Goal: Task Accomplishment & Management: Complete application form

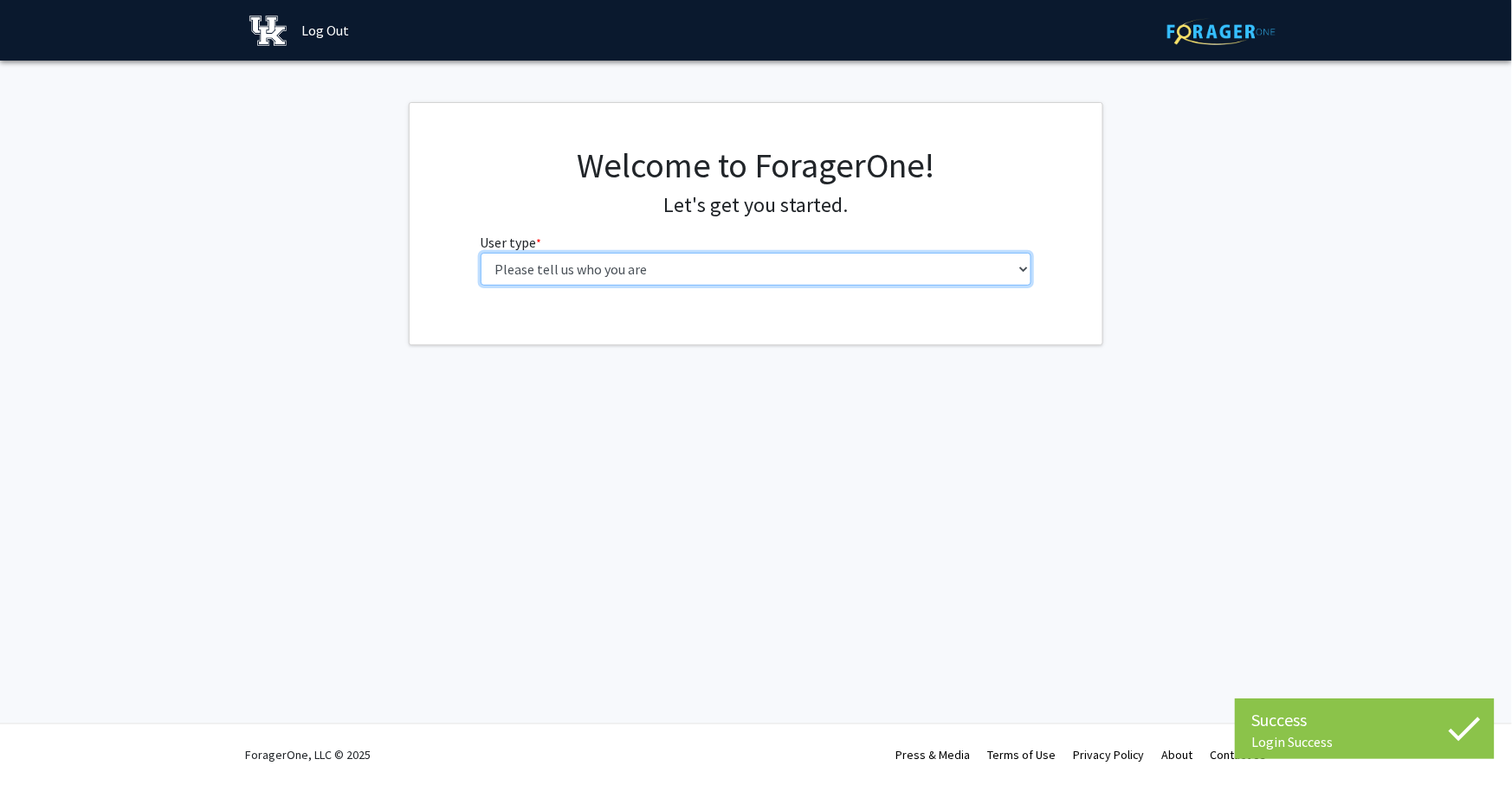
click at [684, 282] on select "Please tell us who you are Undergraduate Student Master's Student Doctoral Cand…" at bounding box center [756, 269] width 551 height 33
select select "1: undergrad"
click at [480, 253] on select "Please tell us who you are Undergraduate Student Master's Student Doctoral Cand…" at bounding box center [756, 269] width 551 height 33
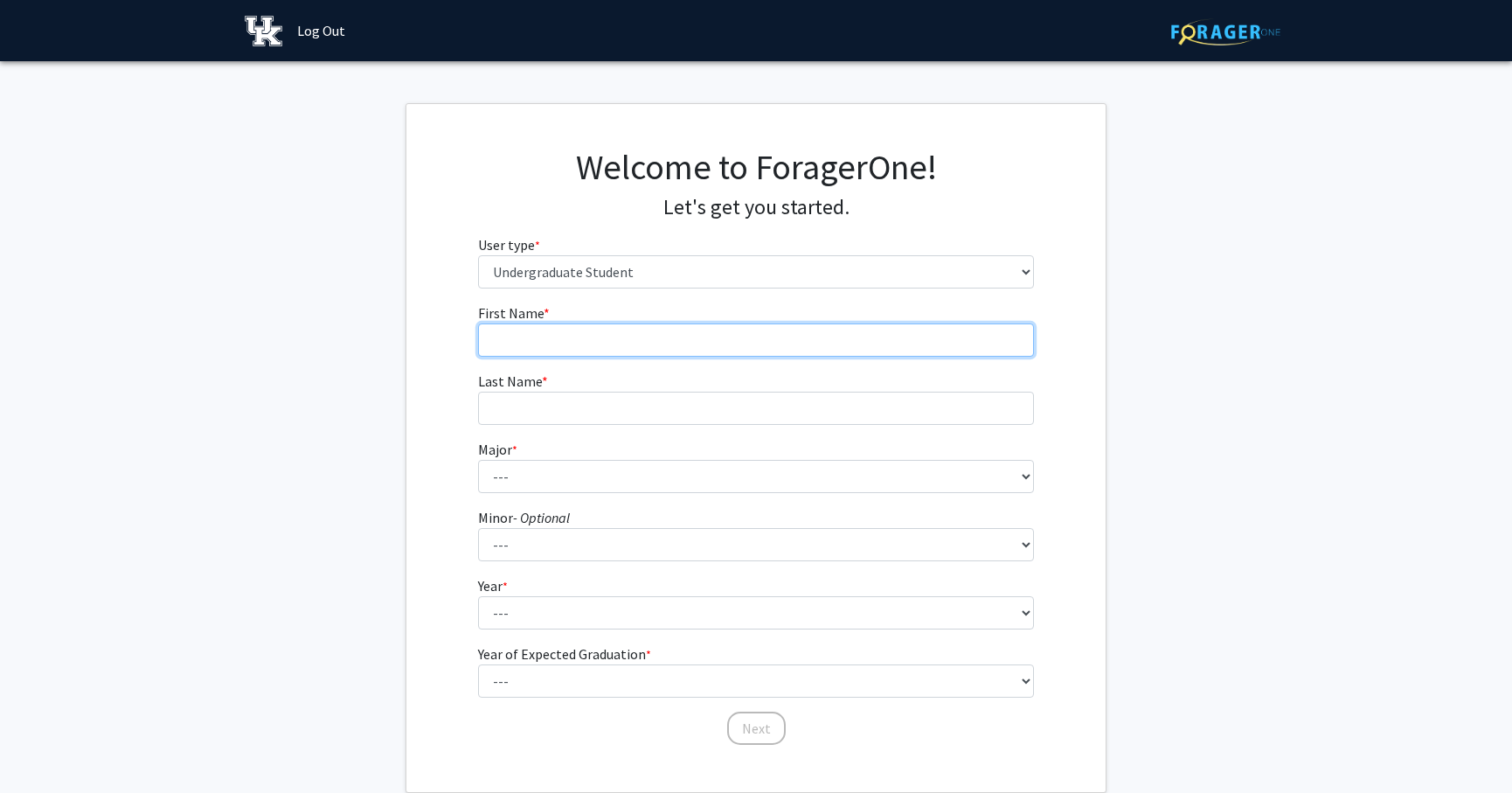
click at [687, 329] on input "First Name * required" at bounding box center [756, 339] width 557 height 33
type input "karen"
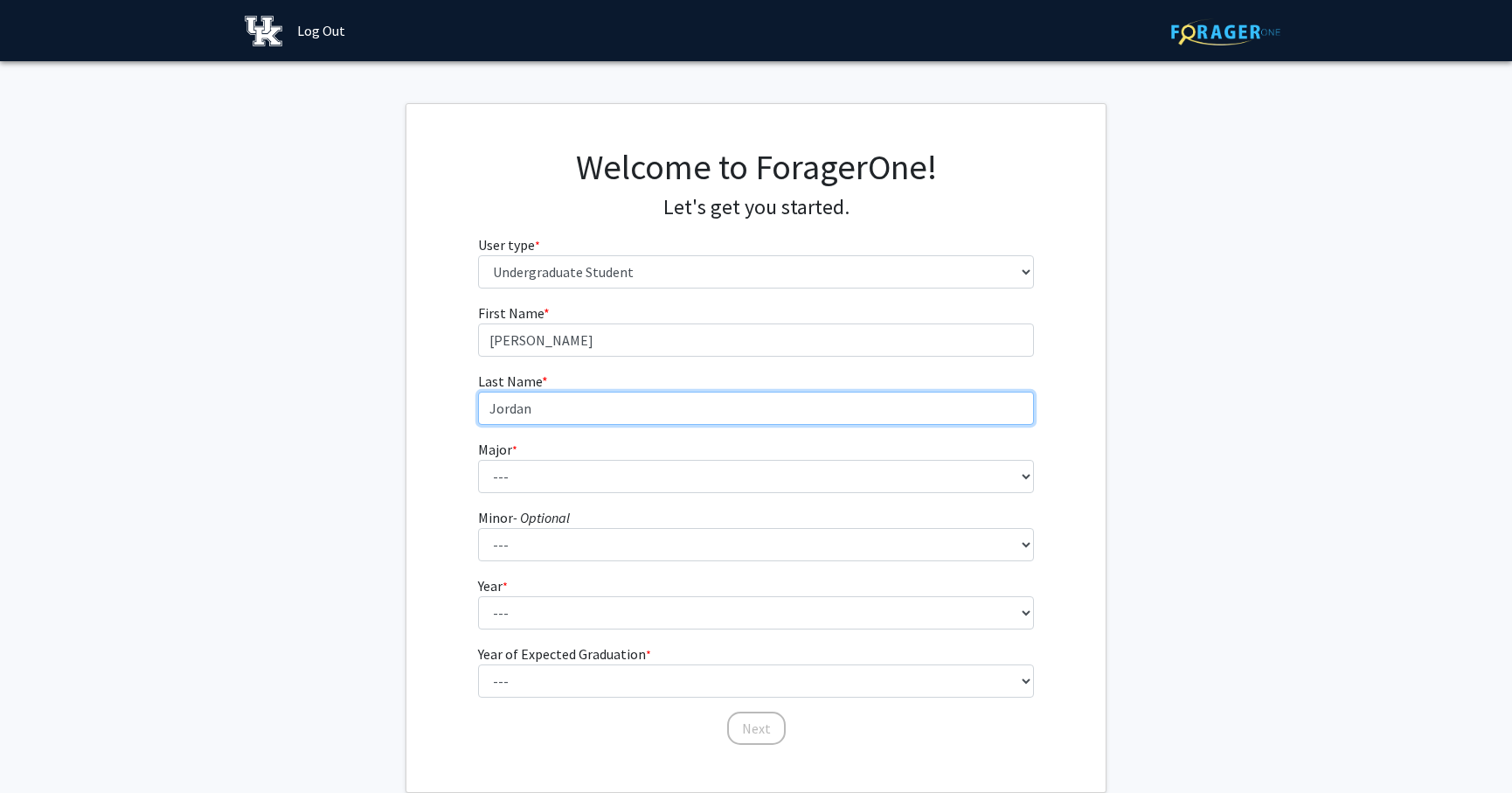
type input "Jordan"
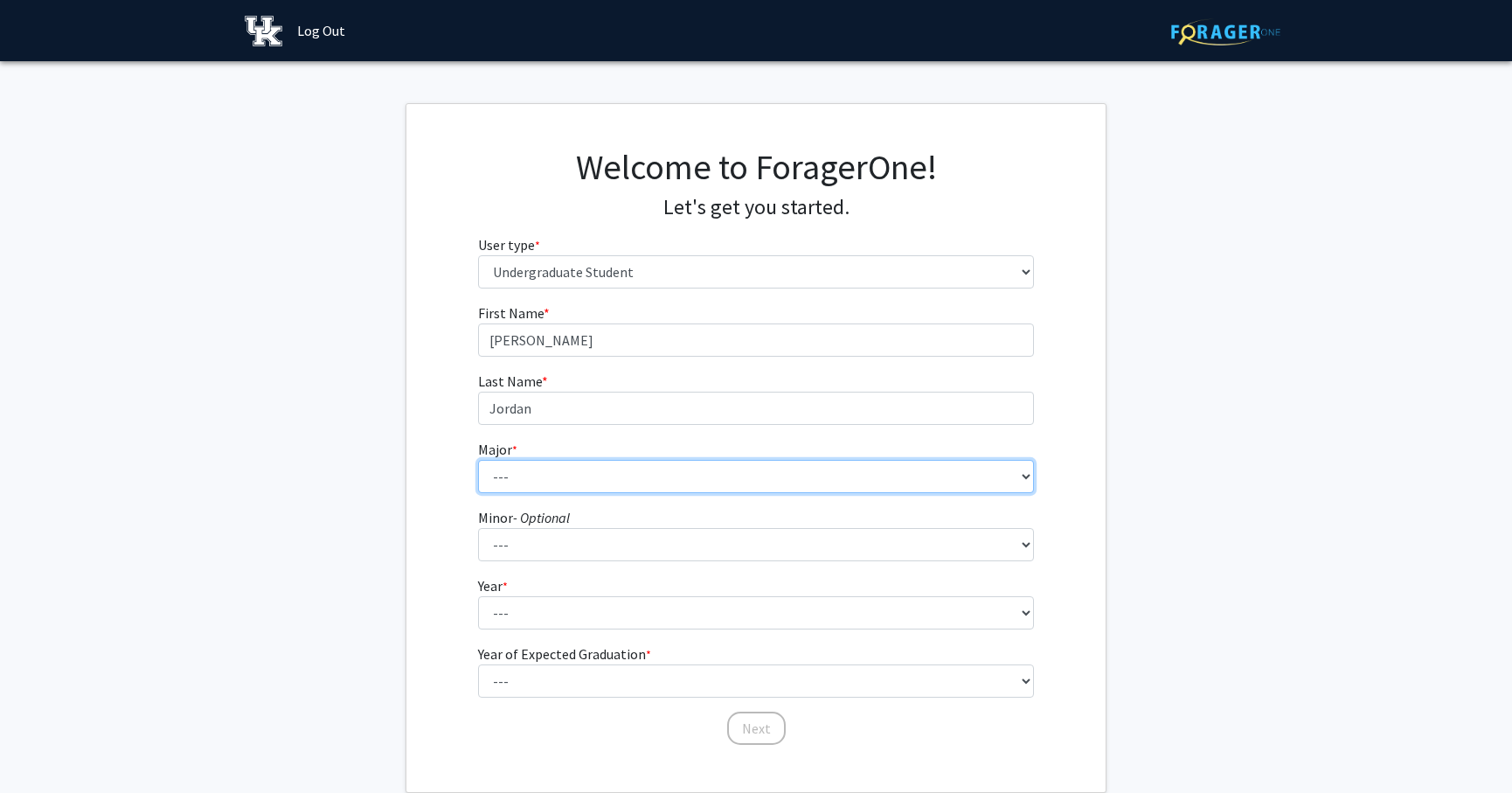
click at [716, 477] on select "--- Accounting Aerospace Engineering African American & Africana Studies Agricu…" at bounding box center [756, 476] width 557 height 33
select select "81: 918"
click at [478, 460] on select "--- Accounting Aerospace Engineering African American & Africana Studies Agricu…" at bounding box center [756, 476] width 557 height 33
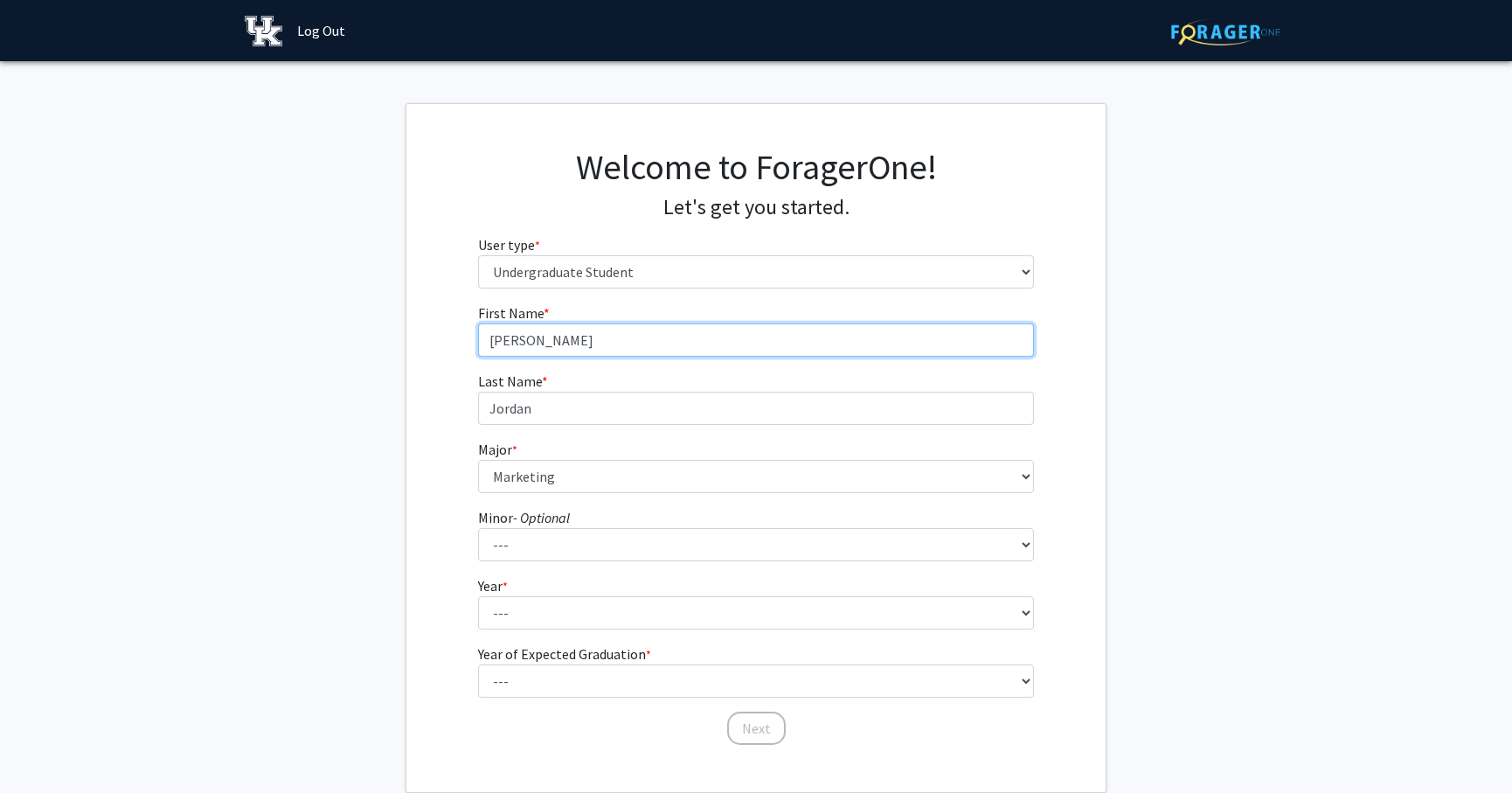
click at [514, 343] on input "karen" at bounding box center [756, 339] width 557 height 33
type input "Karen"
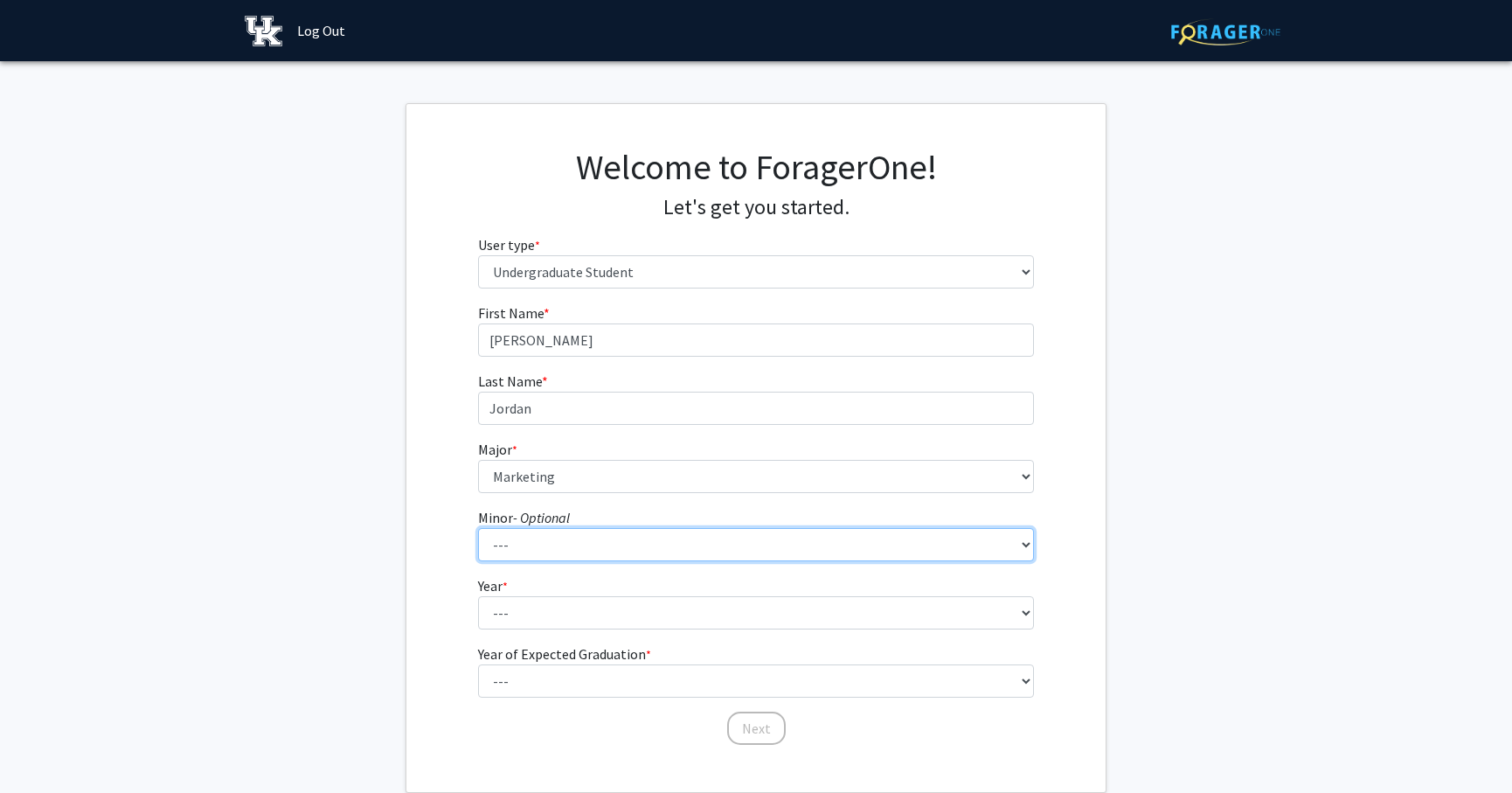
click at [571, 543] on select "--- African American & Africana Studies Agricultural Economics American Studies…" at bounding box center [756, 544] width 557 height 33
select select "38: 690"
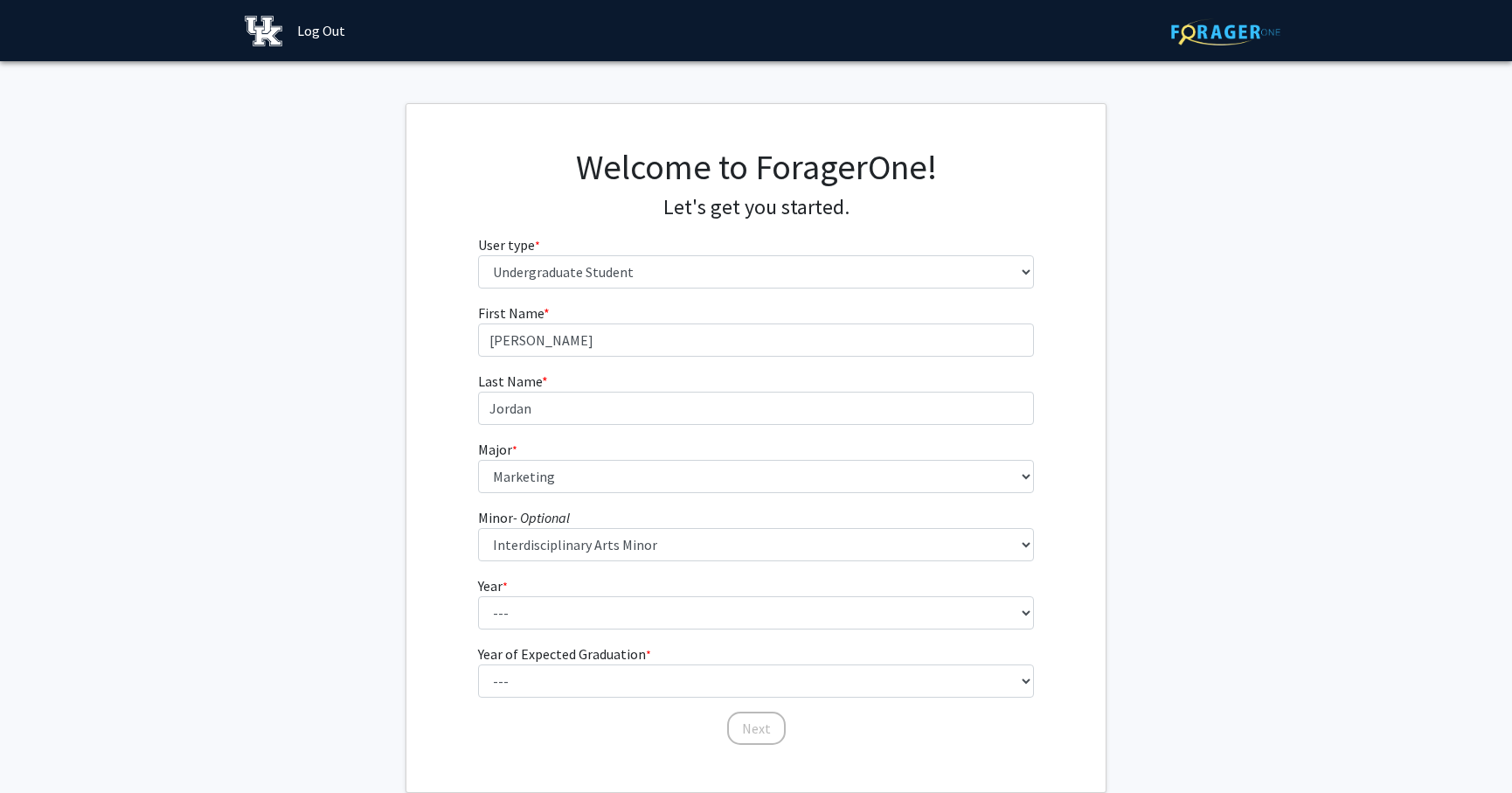
click at [1176, 478] on fg-get-started "Welcome to ForagerOne! Let's get you started. User type * required Please tell …" at bounding box center [756, 448] width 1512 height 690
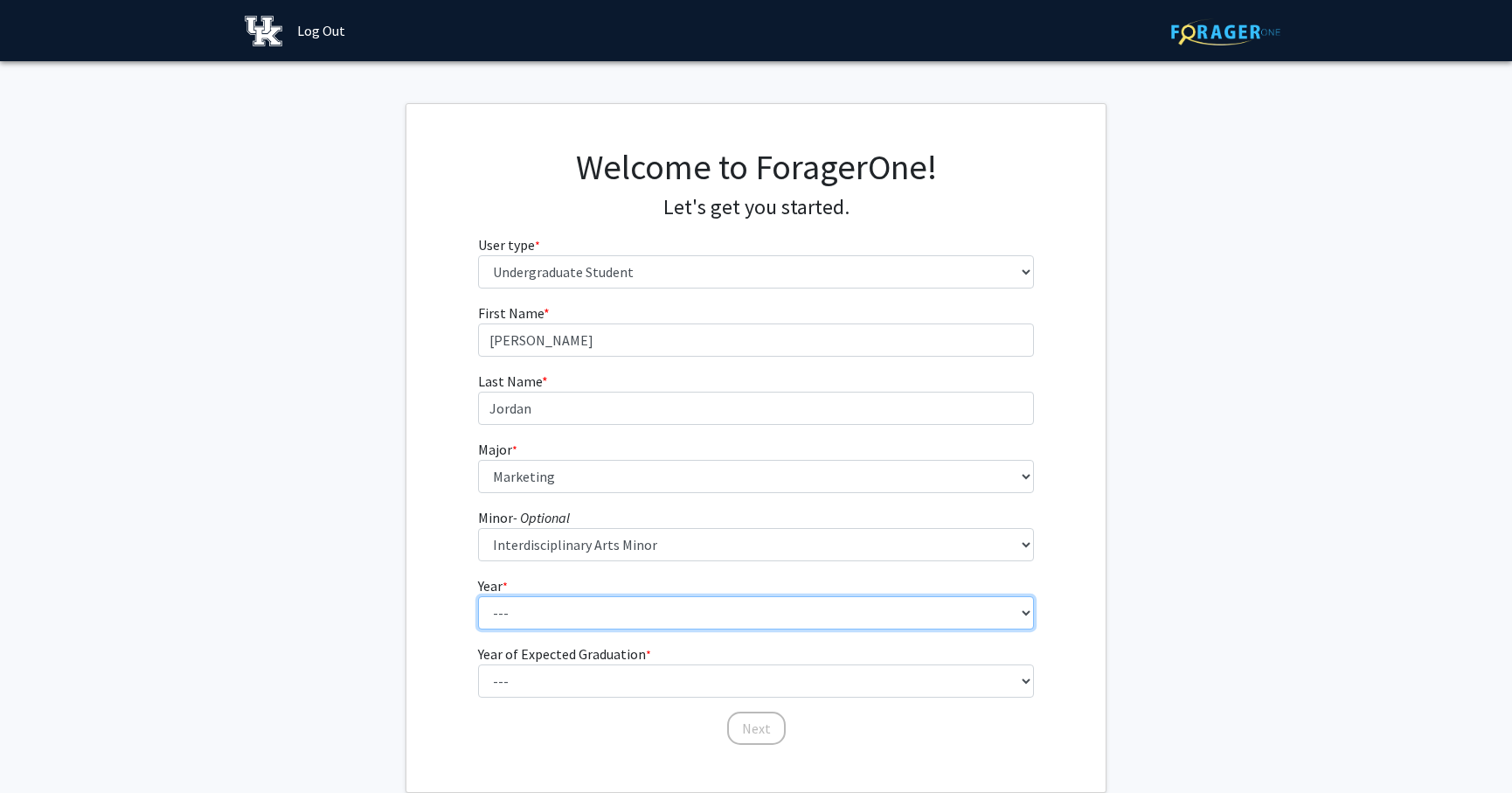
click at [575, 611] on select "--- First-year Sophomore Junior Senior Postbaccalaureate Certificate" at bounding box center [756, 612] width 557 height 33
select select "3: junior"
click at [478, 596] on select "--- First-year Sophomore Junior Senior Postbaccalaureate Certificate" at bounding box center [756, 612] width 557 height 33
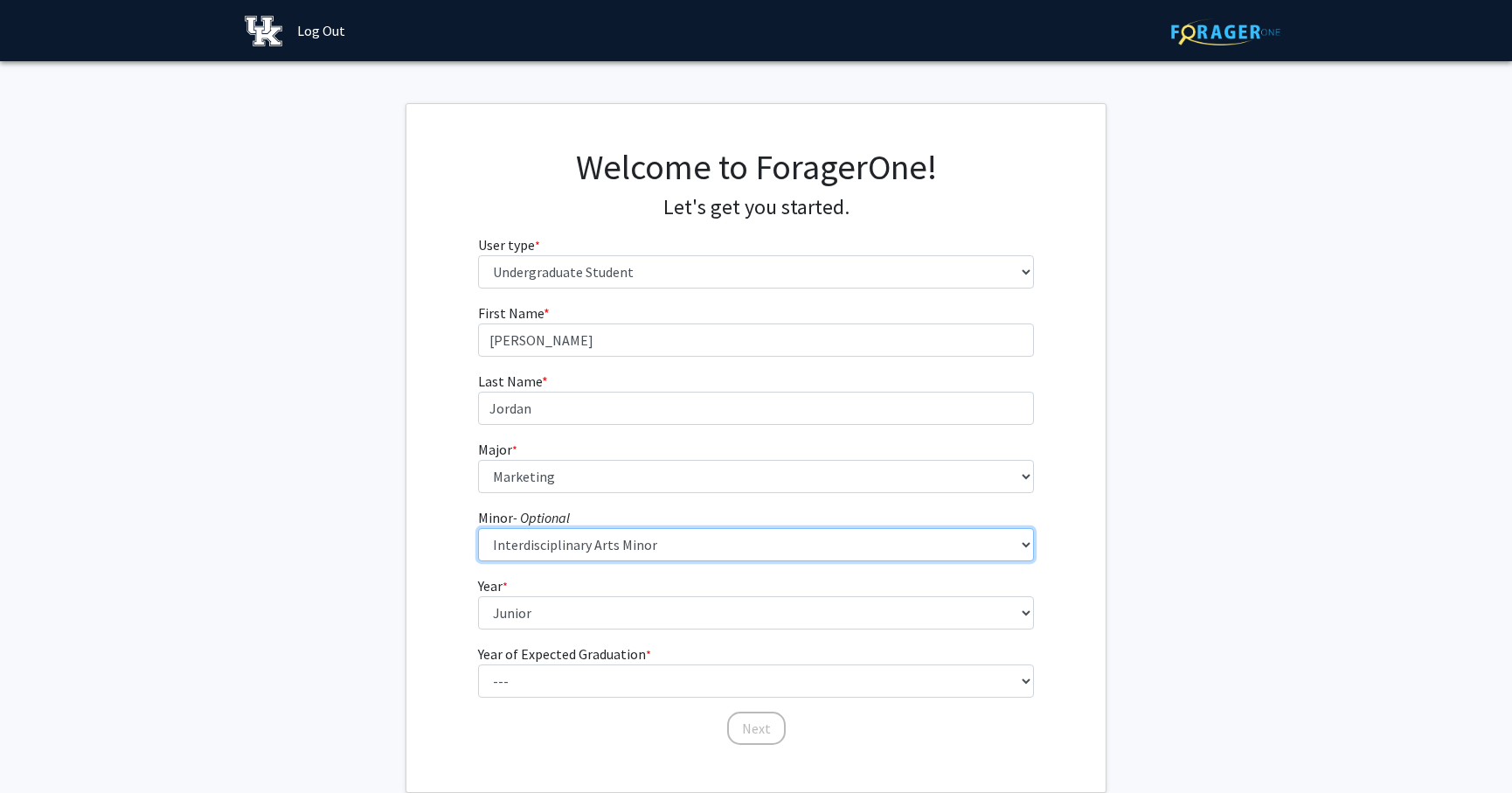
click at [610, 553] on select "--- African American & Africana Studies Agricultural Economics American Studies…" at bounding box center [756, 544] width 557 height 33
select select "16: 668"
click at [478, 528] on select "--- African American & Africana Studies Agricultural Economics American Studies…" at bounding box center [756, 544] width 557 height 33
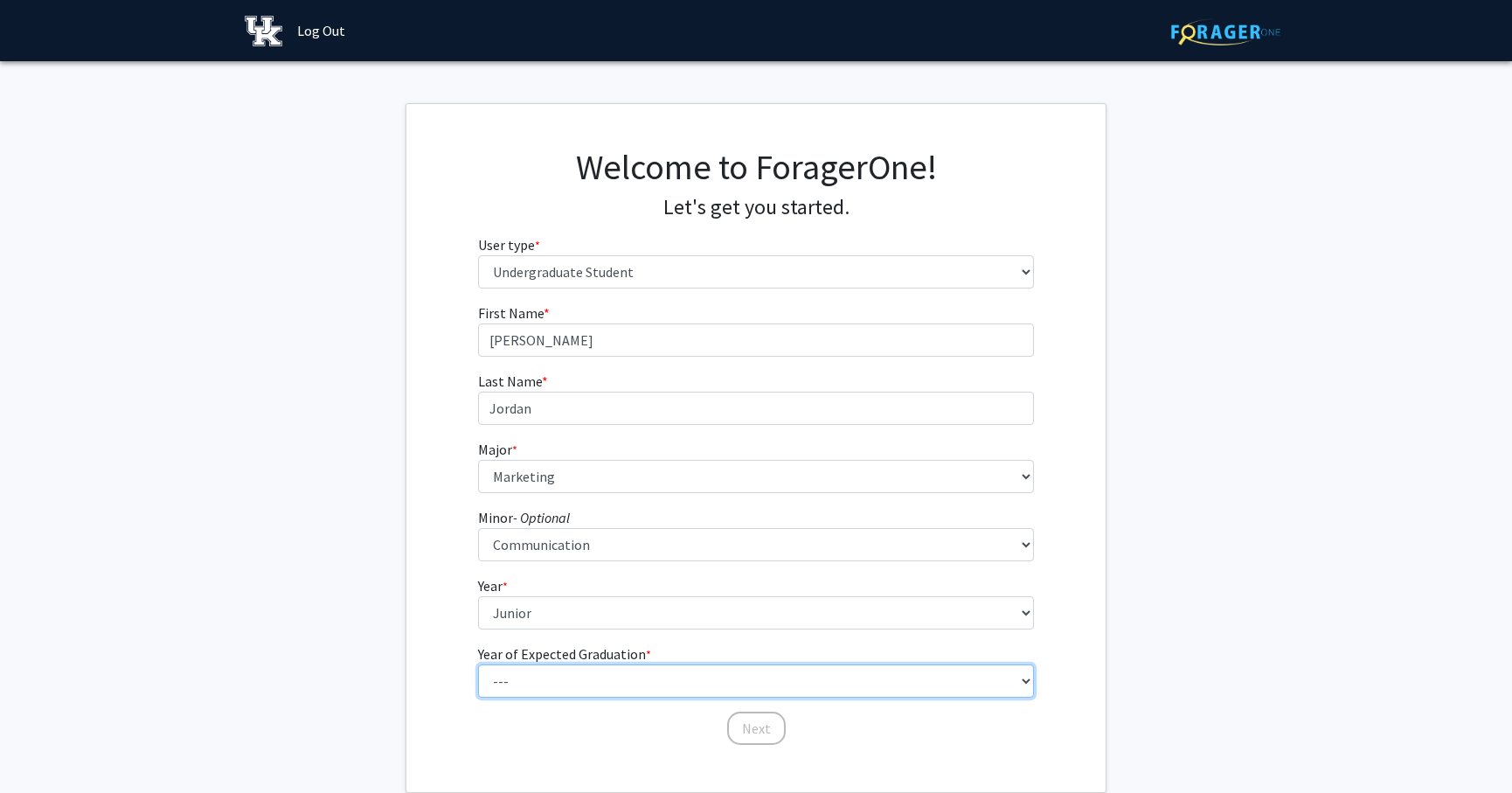
click at [564, 679] on select "--- 2025 2026 2027 2028 2029 2030 2031 2032 2033 2034" at bounding box center [756, 681] width 557 height 33
select select "3: 2027"
click at [478, 664] on select "--- 2025 2026 2027 2028 2029 2030 2031 2032 2033 2034" at bounding box center [756, 681] width 557 height 33
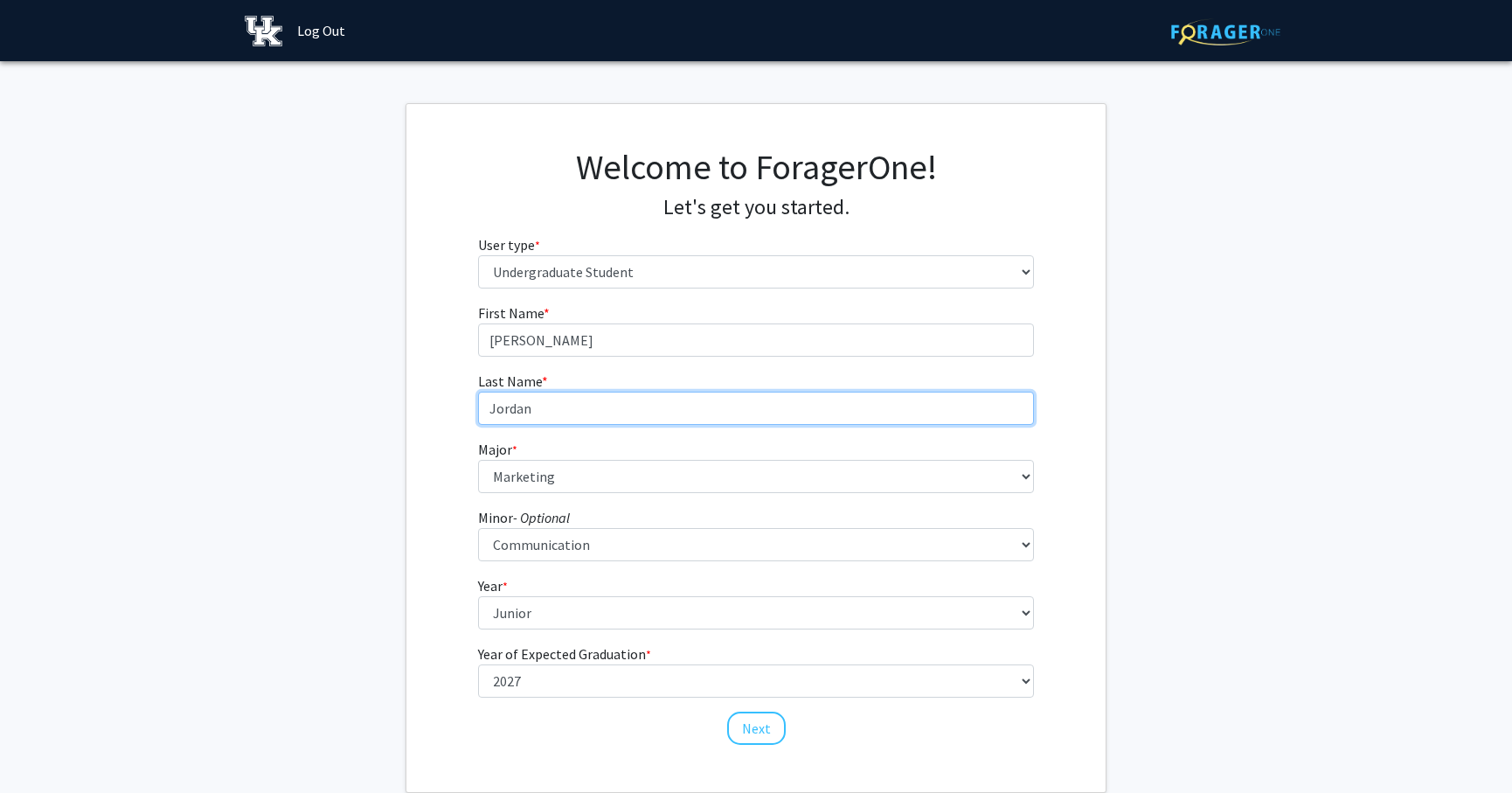
click at [538, 406] on input "Jordan" at bounding box center [756, 407] width 557 height 33
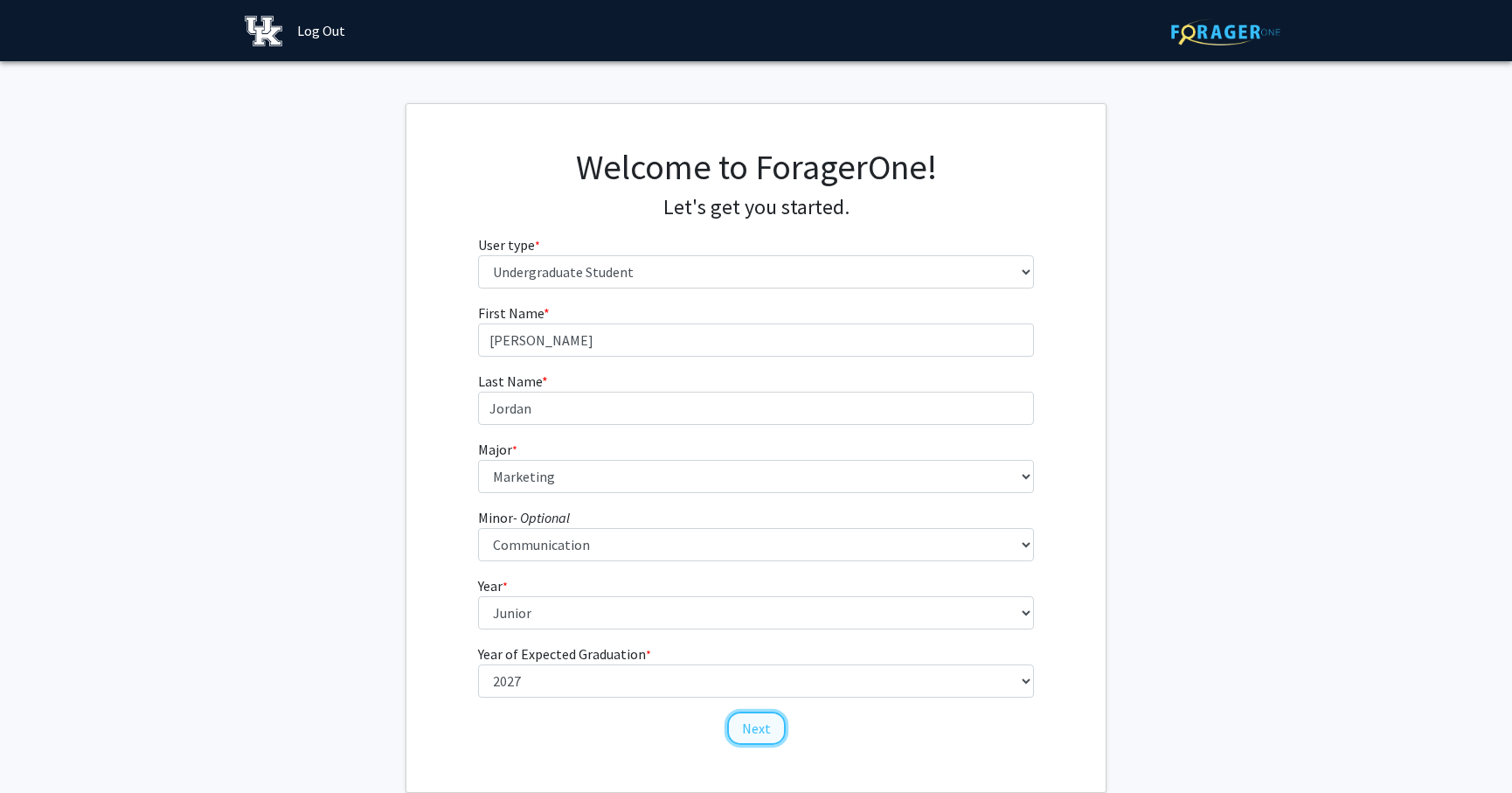
click at [735, 723] on button "Next" at bounding box center [757, 728] width 59 height 33
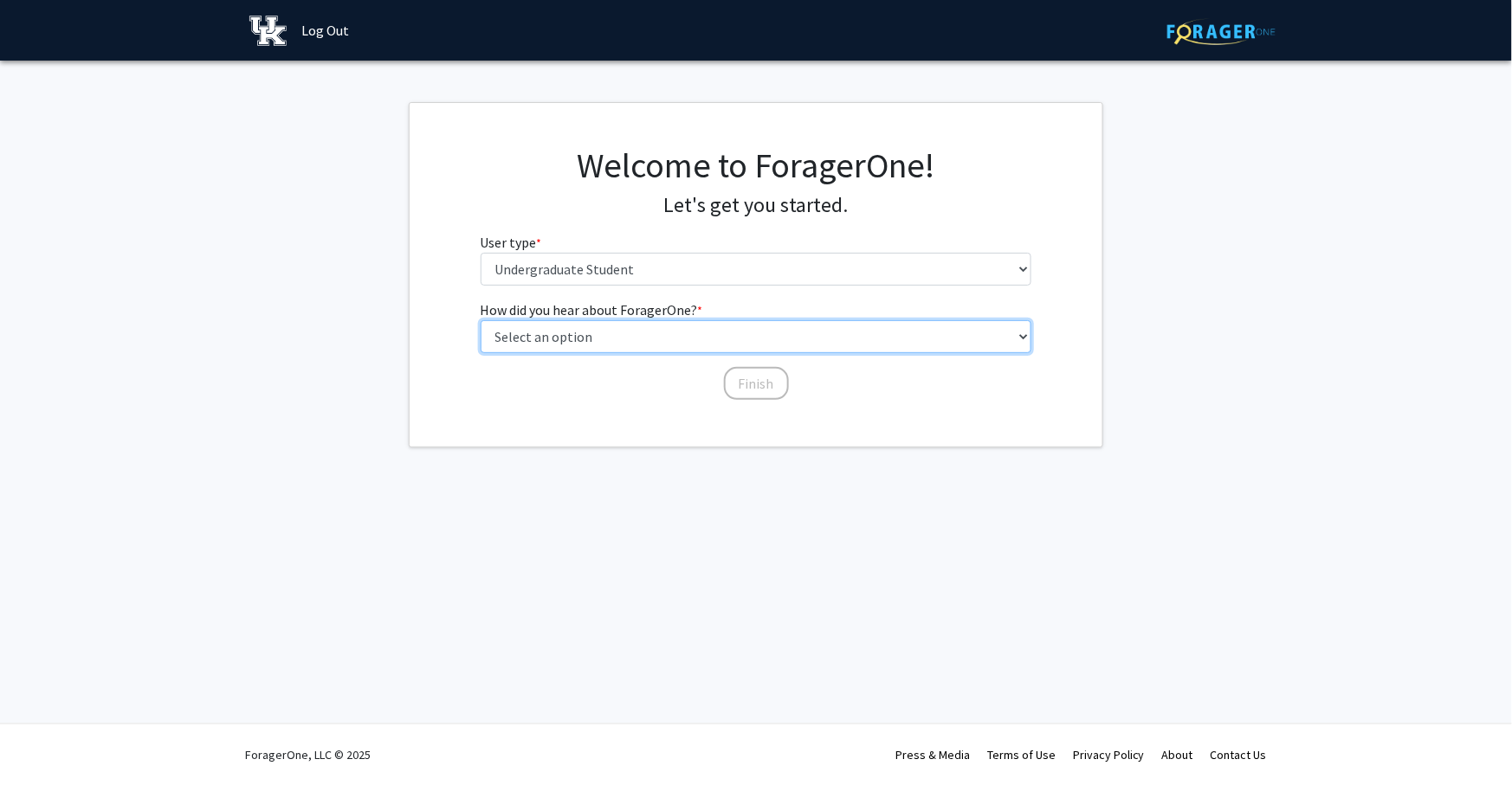
click at [633, 331] on select "Select an option Peer/student recommendation Faculty/staff recommendation Unive…" at bounding box center [756, 336] width 551 height 33
select select "2: faculty_recommendation"
click at [480, 320] on select "Select an option Peer/student recommendation Faculty/staff recommendation Unive…" at bounding box center [756, 336] width 551 height 33
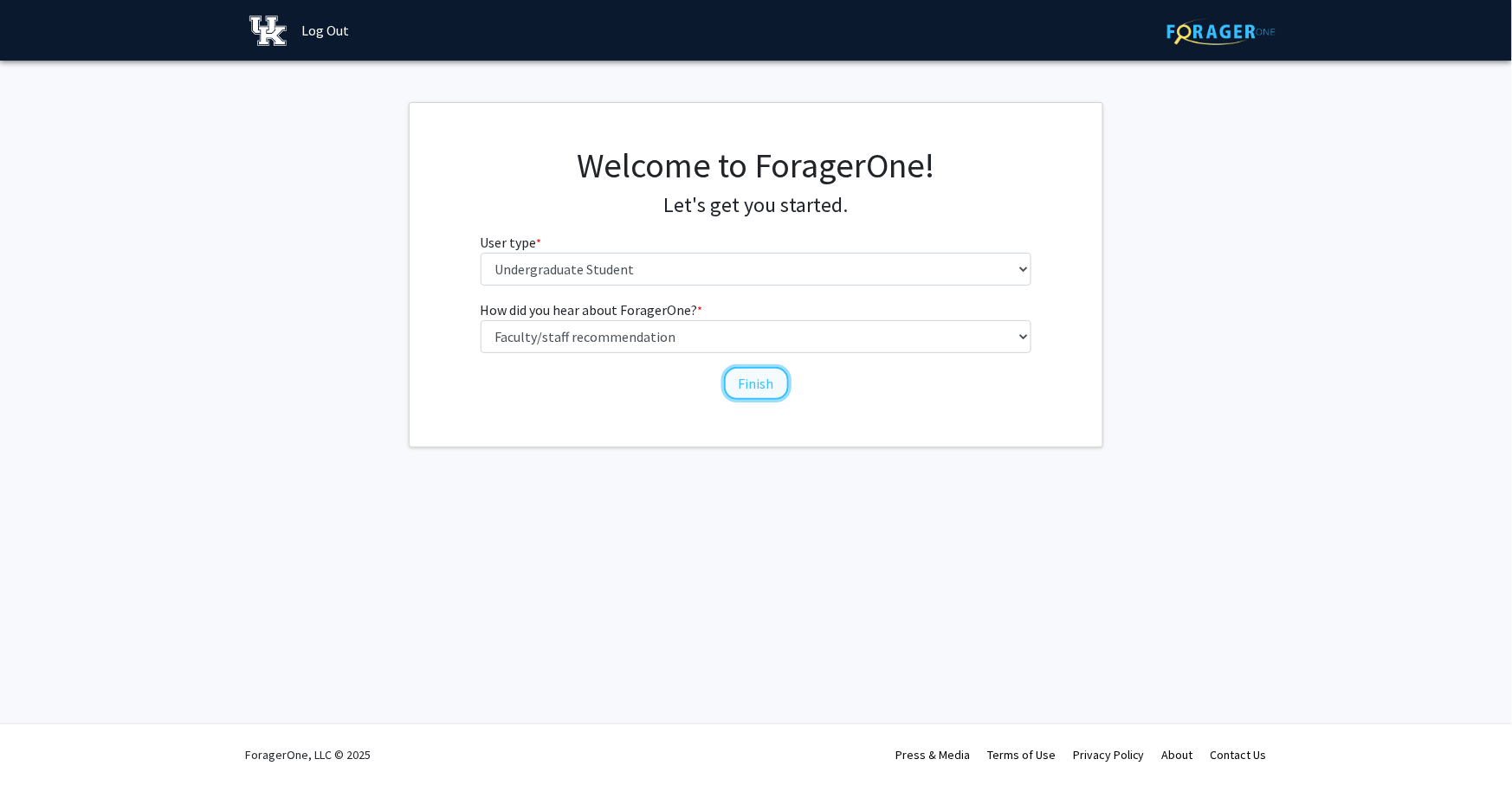
click at [759, 378] on button "Finish" at bounding box center [756, 383] width 65 height 33
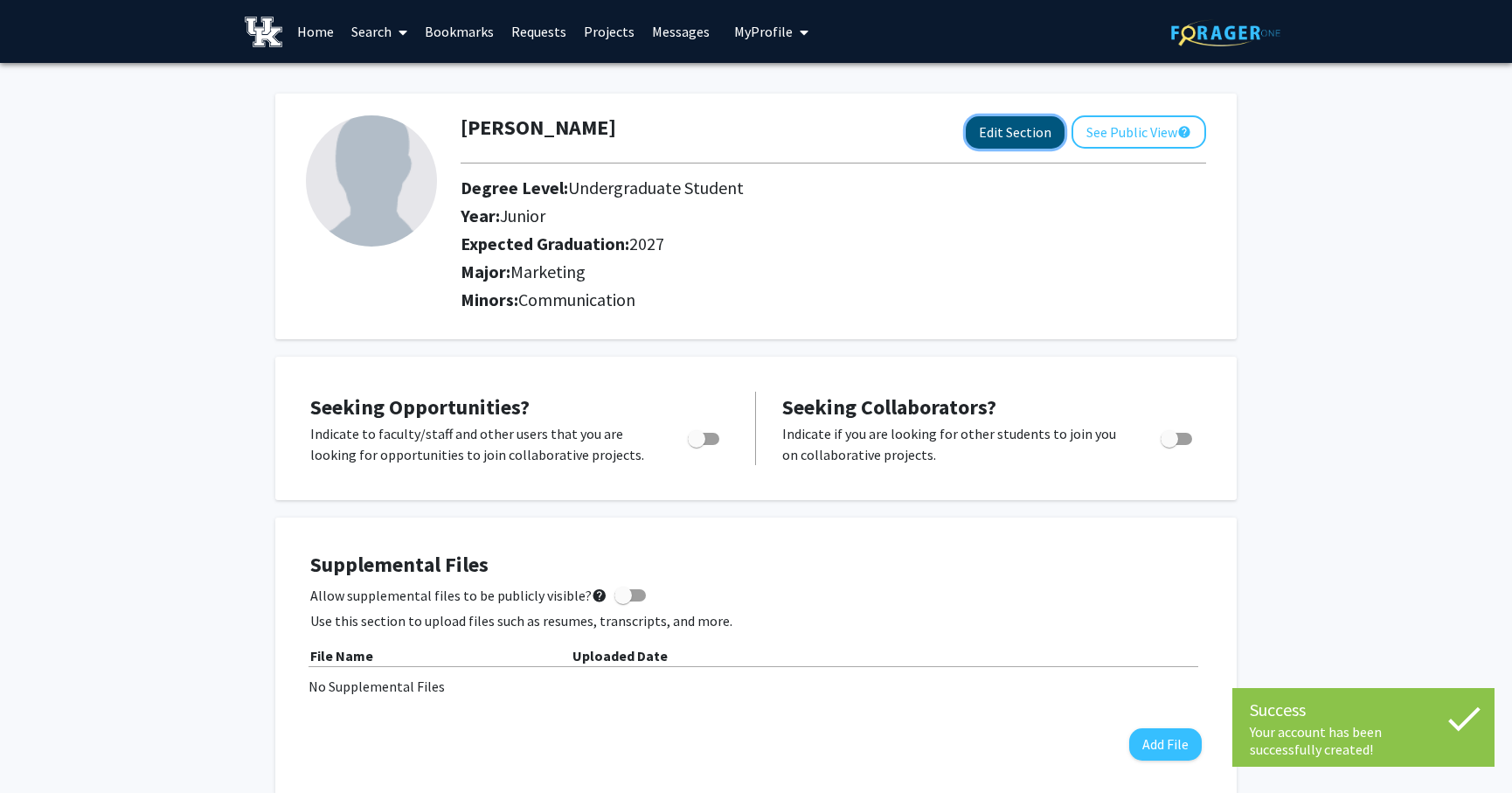
click at [988, 145] on button "Edit Section" at bounding box center [1015, 132] width 99 height 32
select select "junior"
select select "2027"
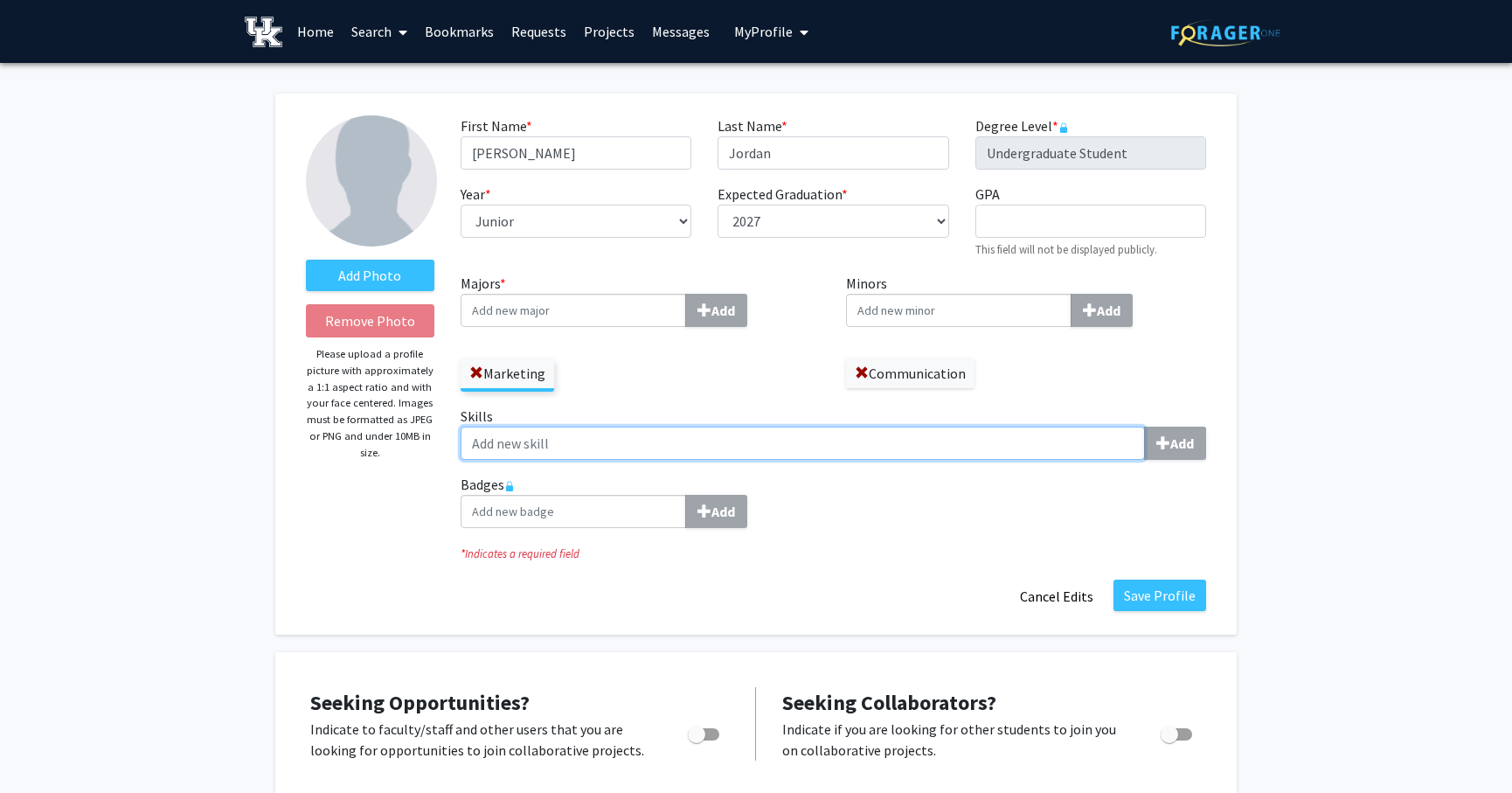
click at [546, 446] on input "Skills Add" at bounding box center [802, 442] width 684 height 33
type input "marketing"
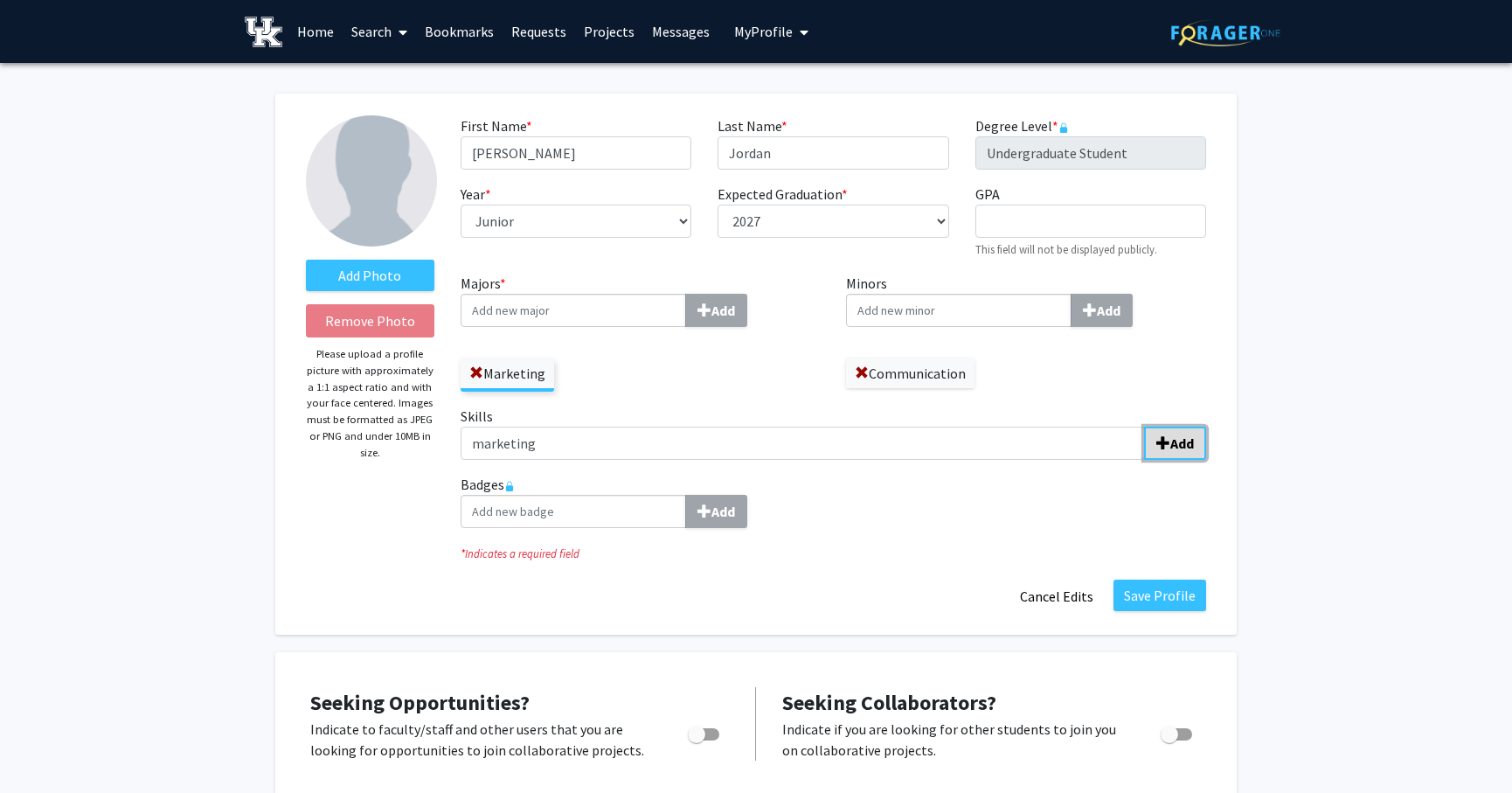
click at [1180, 428] on button "Add" at bounding box center [1176, 442] width 62 height 33
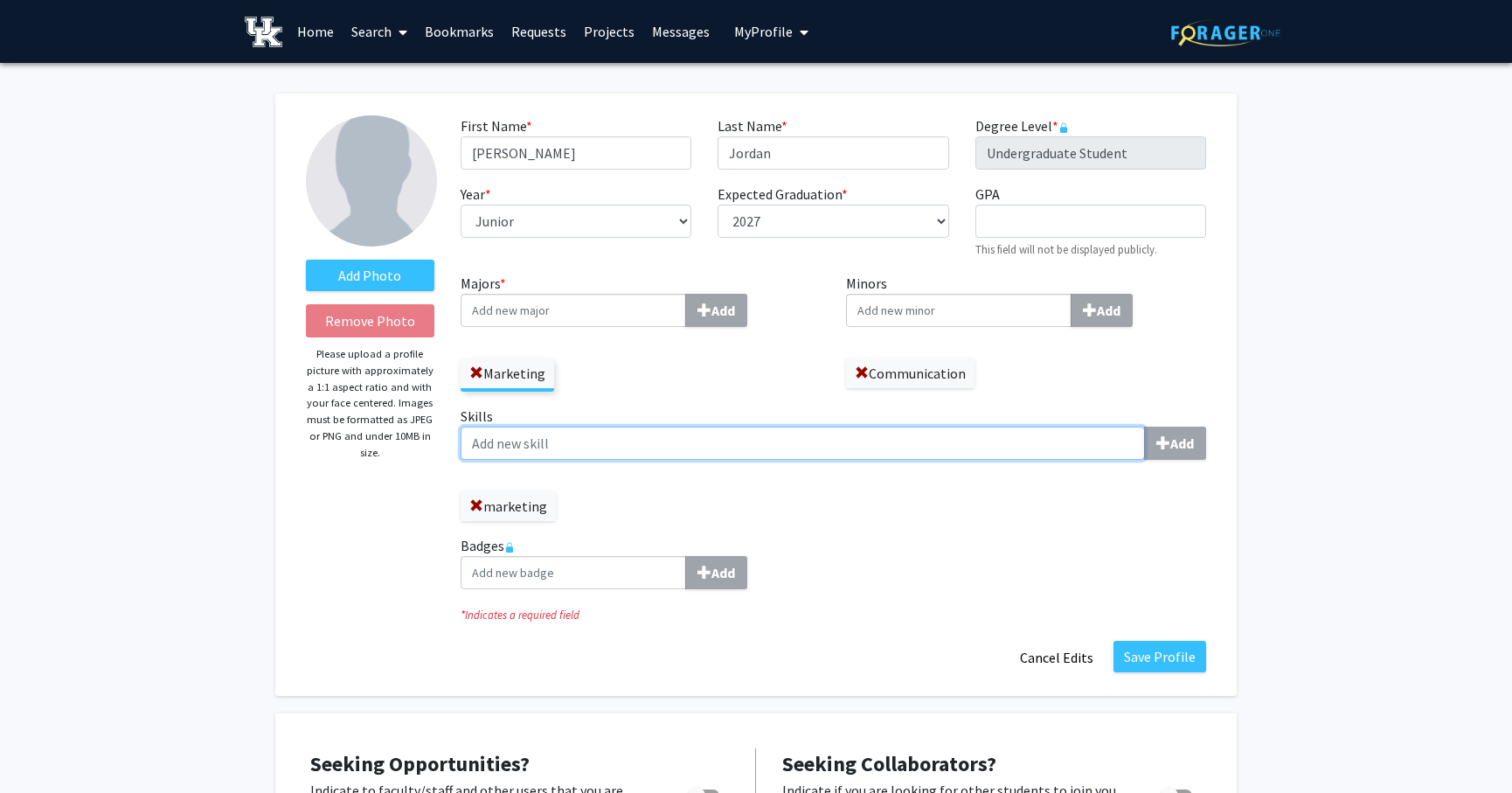
click at [623, 430] on input "Skills Add" at bounding box center [802, 442] width 684 height 33
type input "design"
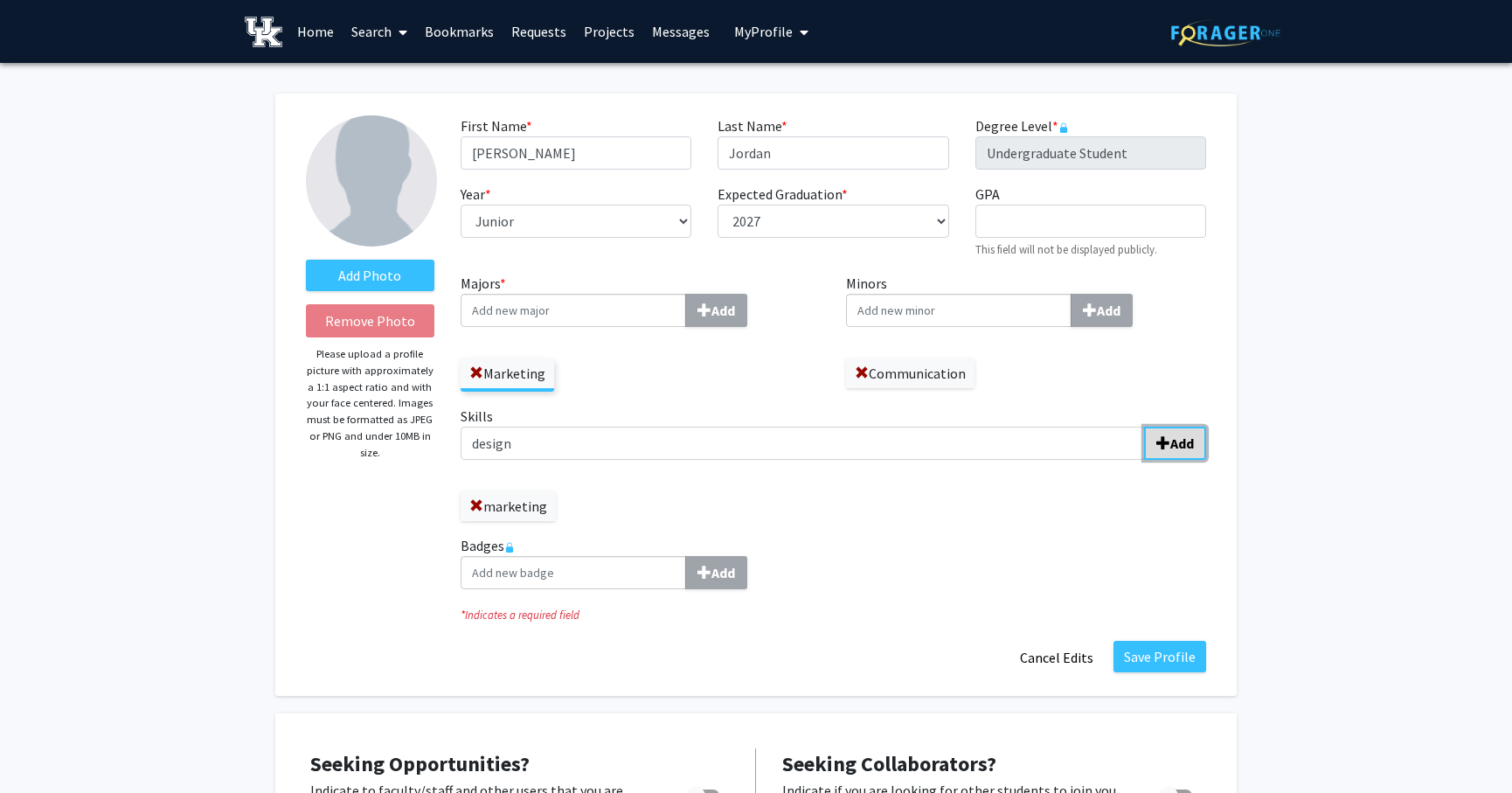
click at [1147, 441] on button "Add" at bounding box center [1176, 442] width 62 height 33
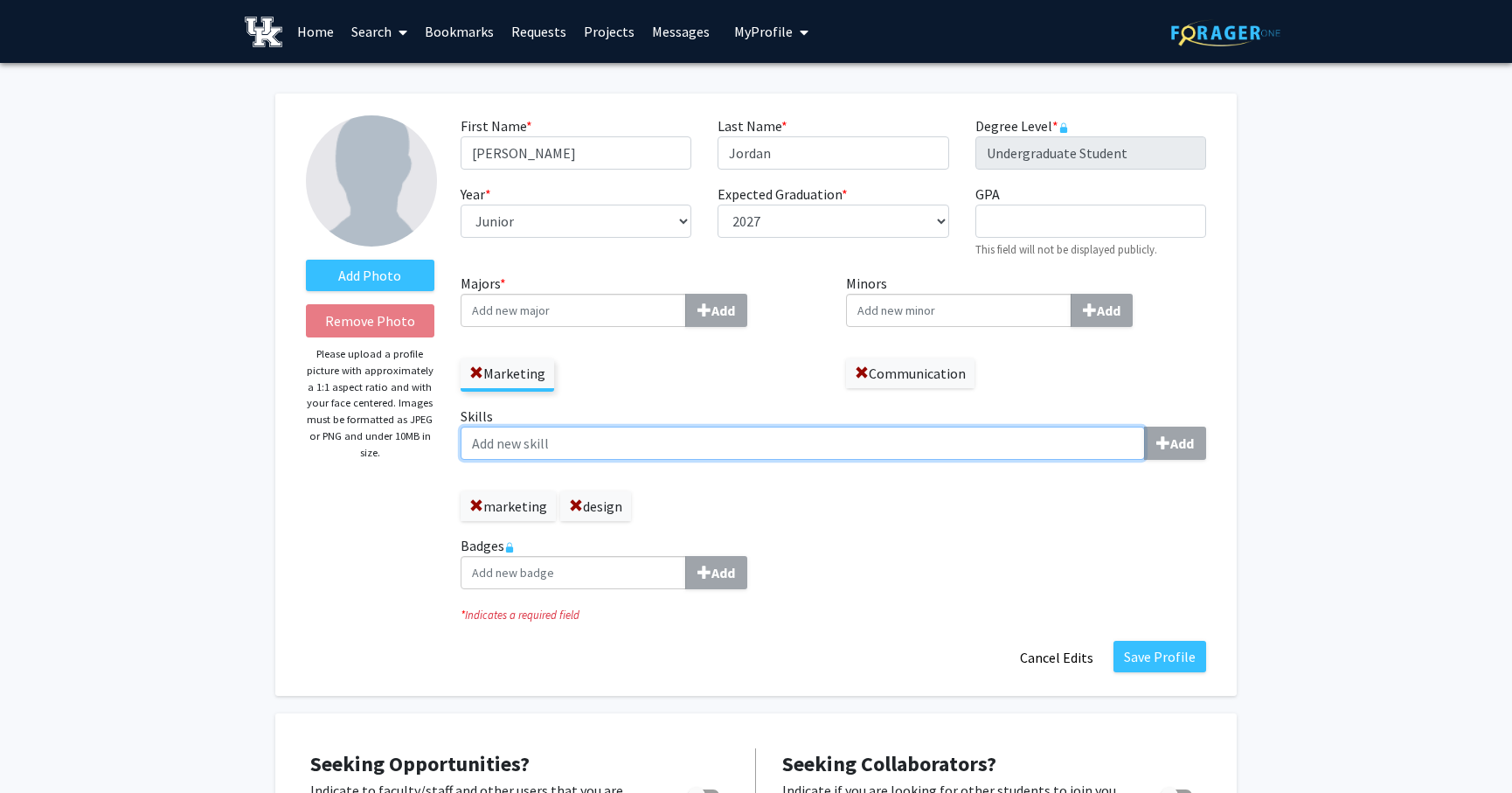
click at [665, 433] on input "Skills Add" at bounding box center [802, 442] width 684 height 33
click at [570, 431] on input "project managment" at bounding box center [802, 442] width 684 height 33
type input "project management"
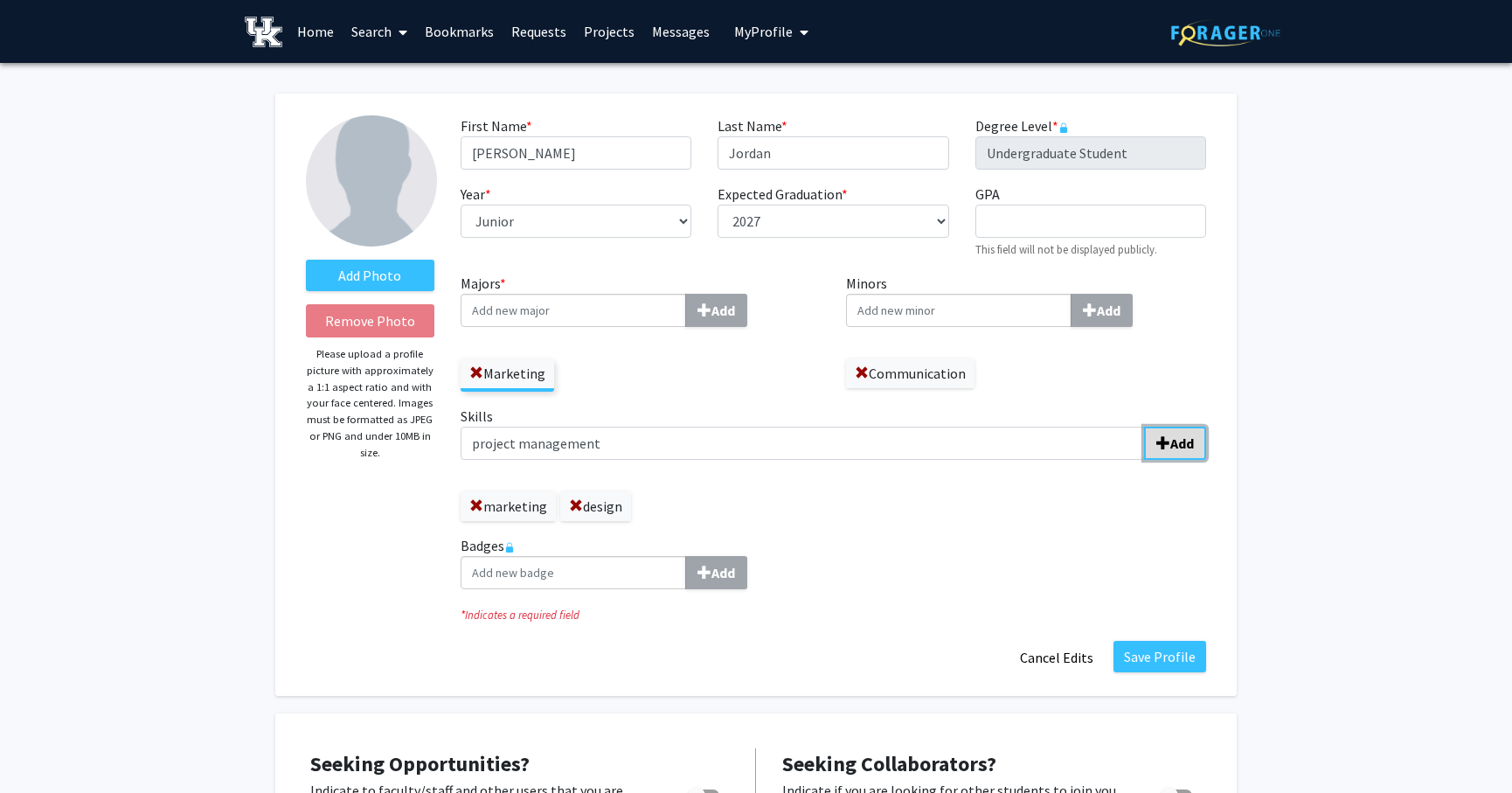
click at [1162, 437] on span "submit" at bounding box center [1163, 443] width 14 height 14
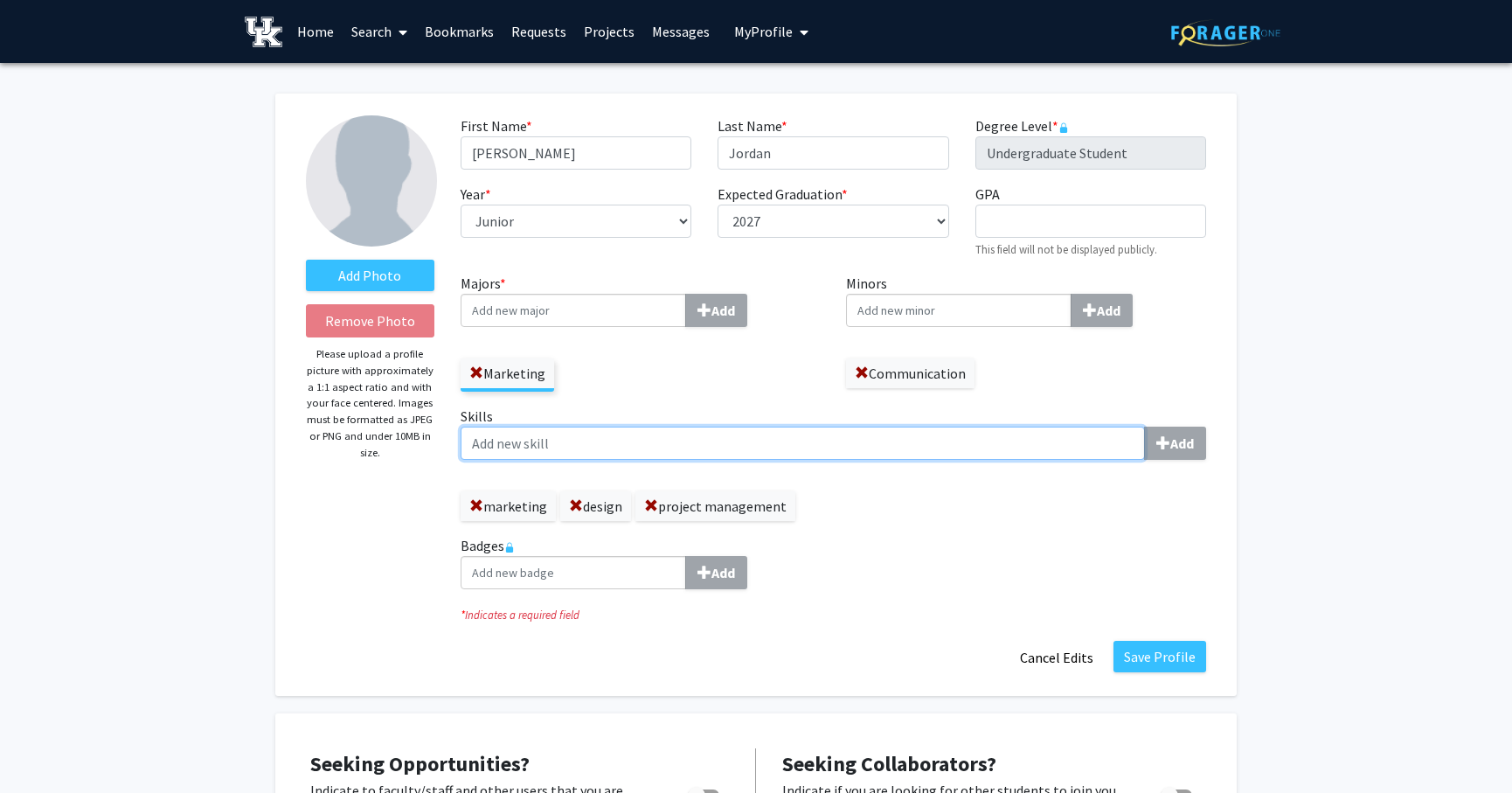
click at [933, 456] on input "Skills Add" at bounding box center [802, 442] width 684 height 33
type input "canva"
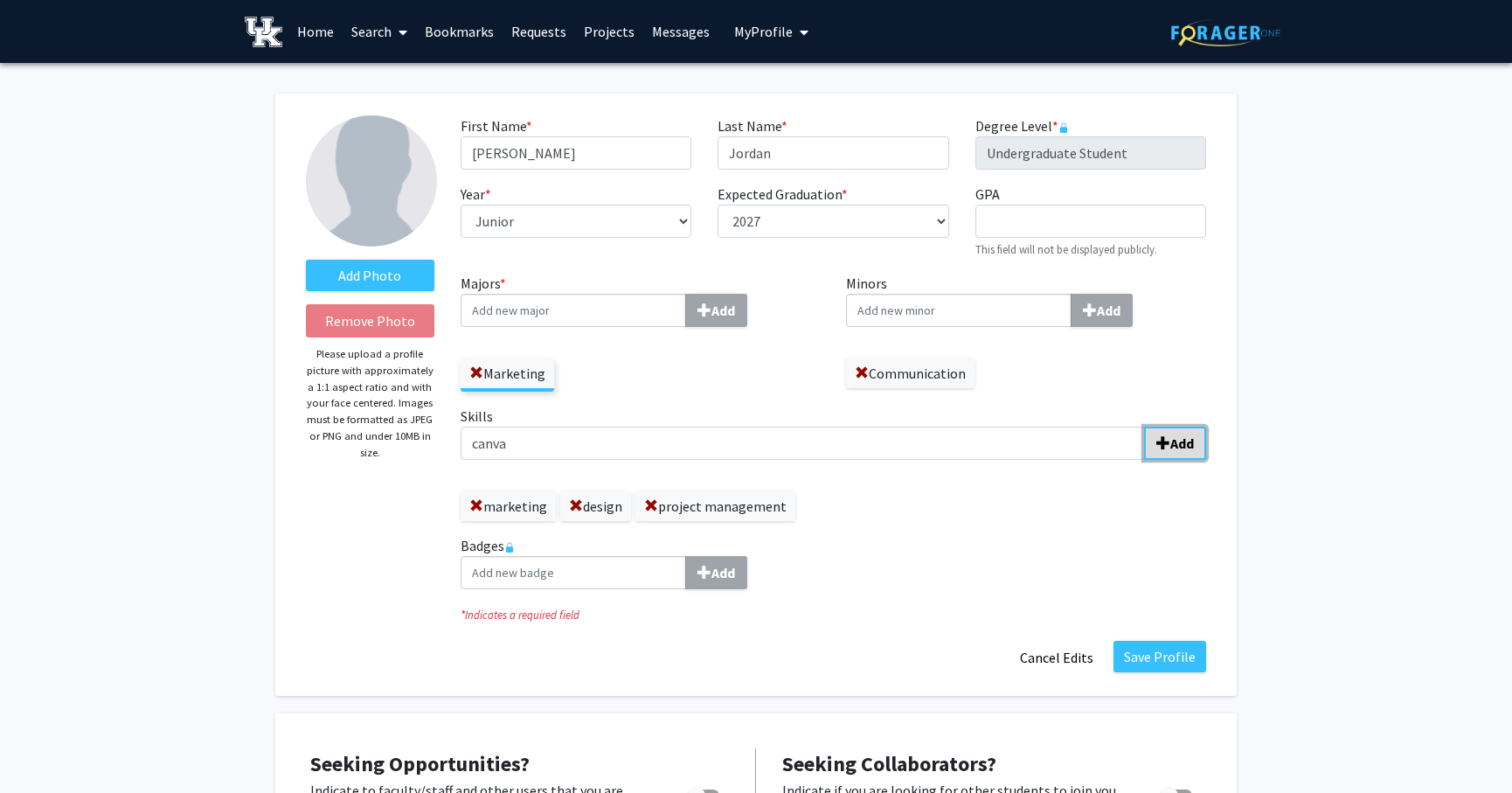
click at [1175, 437] on b "Add" at bounding box center [1181, 443] width 24 height 17
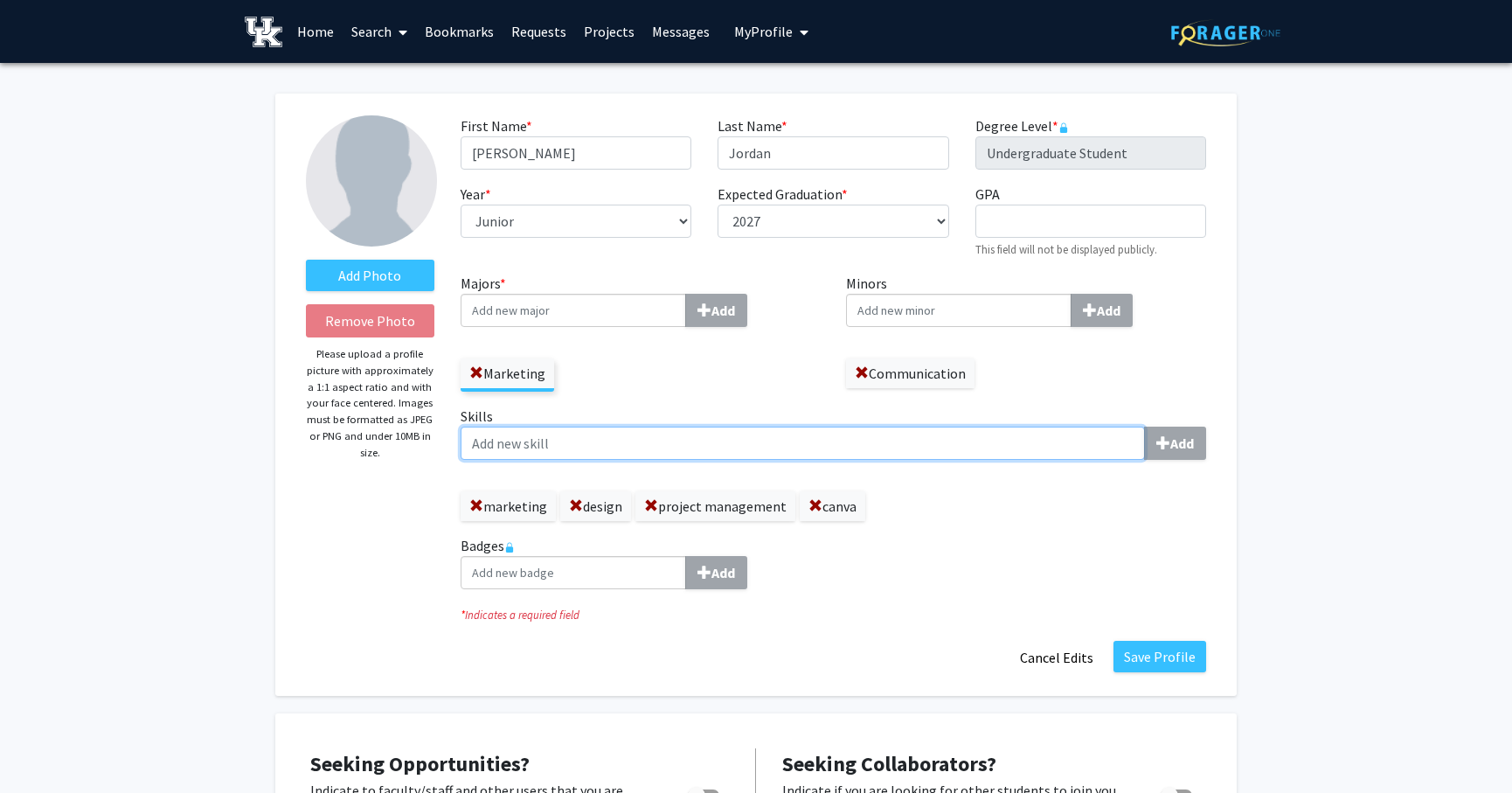
click at [897, 431] on input "Skills Add" at bounding box center [802, 442] width 684 height 33
type input "video editing"
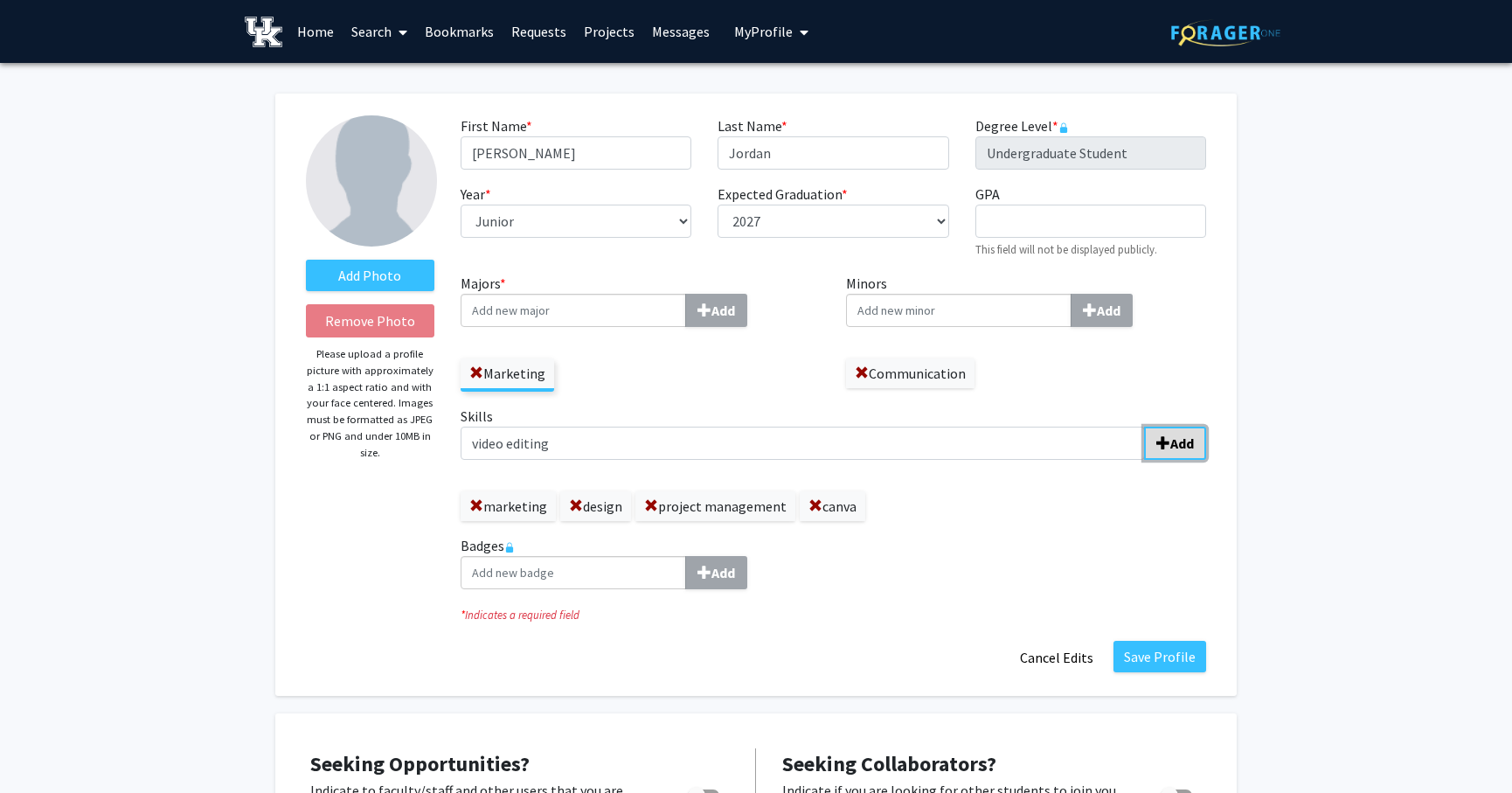
click at [1170, 443] on span "submit" at bounding box center [1163, 443] width 14 height 14
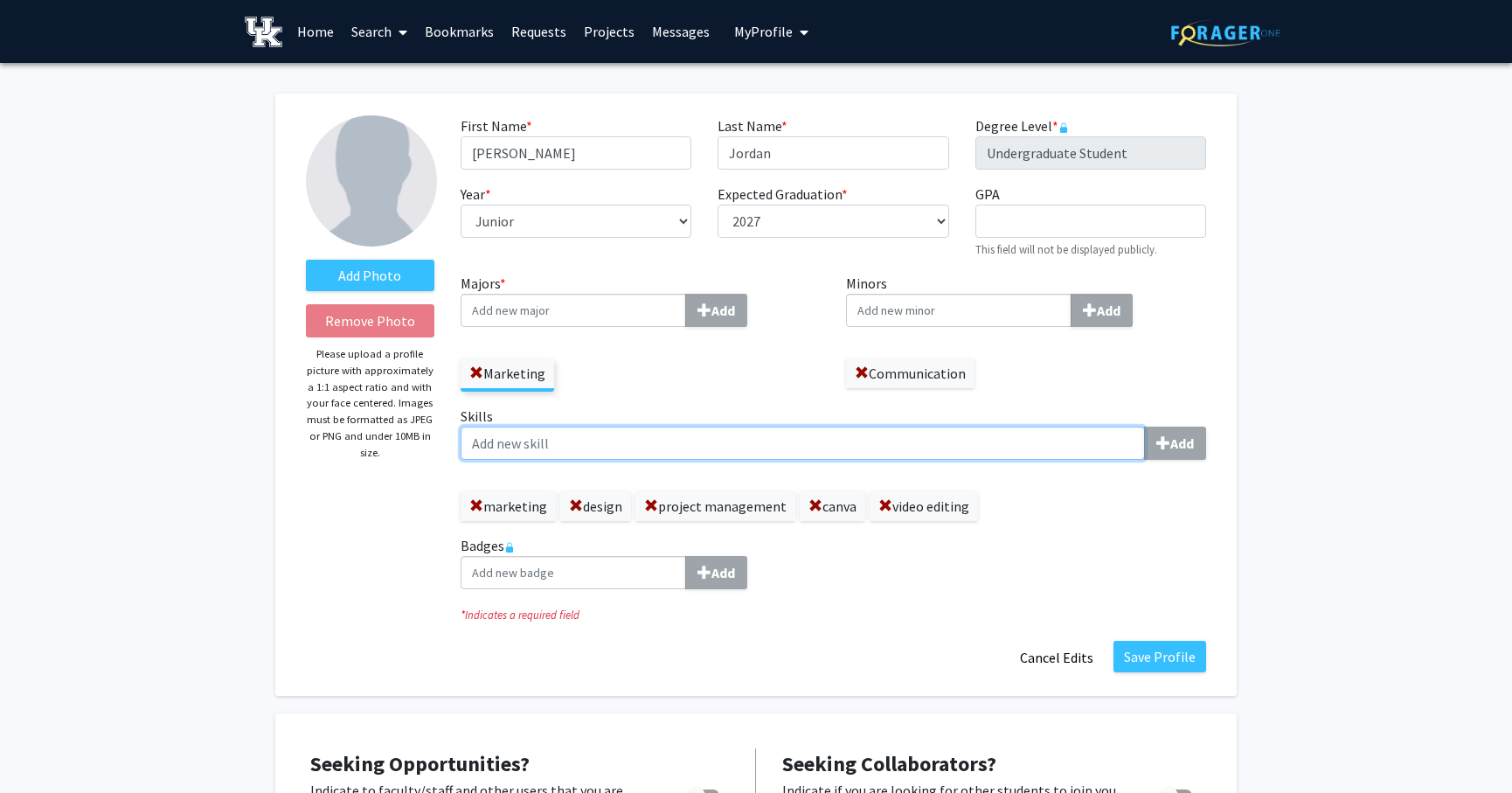
click at [1039, 446] on input "Skills Add" at bounding box center [802, 442] width 684 height 33
type input "graphic design"
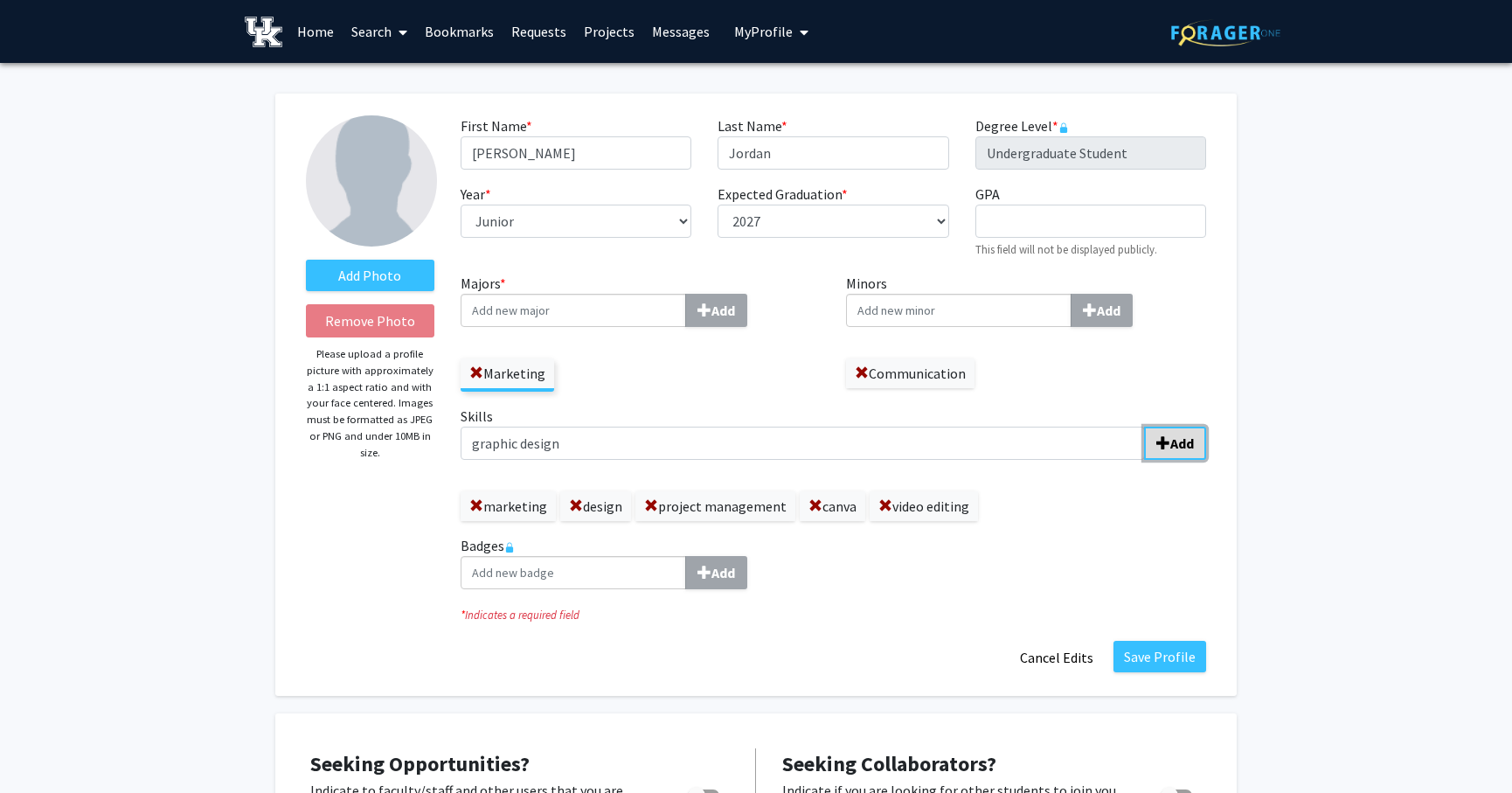
click at [1199, 443] on button "Add" at bounding box center [1176, 442] width 62 height 33
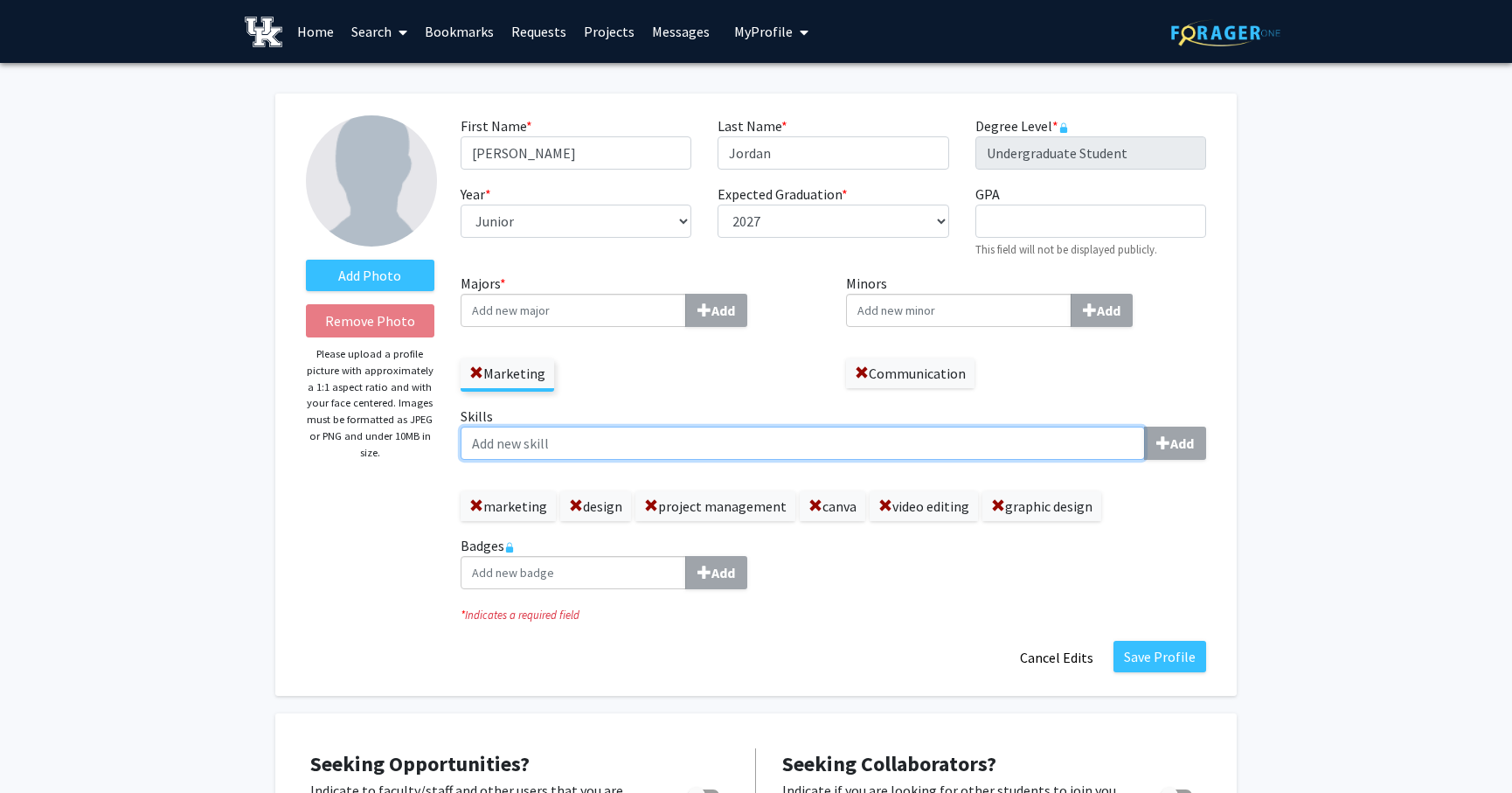
click at [997, 436] on input "Skills Add" at bounding box center [802, 442] width 684 height 33
type input "public relations"
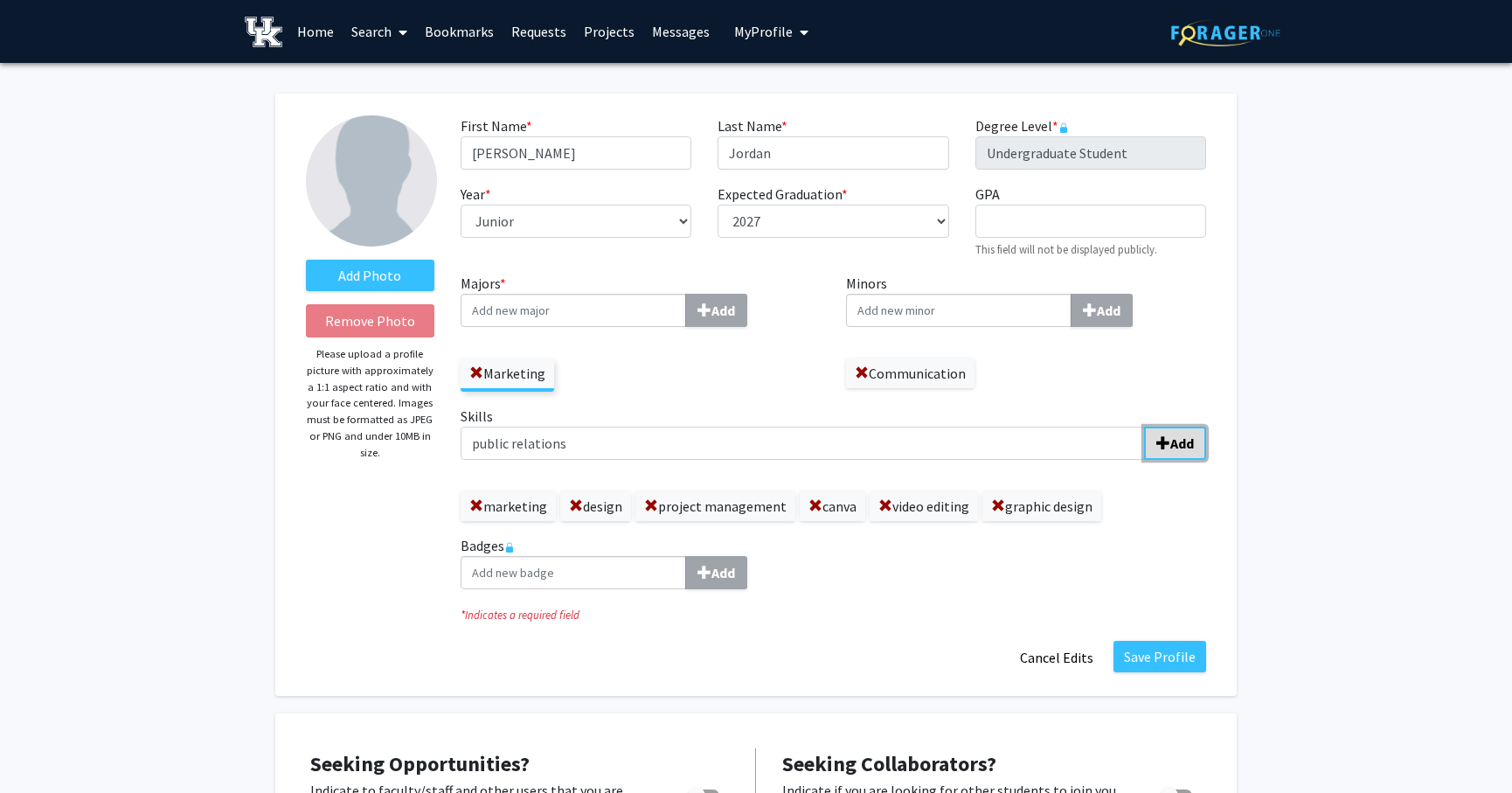
click at [1180, 438] on b "Add" at bounding box center [1181, 443] width 24 height 17
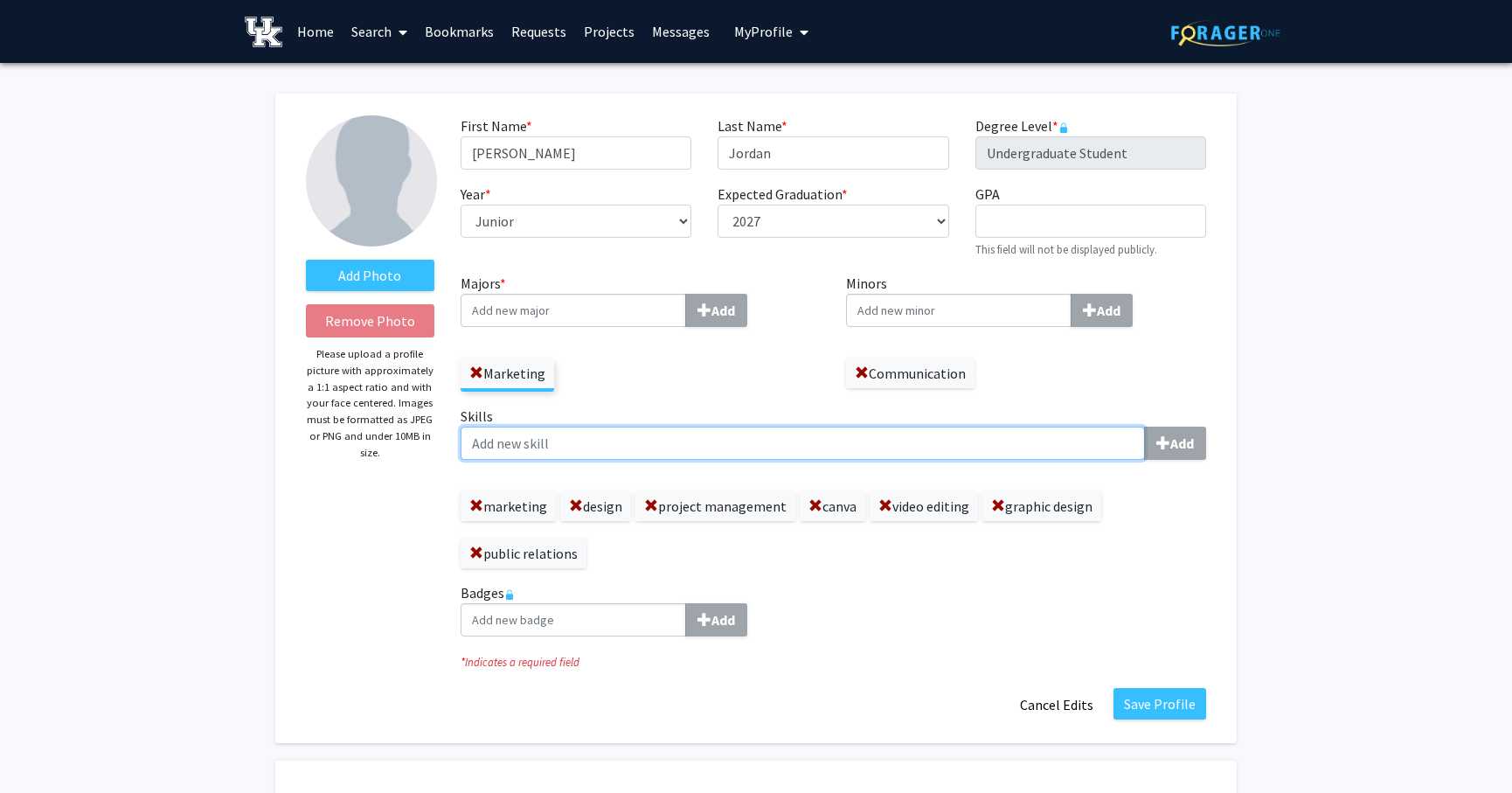
click at [845, 428] on input "Skills Add" at bounding box center [802, 442] width 684 height 33
click at [492, 448] on input "cusomer service" at bounding box center [802, 442] width 684 height 33
type input "customer service"
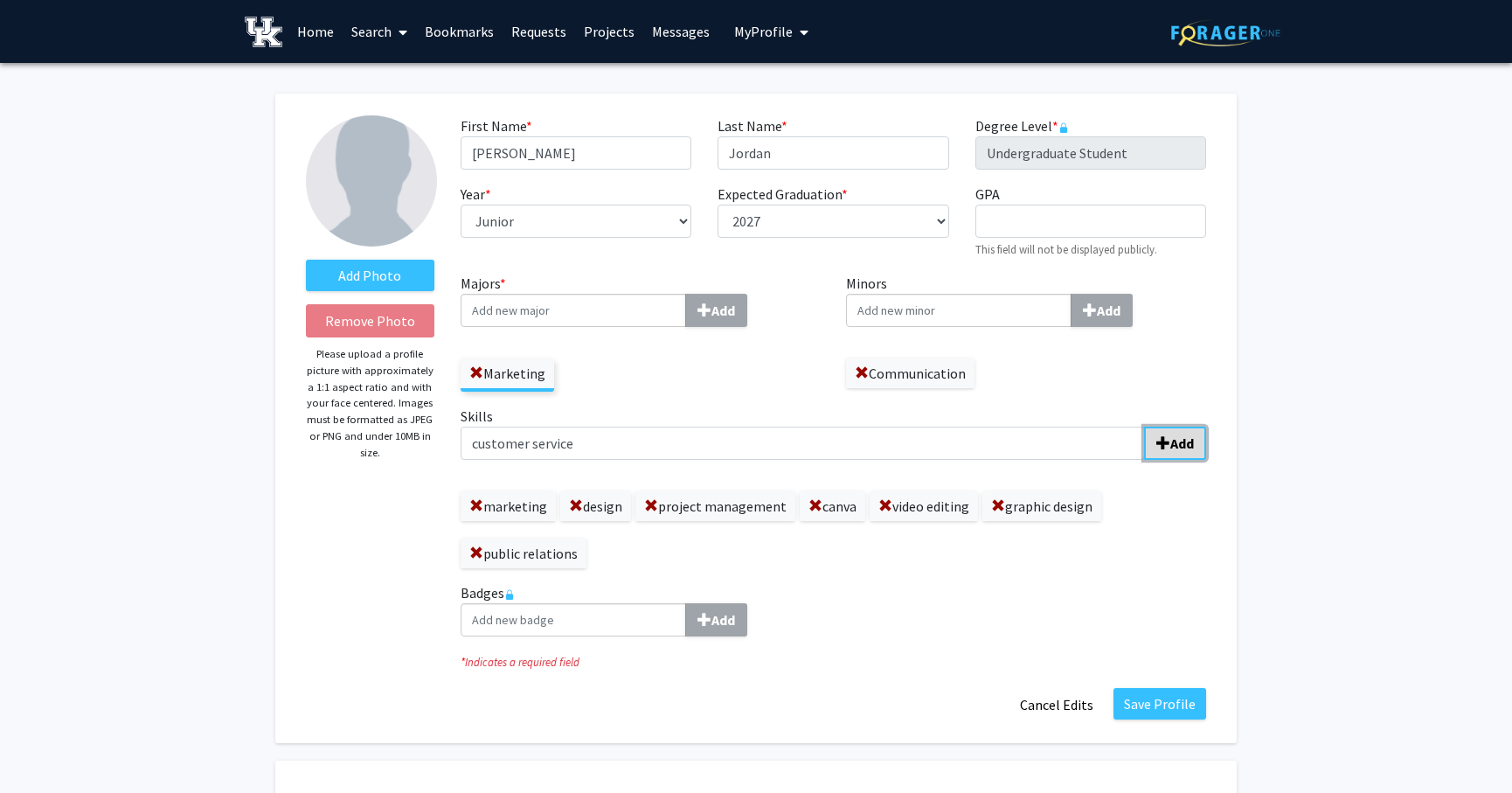
click at [1170, 437] on span "submit" at bounding box center [1163, 443] width 14 height 14
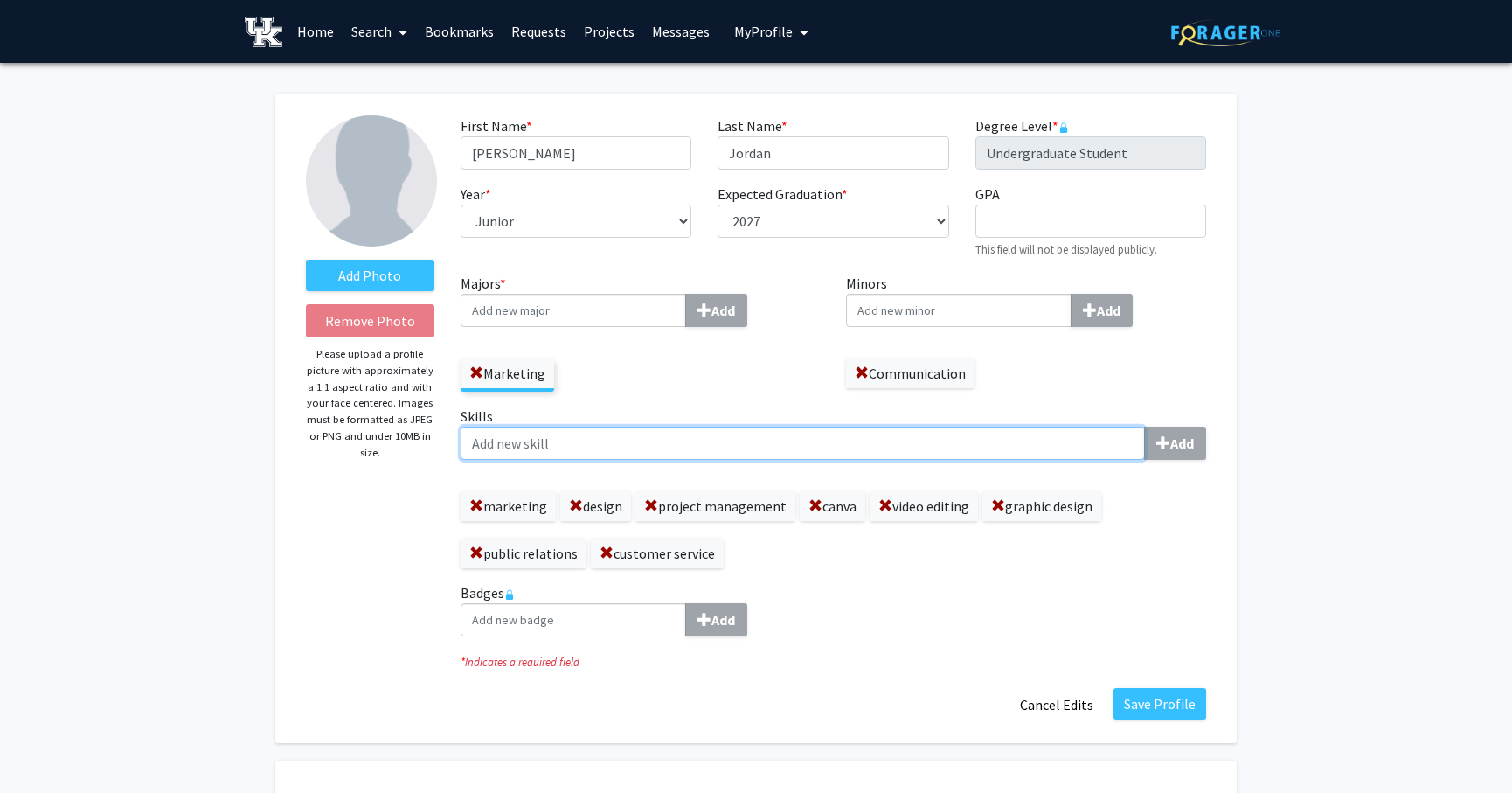
click at [982, 446] on input "Skills Add" at bounding box center [802, 442] width 684 height 33
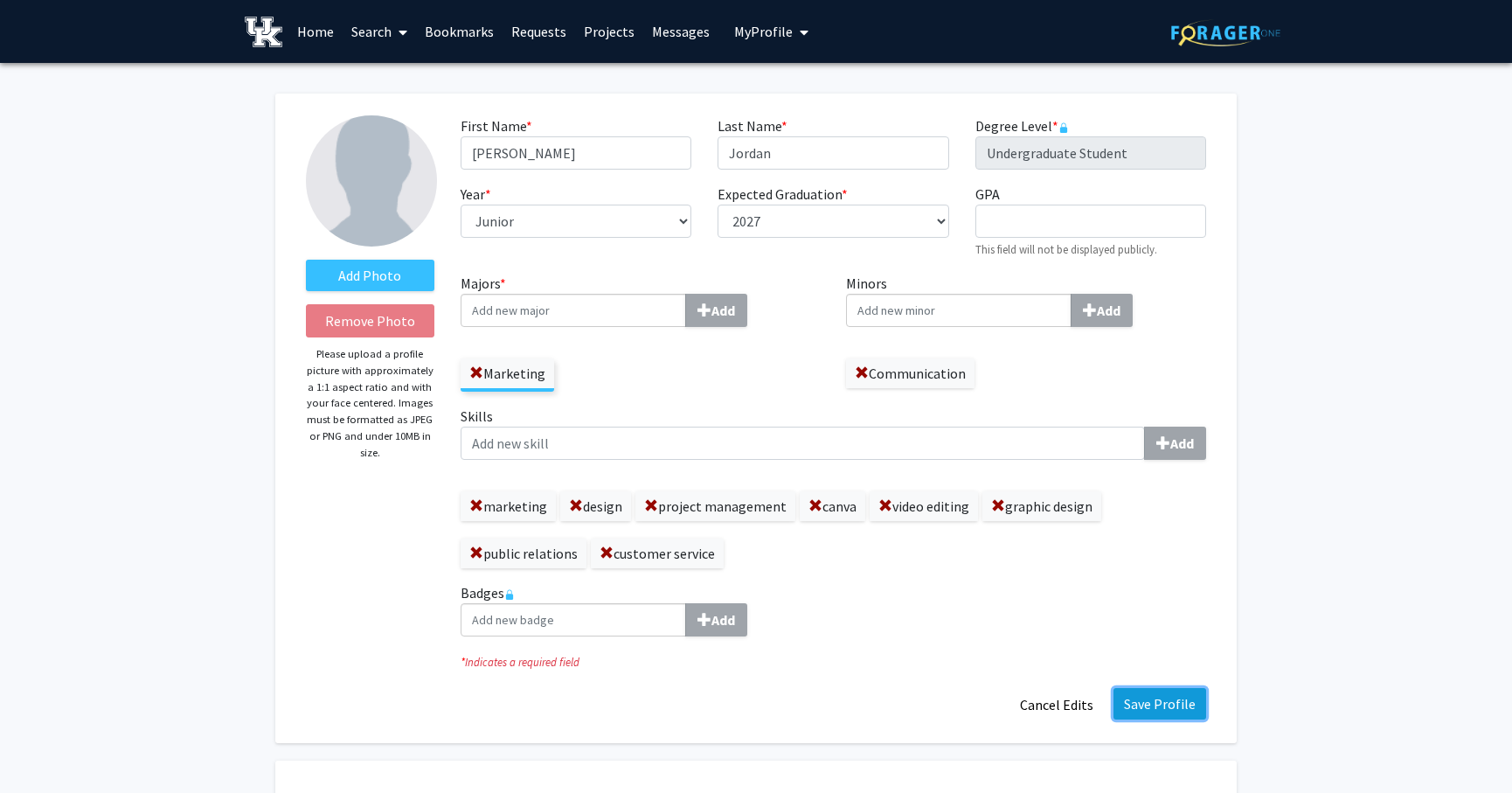
click at [1131, 698] on button "Save Profile" at bounding box center [1160, 703] width 93 height 31
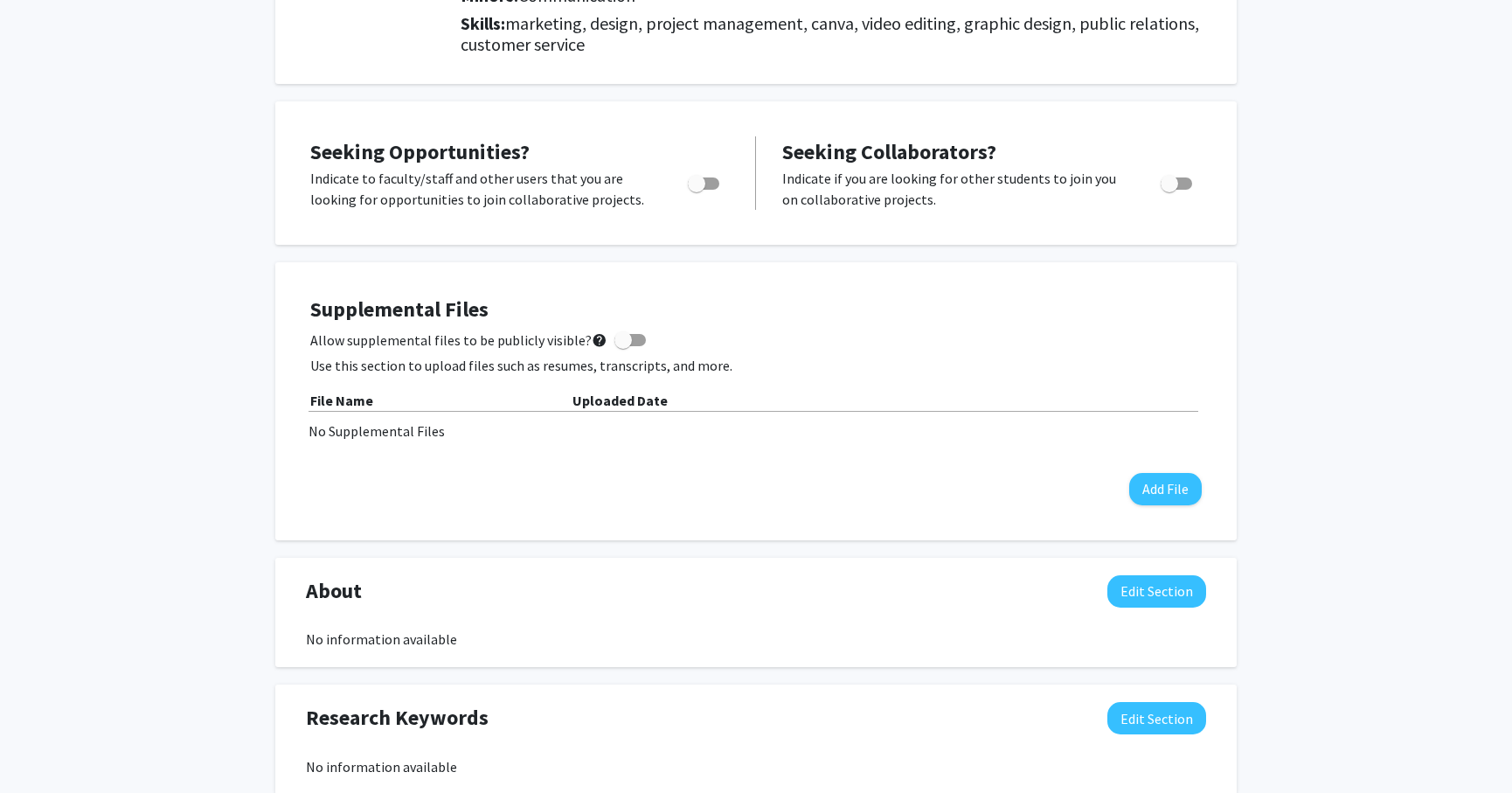
scroll to position [291, 0]
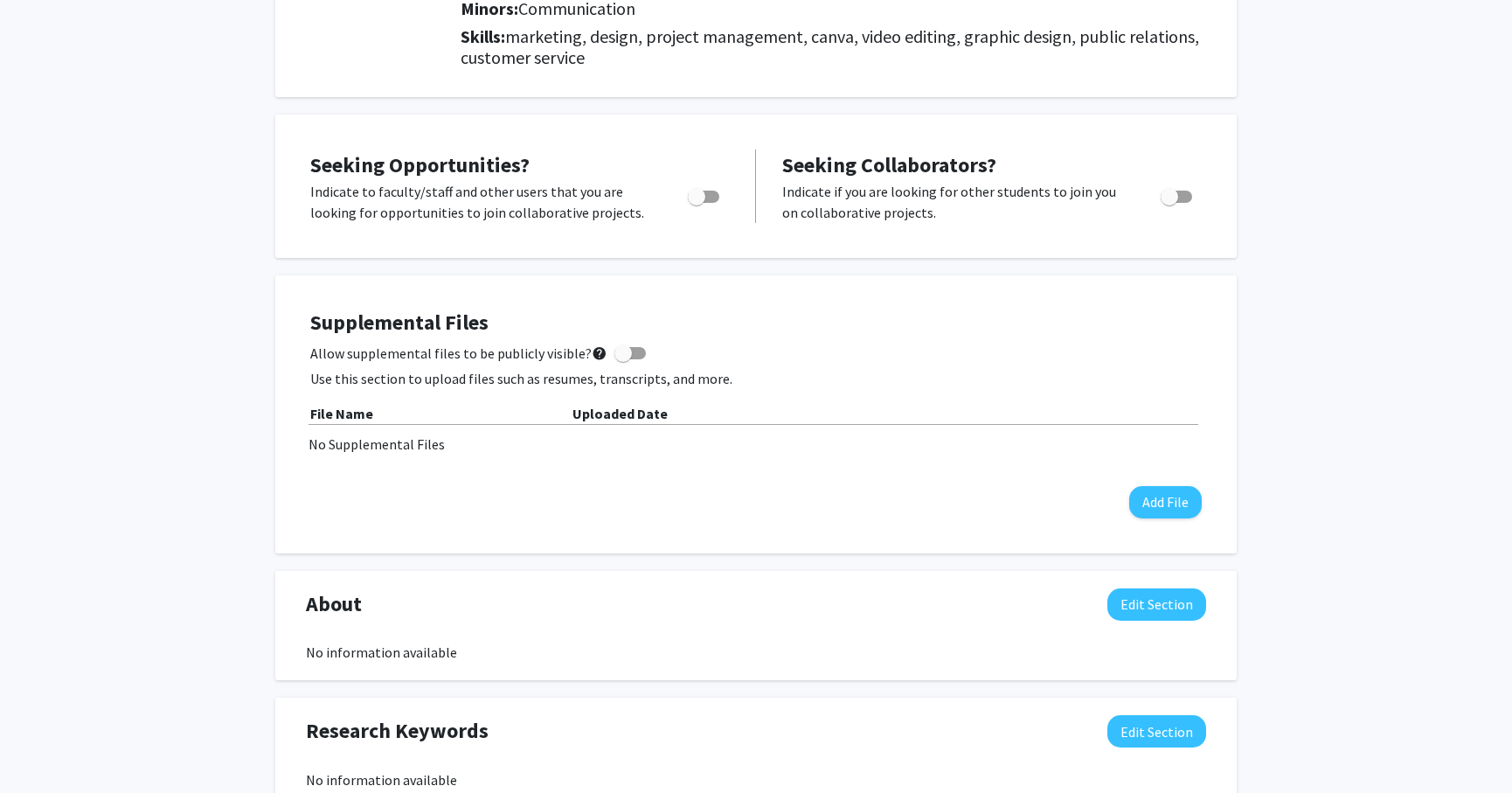
click at [709, 191] on span "Toggle" at bounding box center [703, 197] width 31 height 12
click at [696, 203] on input "Are you actively seeking opportunities?" at bounding box center [696, 203] width 1 height 1
checkbox input "true"
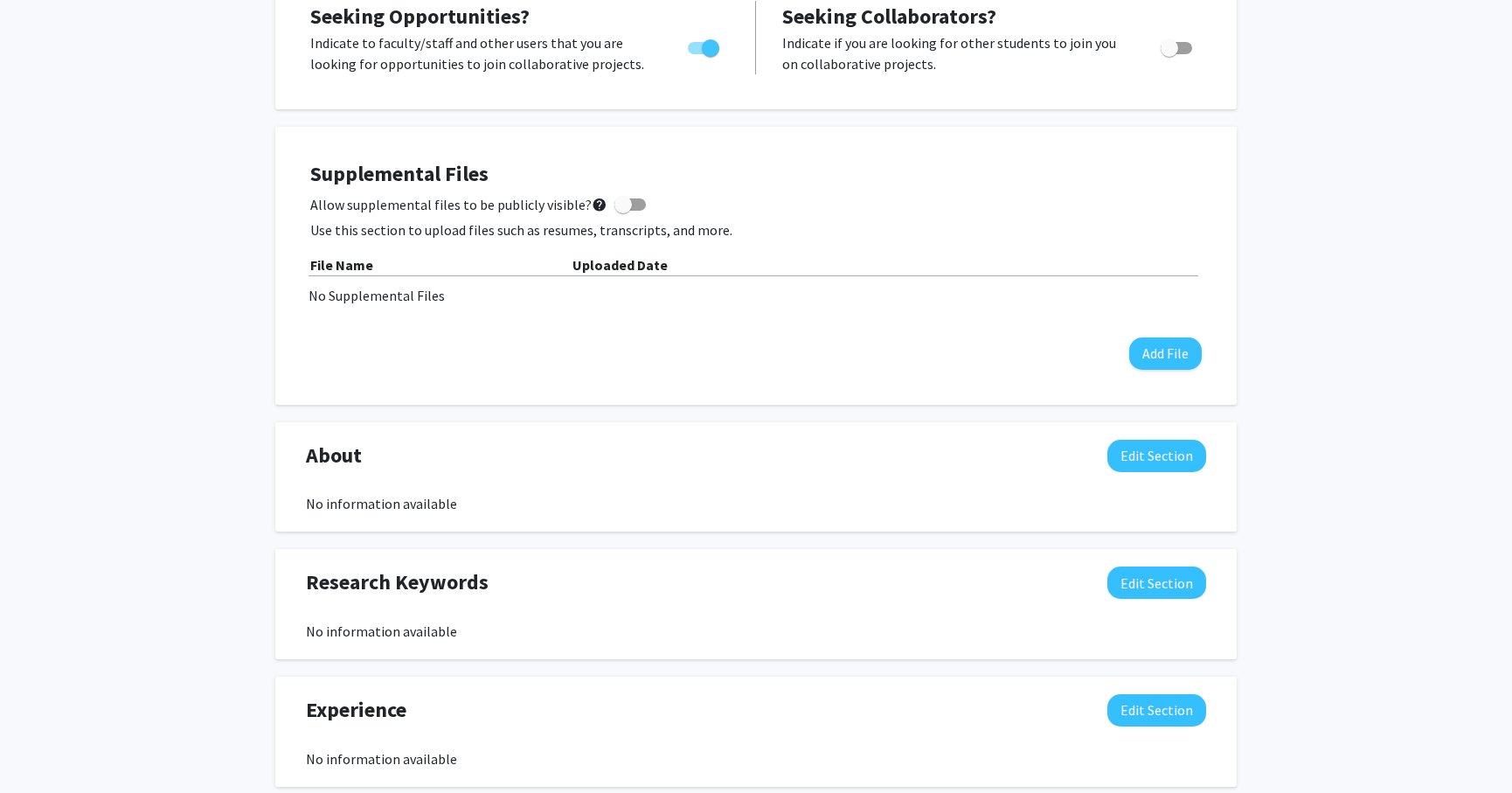
scroll to position [485, 0]
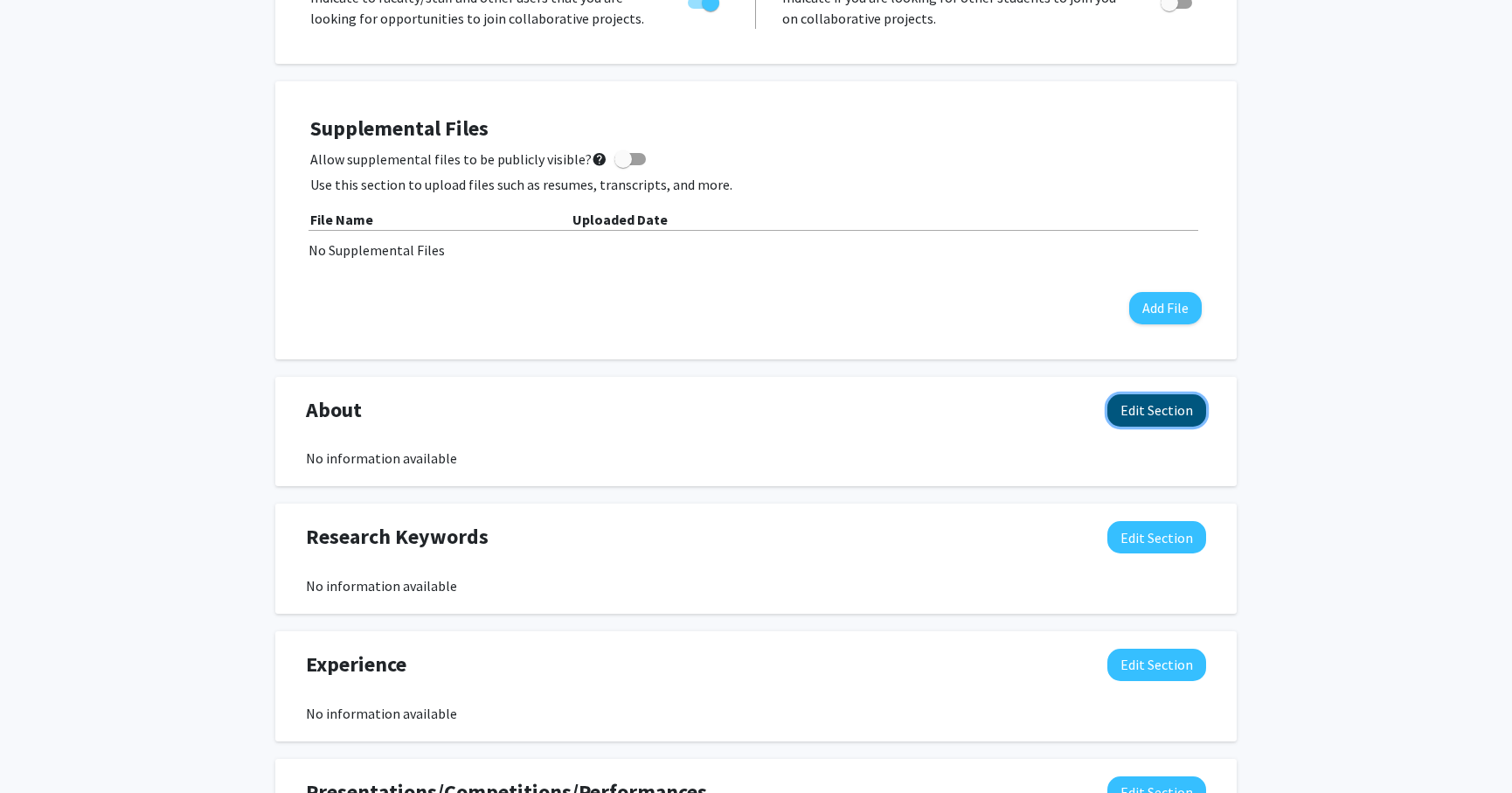
click at [1148, 399] on button "Edit Section" at bounding box center [1157, 410] width 99 height 32
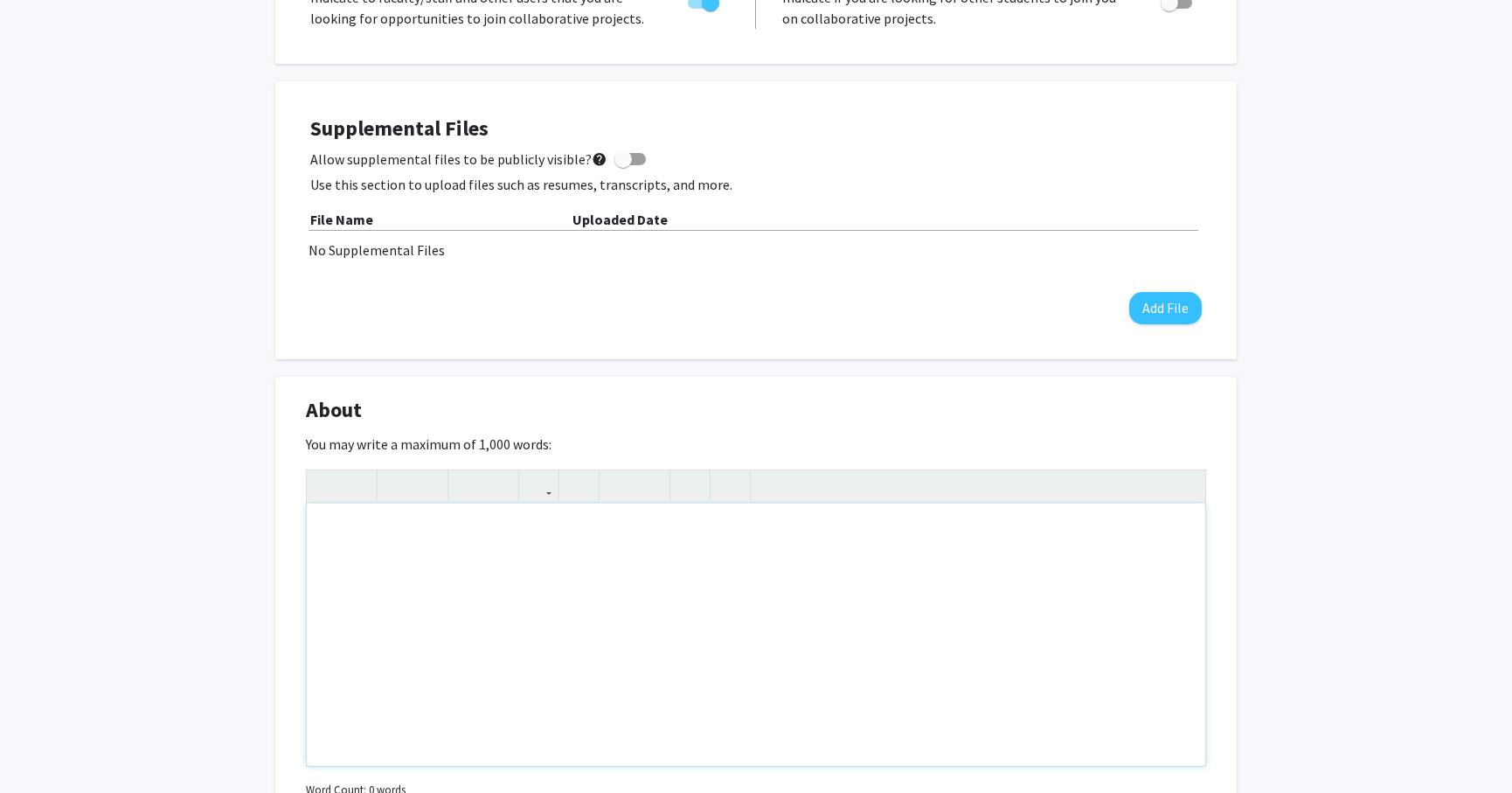
click at [418, 643] on div "Note to users with screen readers: Please deactivate our accessibility plugin f…" at bounding box center [756, 634] width 899 height 262
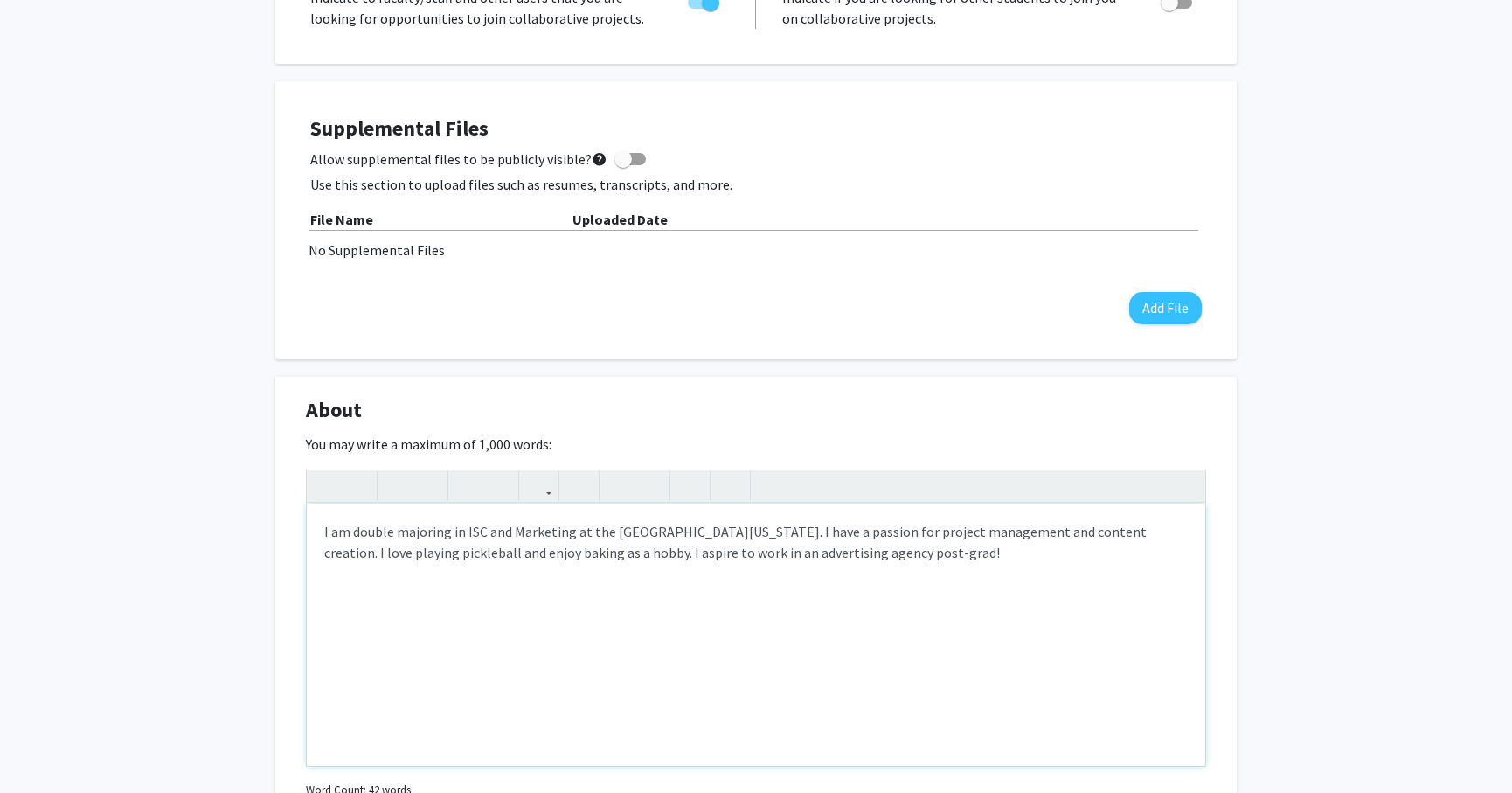
type textarea "I am double majoring in ISC and Marketing at the University of Kentucky. I have…"
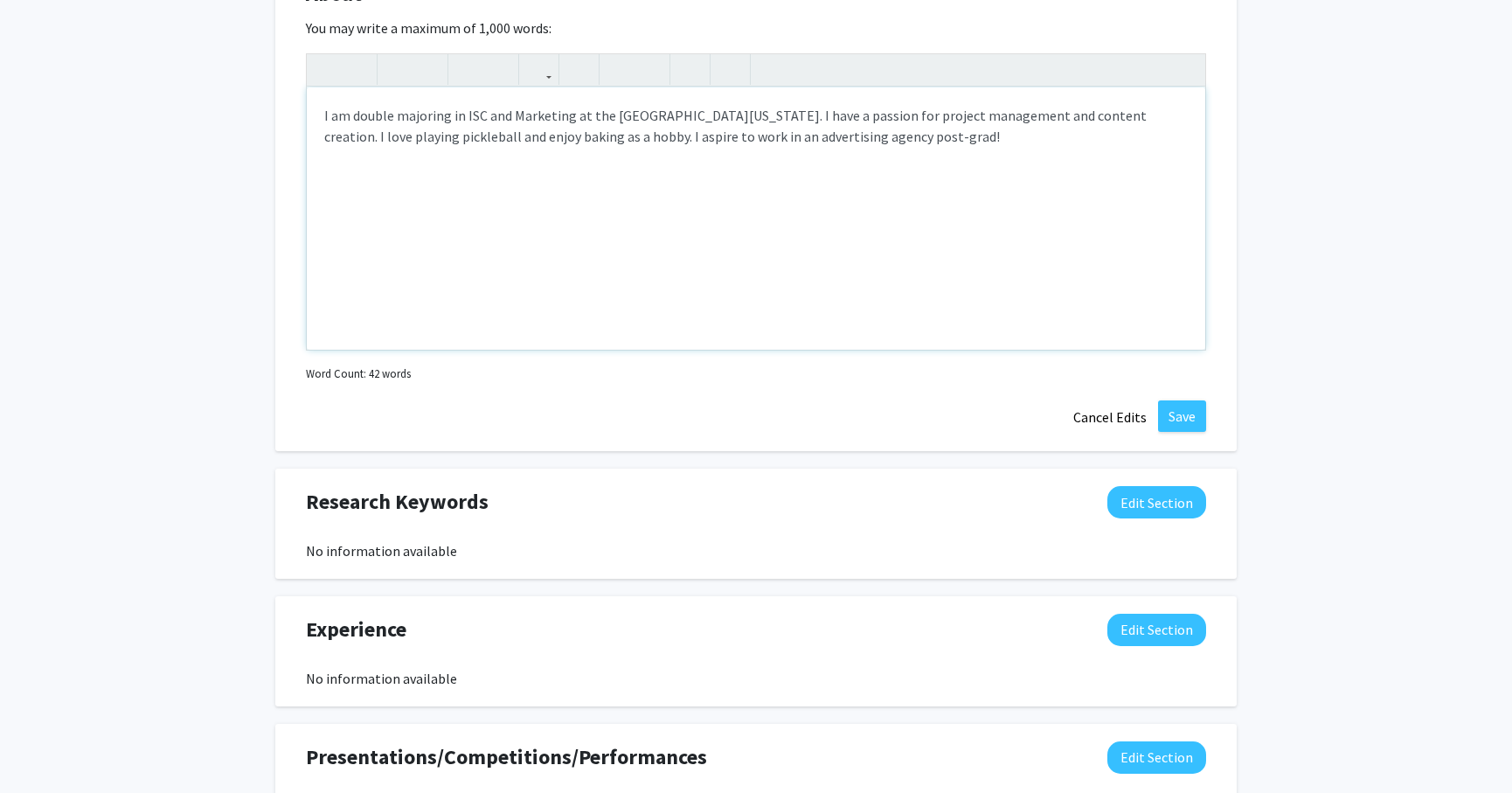
scroll to position [776, 0]
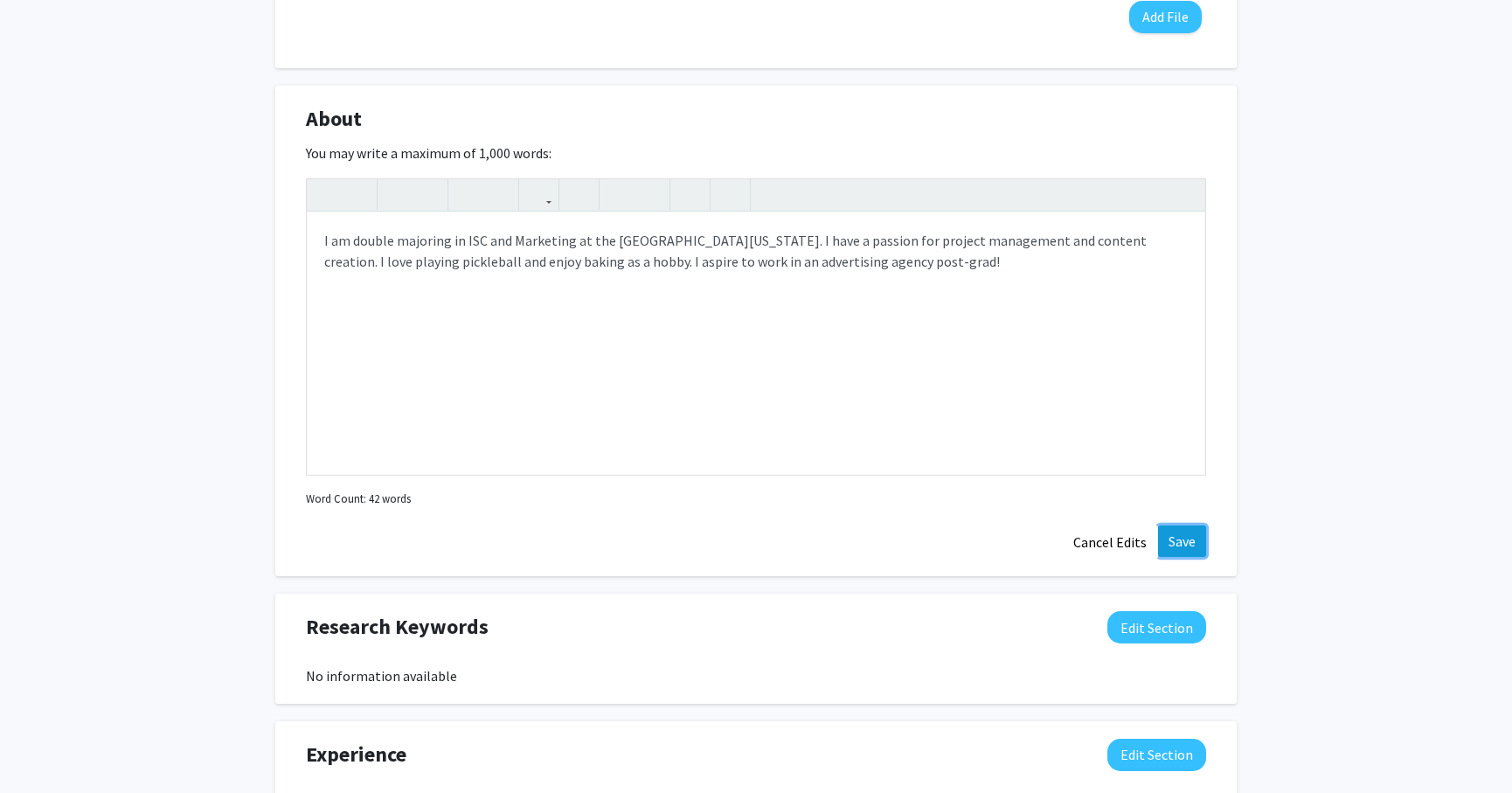
click at [1172, 545] on button "Save" at bounding box center [1182, 541] width 48 height 31
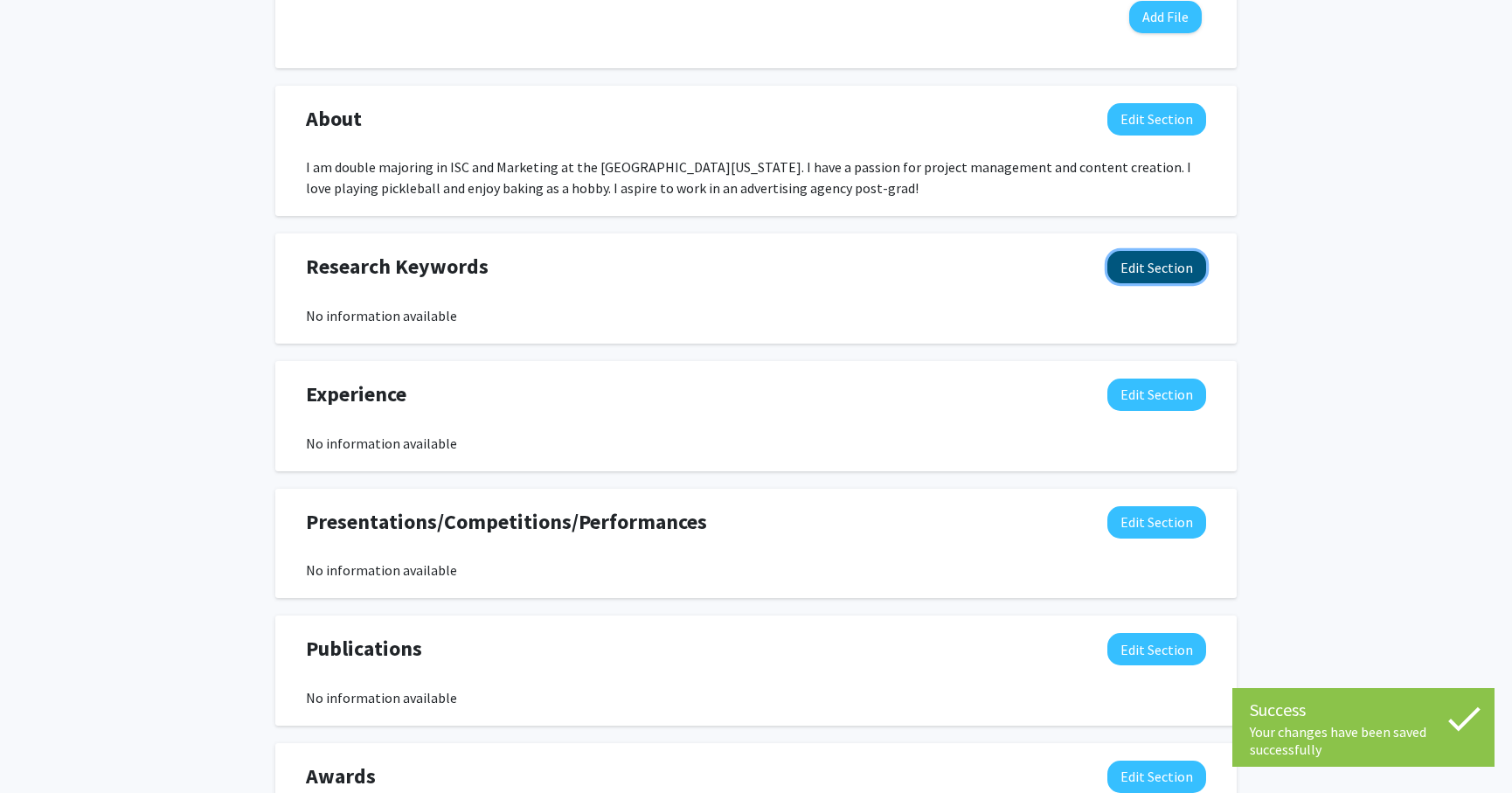
click at [1168, 269] on button "Edit Section" at bounding box center [1157, 267] width 99 height 32
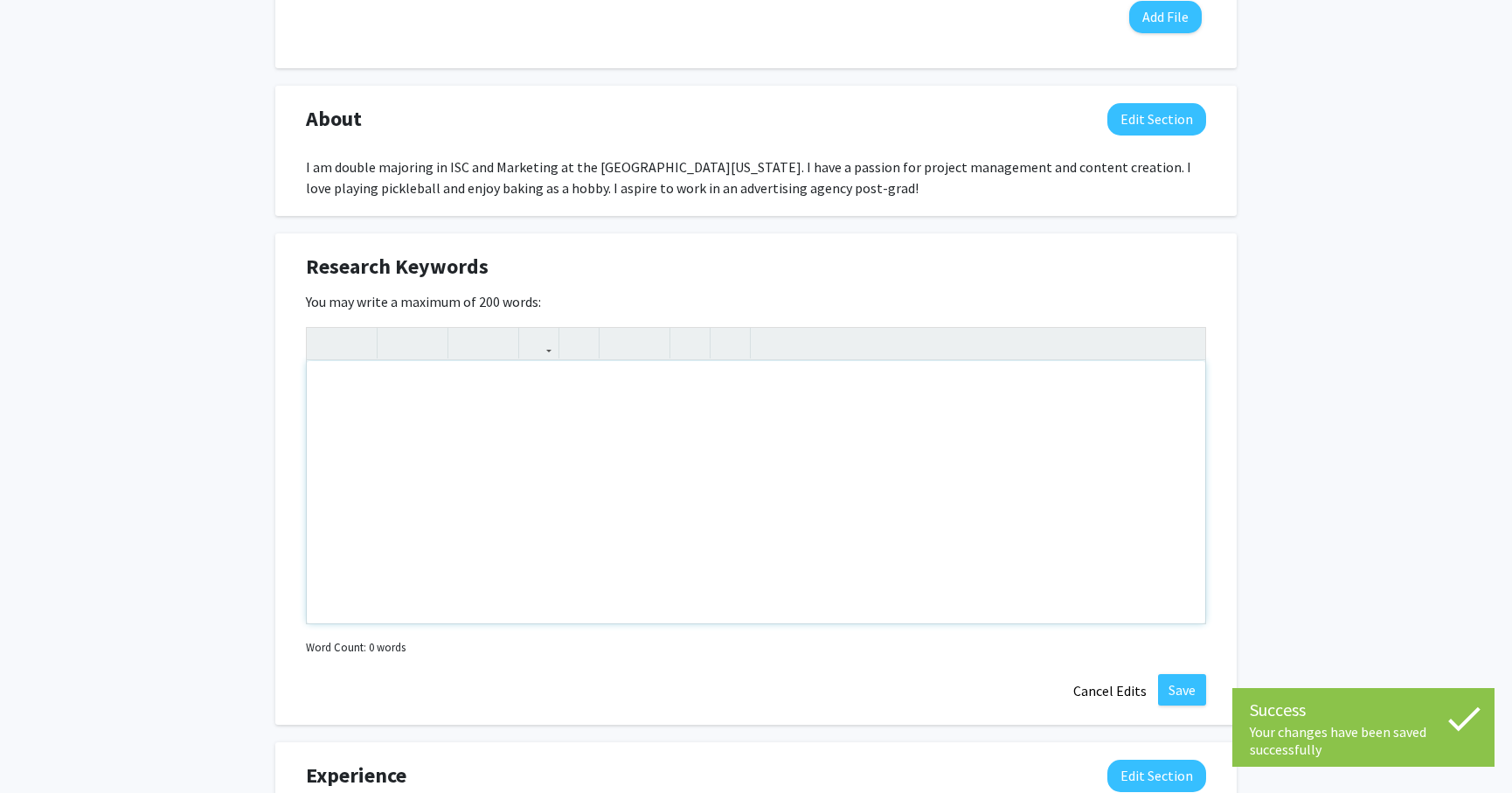
click at [576, 399] on div "Note to users with screen readers: Please deactivate our accessibility plugin f…" at bounding box center [756, 491] width 899 height 262
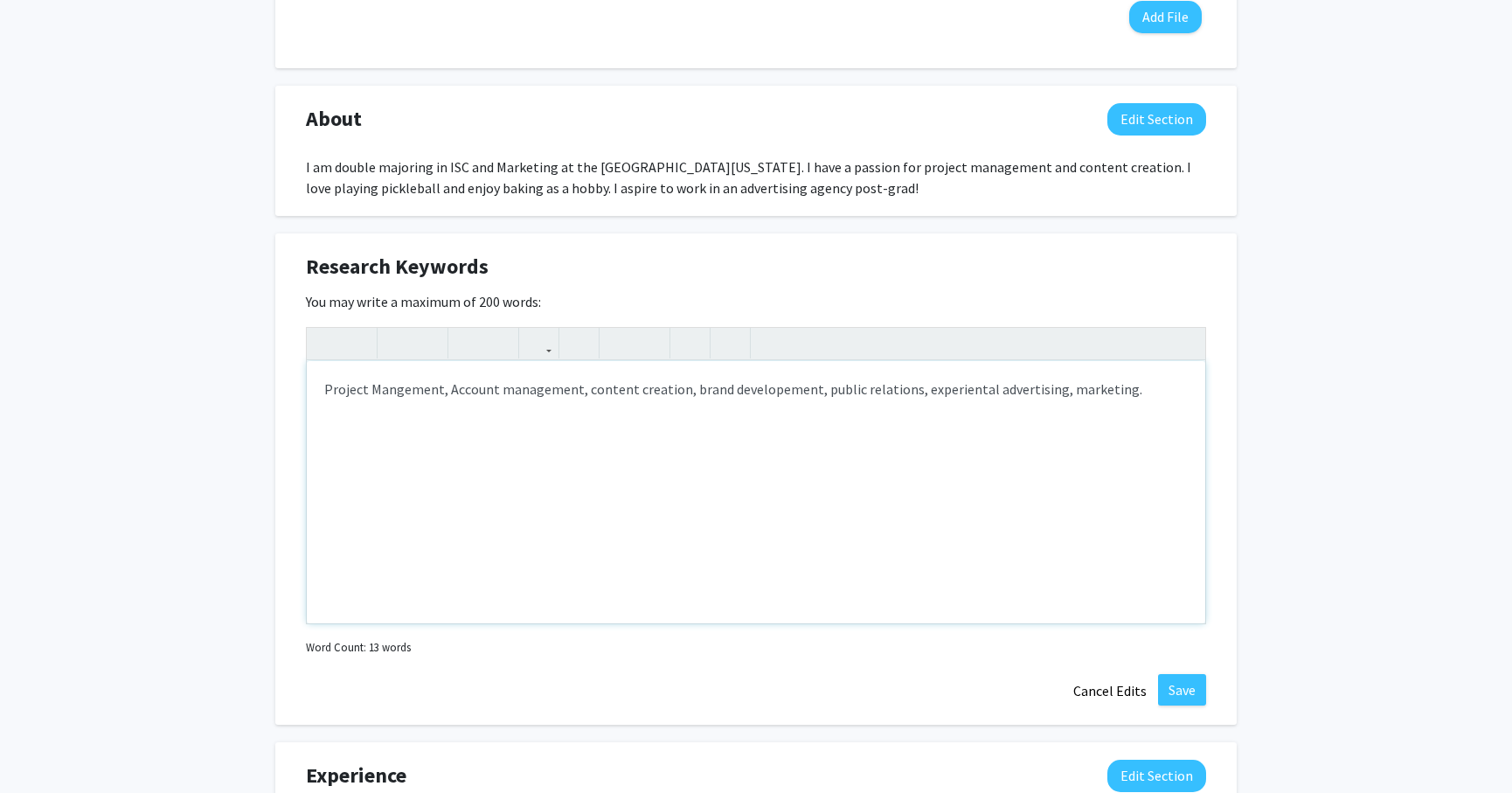
type textarea "Project Mangement, Account management, content creation, brand developement, pu…"
click at [1184, 677] on button "Save" at bounding box center [1182, 689] width 48 height 31
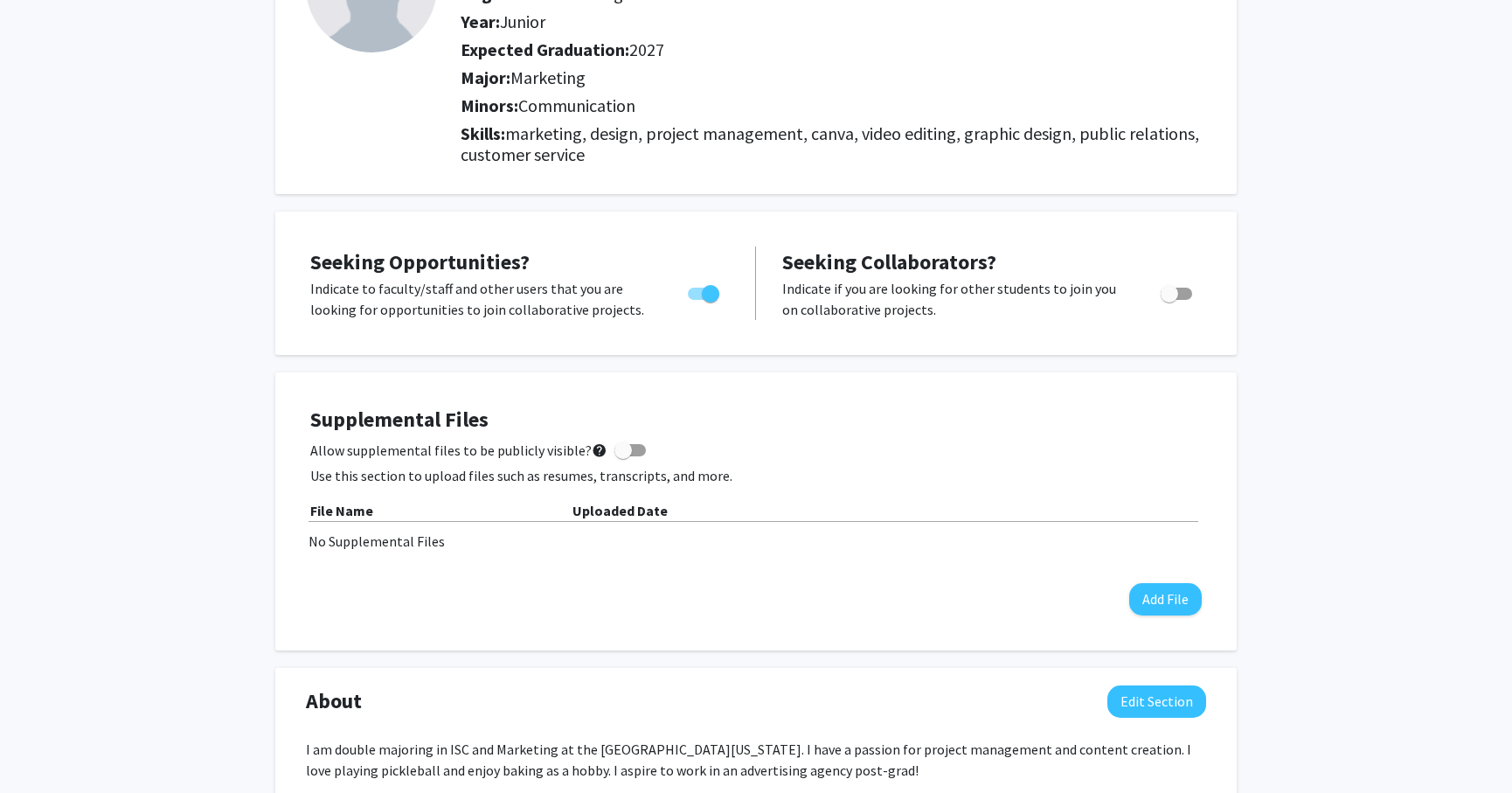
scroll to position [0, 0]
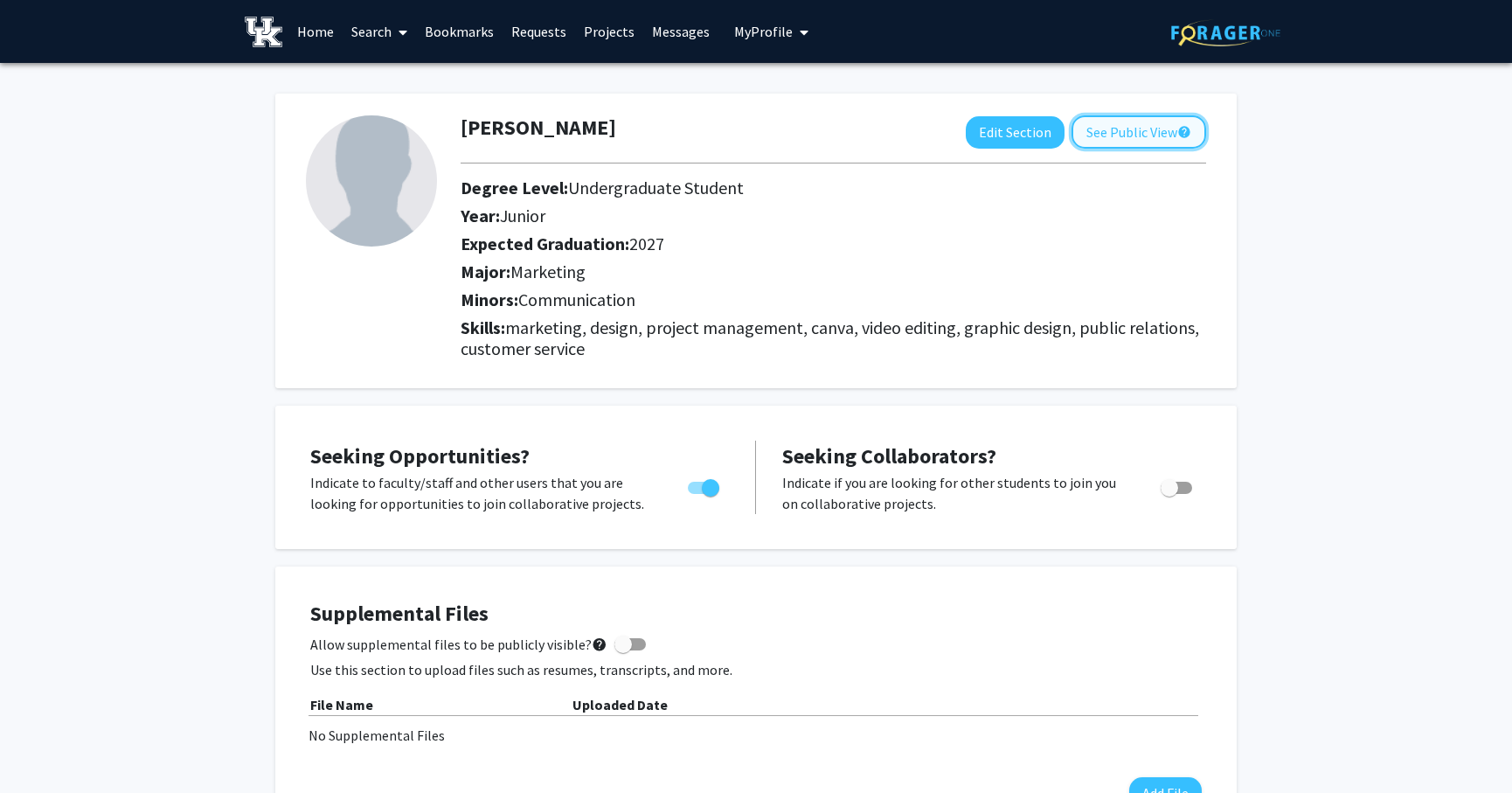
click at [1147, 128] on button "See Public View help" at bounding box center [1139, 131] width 134 height 33
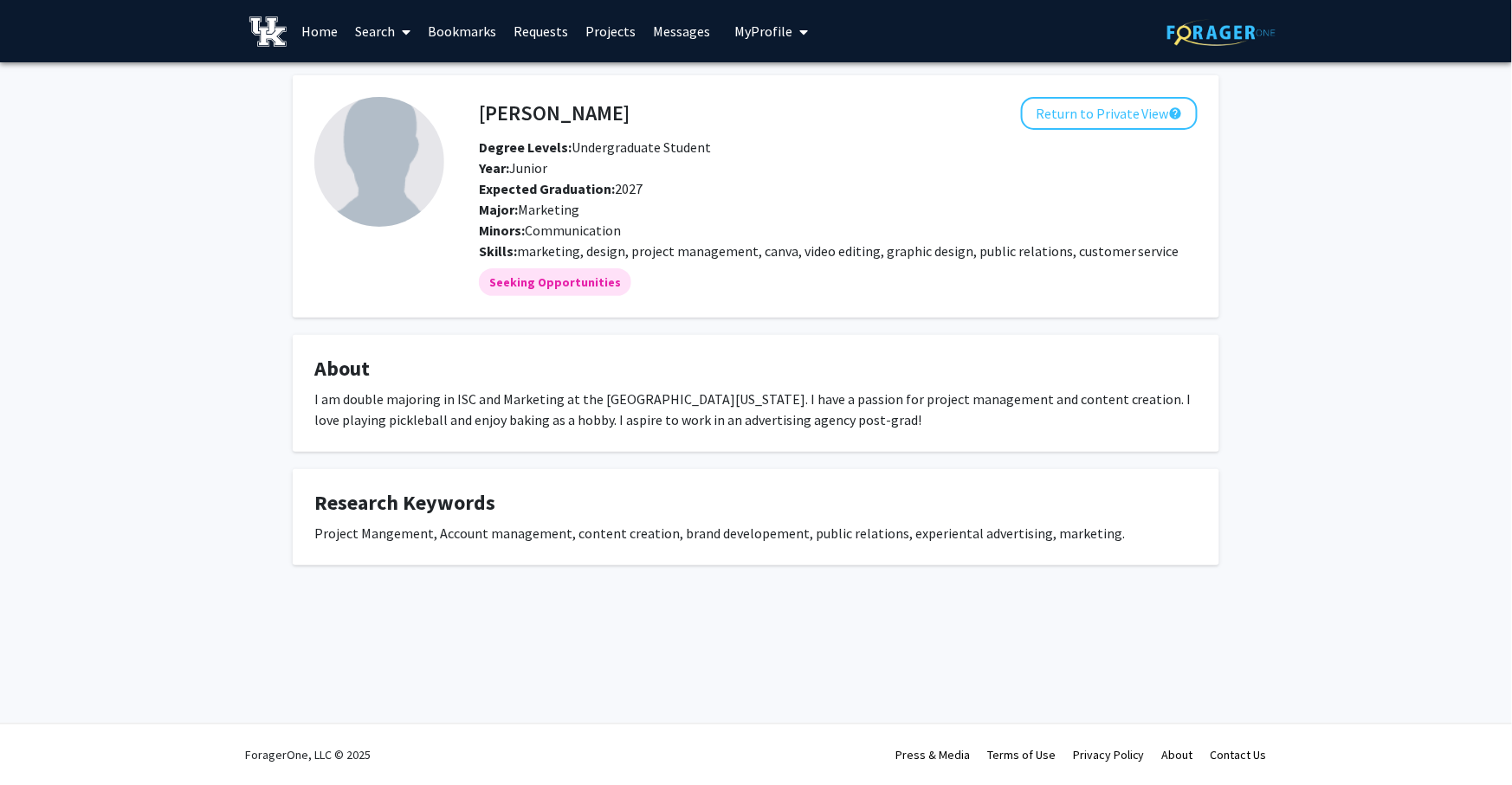
click at [403, 29] on icon at bounding box center [405, 32] width 8 height 14
click at [402, 71] on span "Faculty/Staff" at bounding box center [410, 80] width 127 height 35
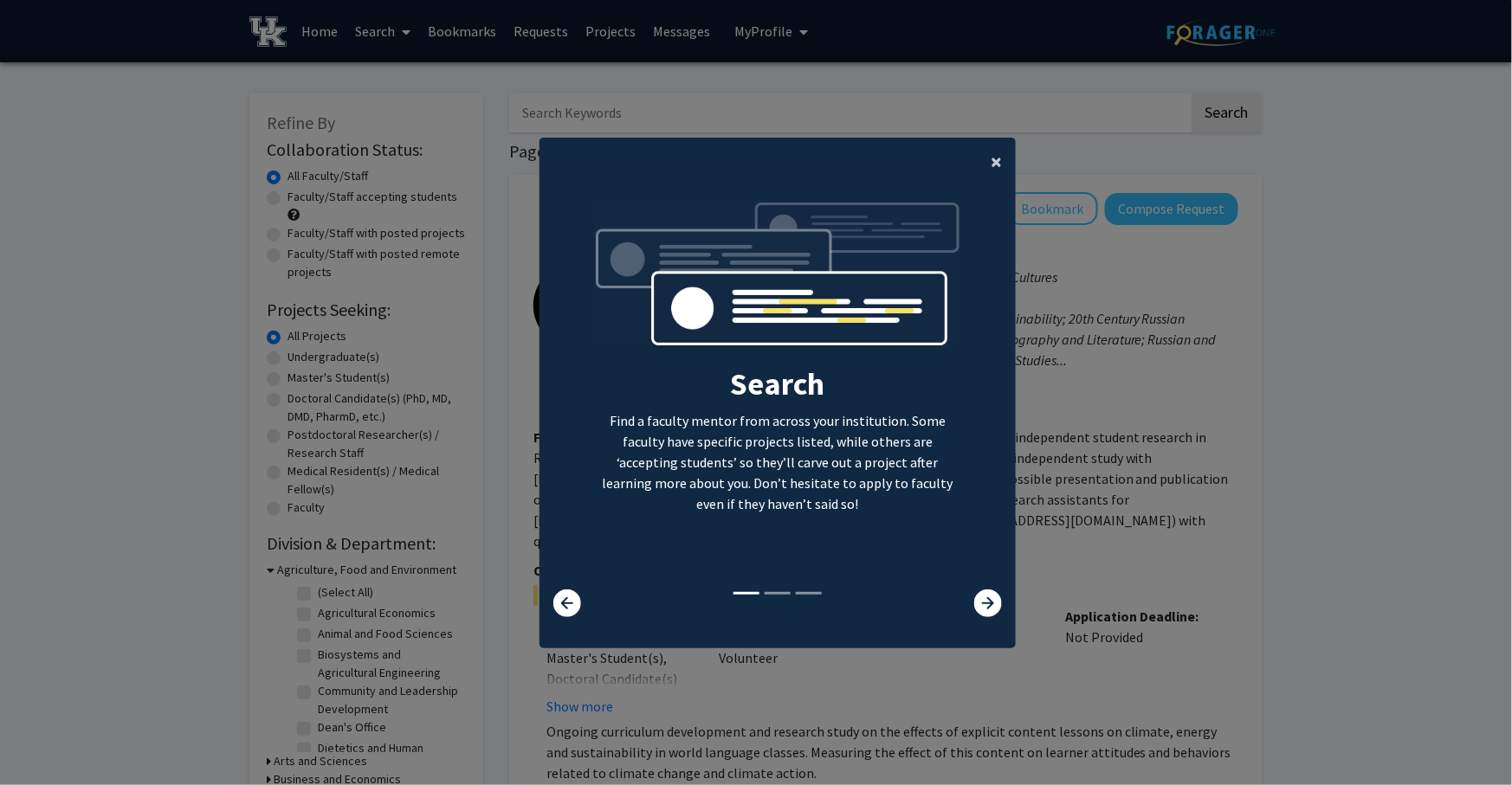
click at [991, 157] on span "×" at bounding box center [996, 161] width 11 height 27
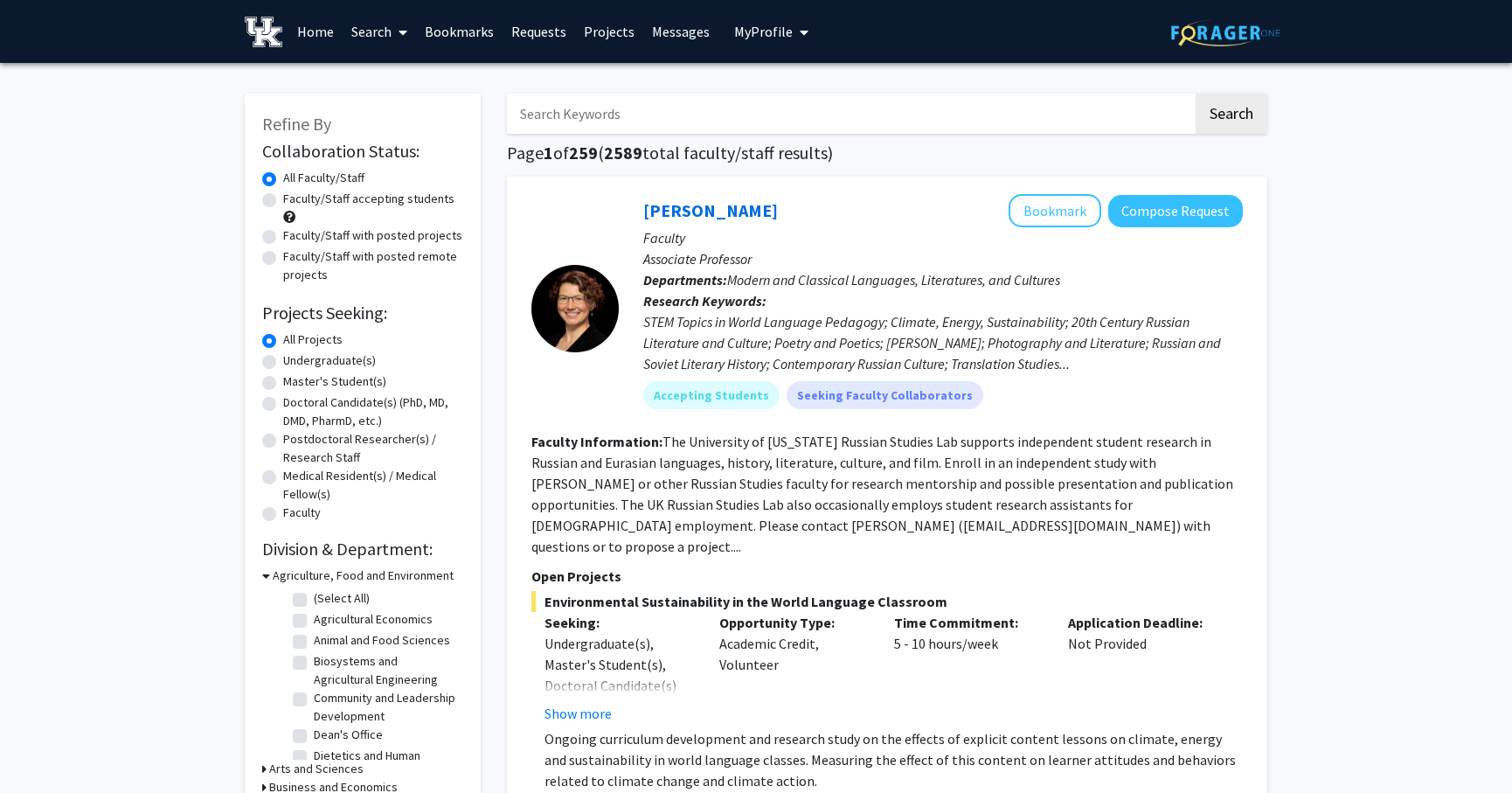
click at [284, 233] on label "Faculty/Staff with posted projects" at bounding box center [373, 235] width 180 height 18
click at [284, 233] on input "Faculty/Staff with posted projects" at bounding box center [289, 233] width 11 height 11
radio input "true"
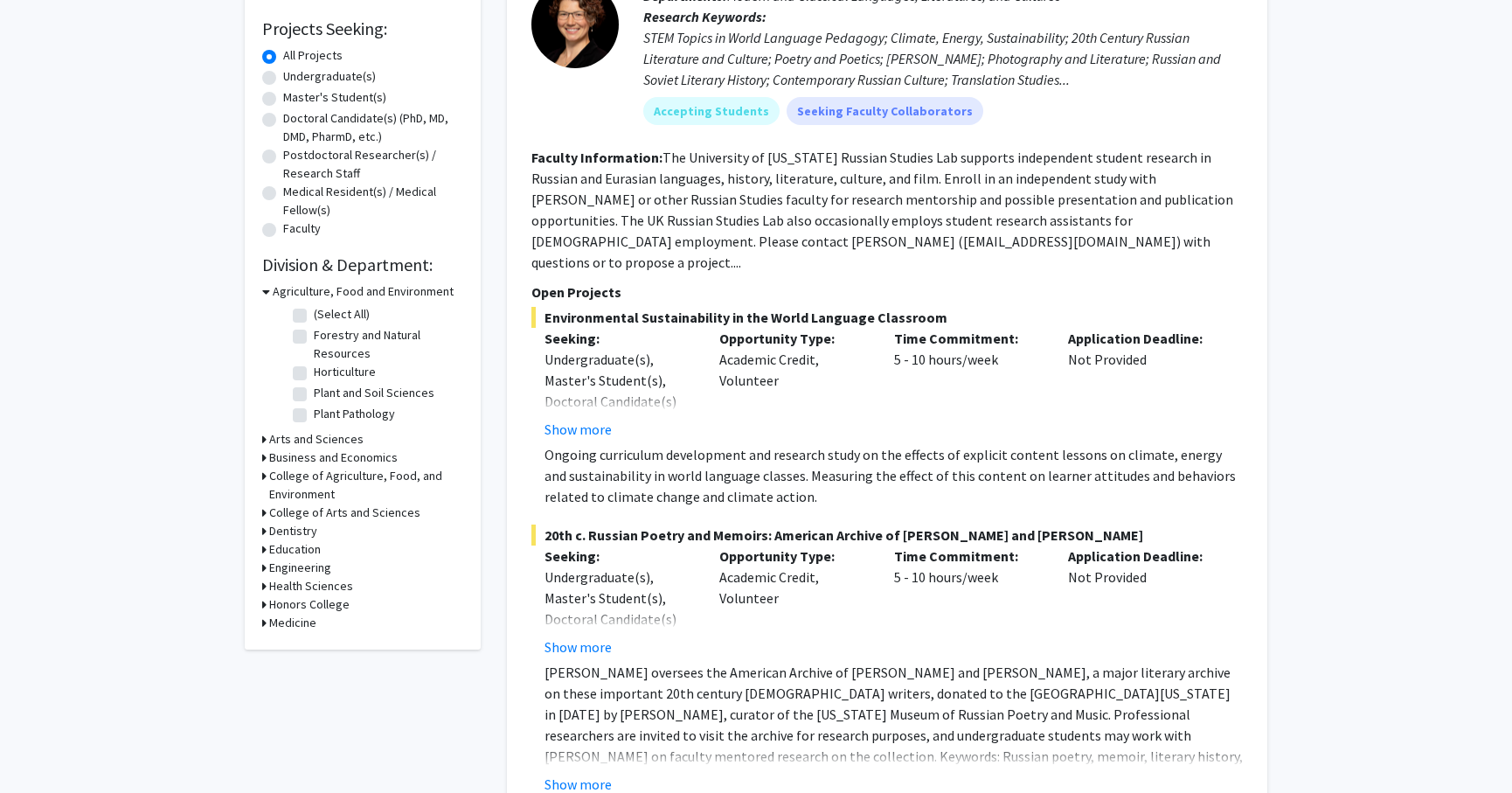
scroll to position [291, 0]
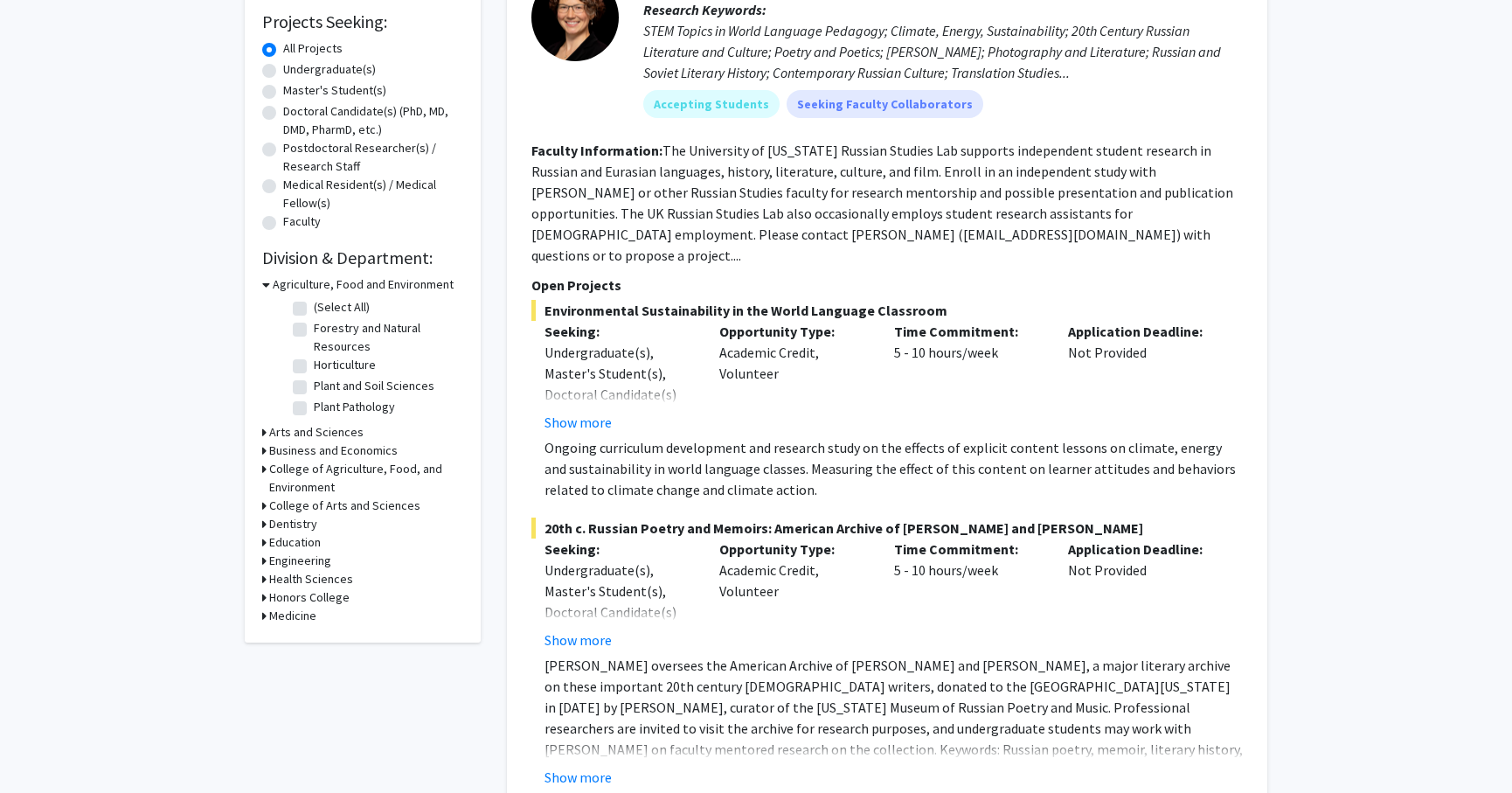
click at [265, 281] on icon at bounding box center [266, 284] width 8 height 18
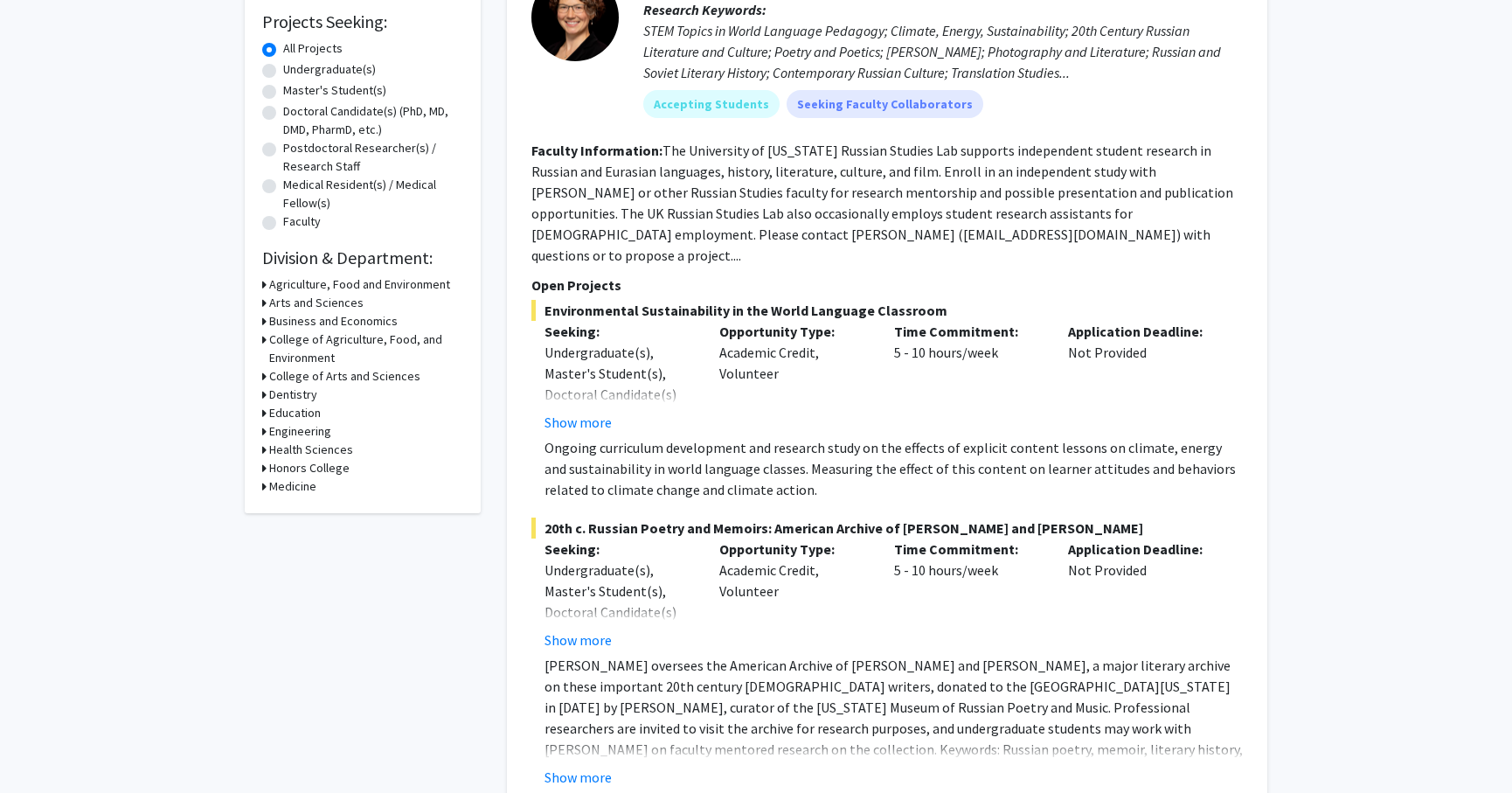
click at [266, 428] on div "Engineering" at bounding box center [362, 431] width 201 height 18
click at [262, 429] on icon at bounding box center [264, 431] width 5 height 18
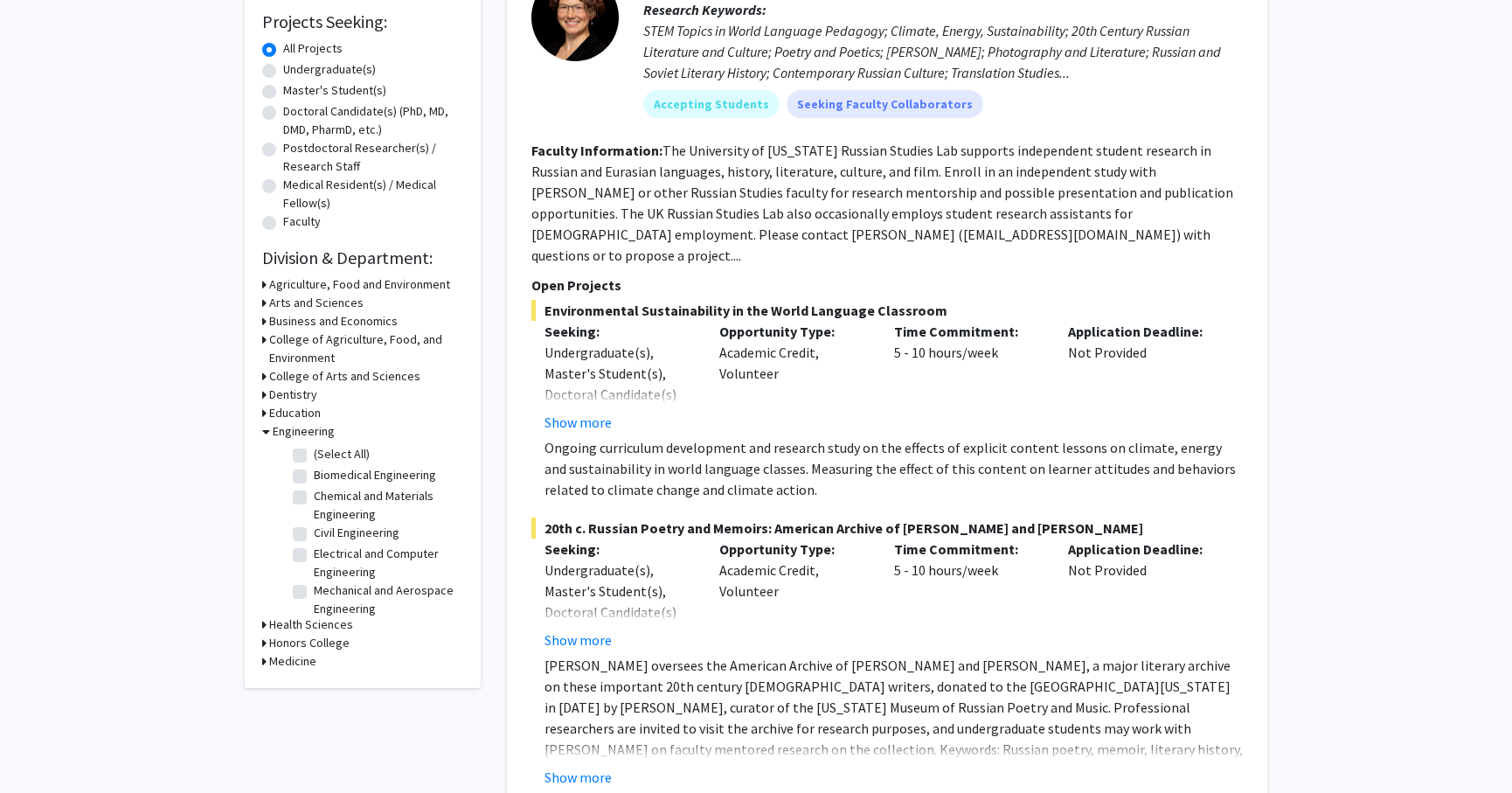
click at [314, 451] on label "(Select All)" at bounding box center [341, 454] width 56 height 18
click at [314, 451] on input "(Select All)" at bounding box center [319, 451] width 11 height 11
checkbox input "true"
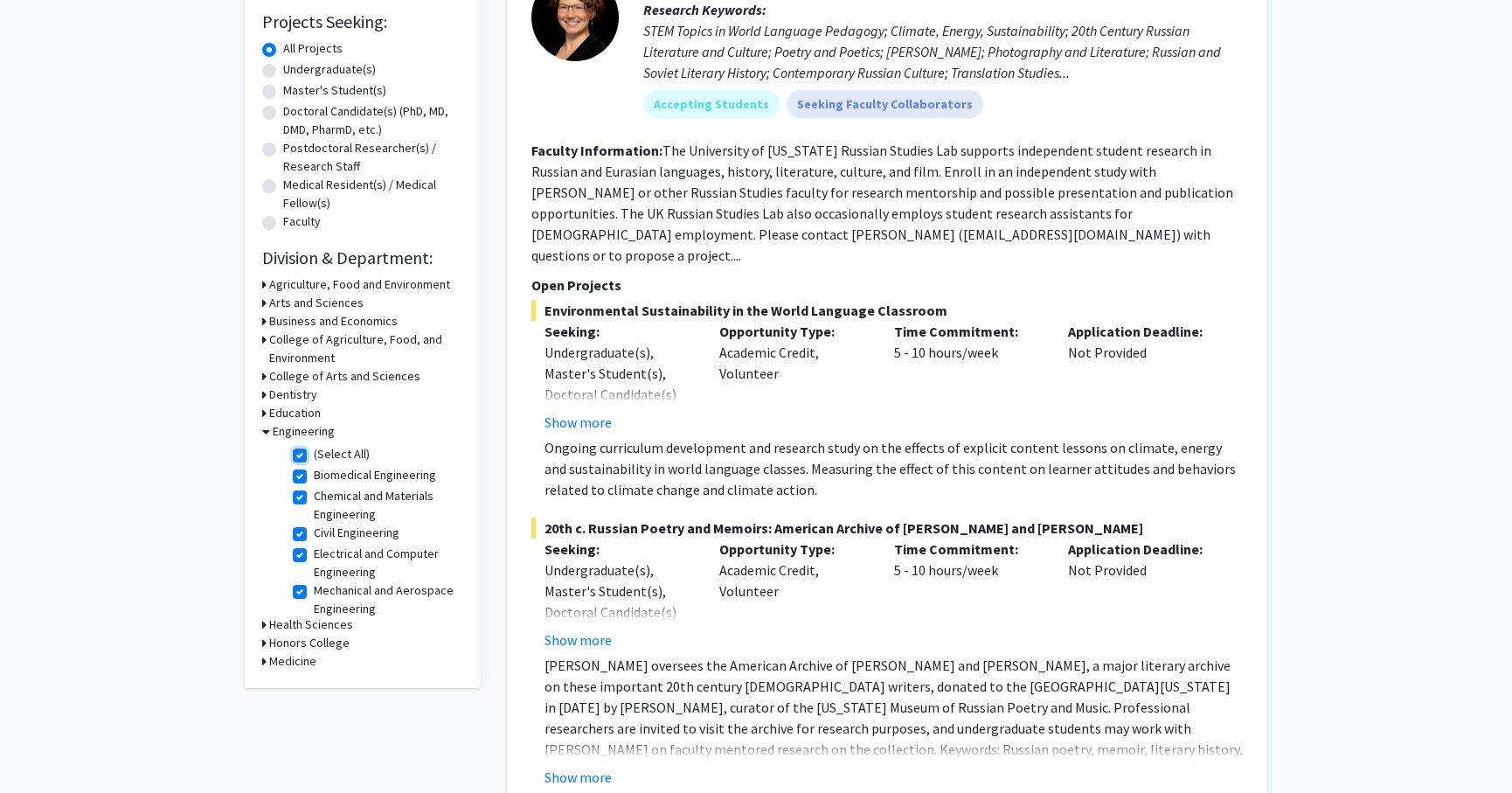
checkbox input "true"
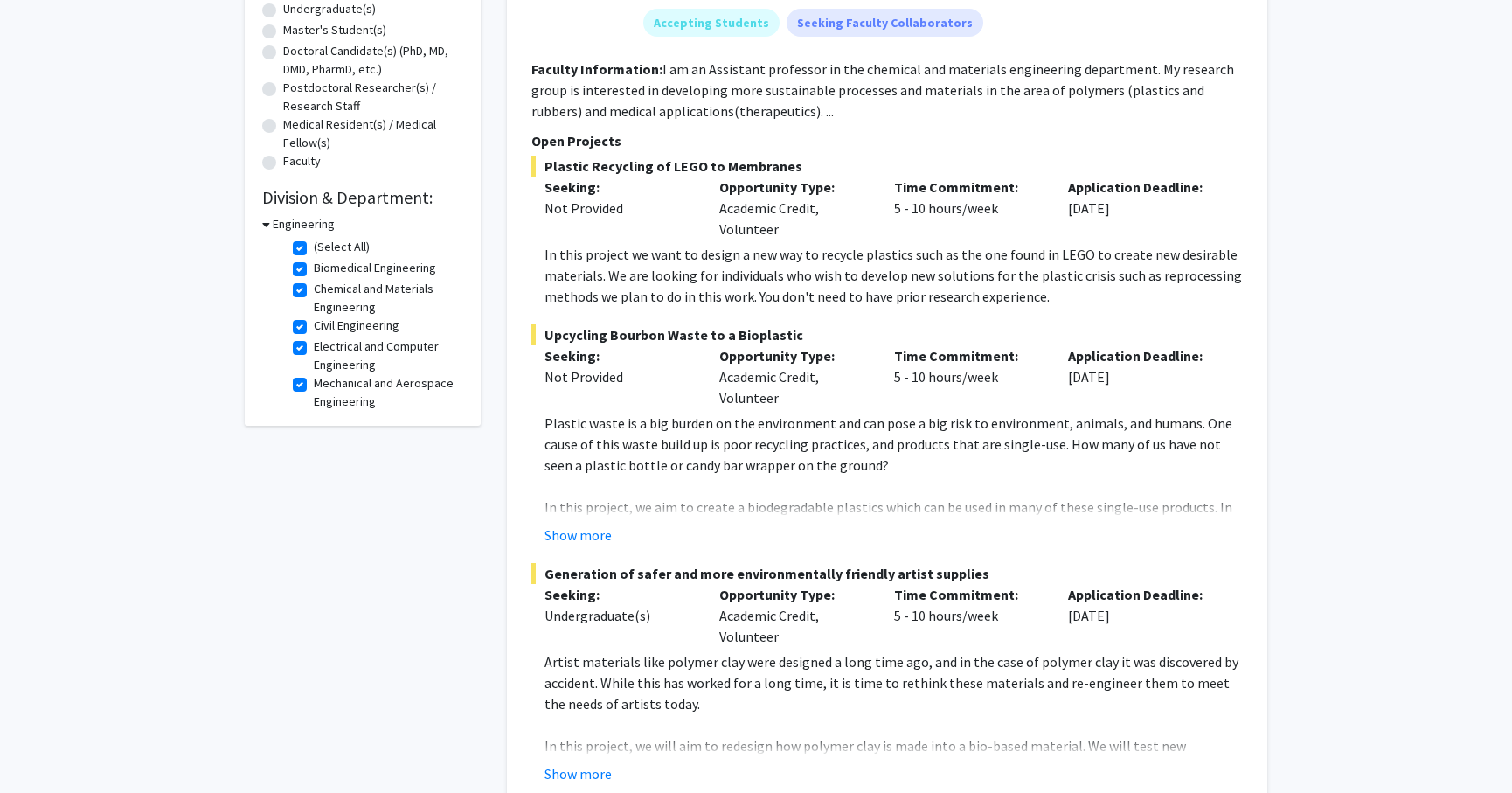
scroll to position [388, 0]
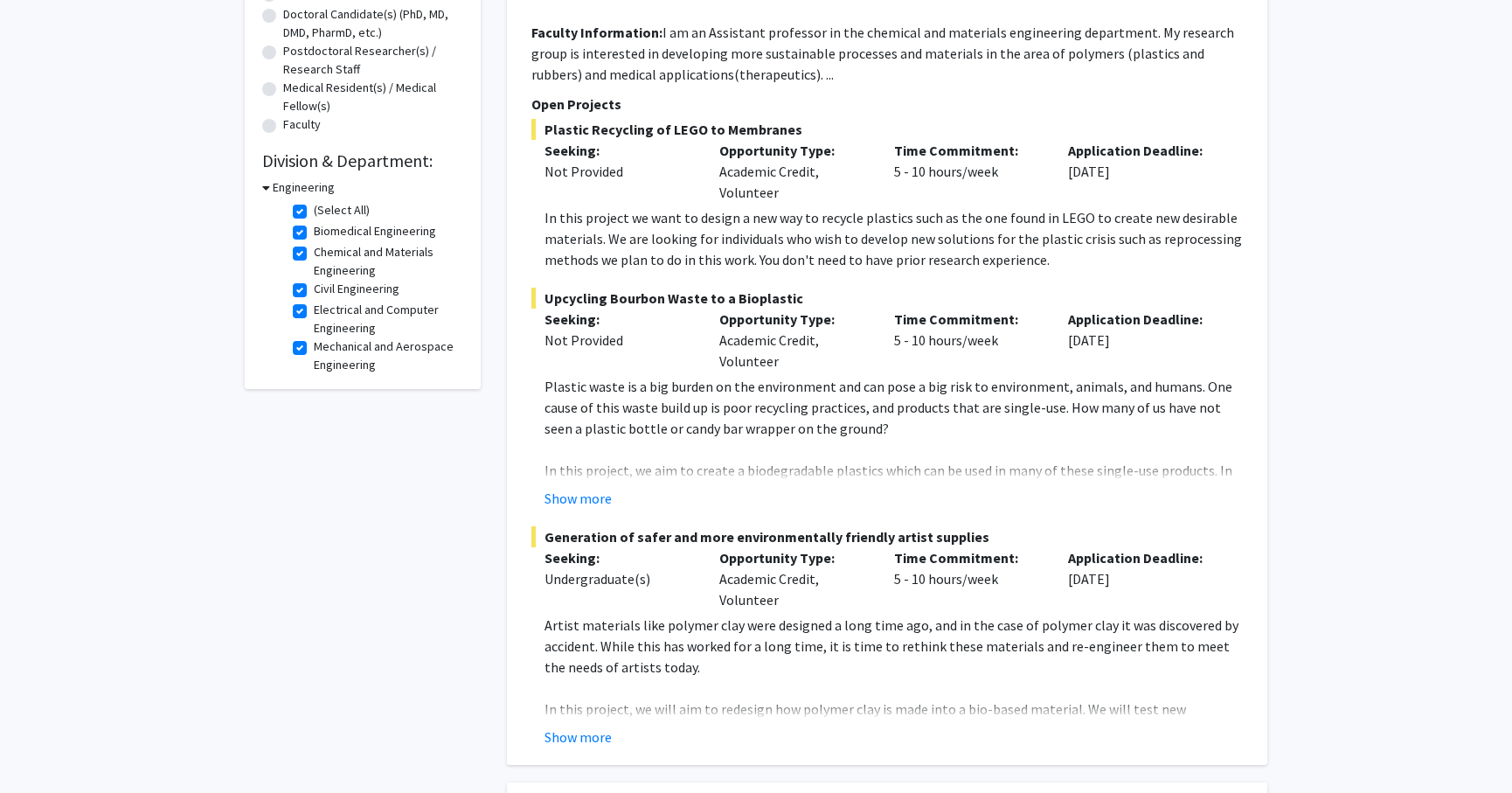
click at [314, 205] on label "(Select All)" at bounding box center [341, 210] width 56 height 18
click at [314, 205] on input "(Select All)" at bounding box center [319, 207] width 11 height 11
checkbox input "false"
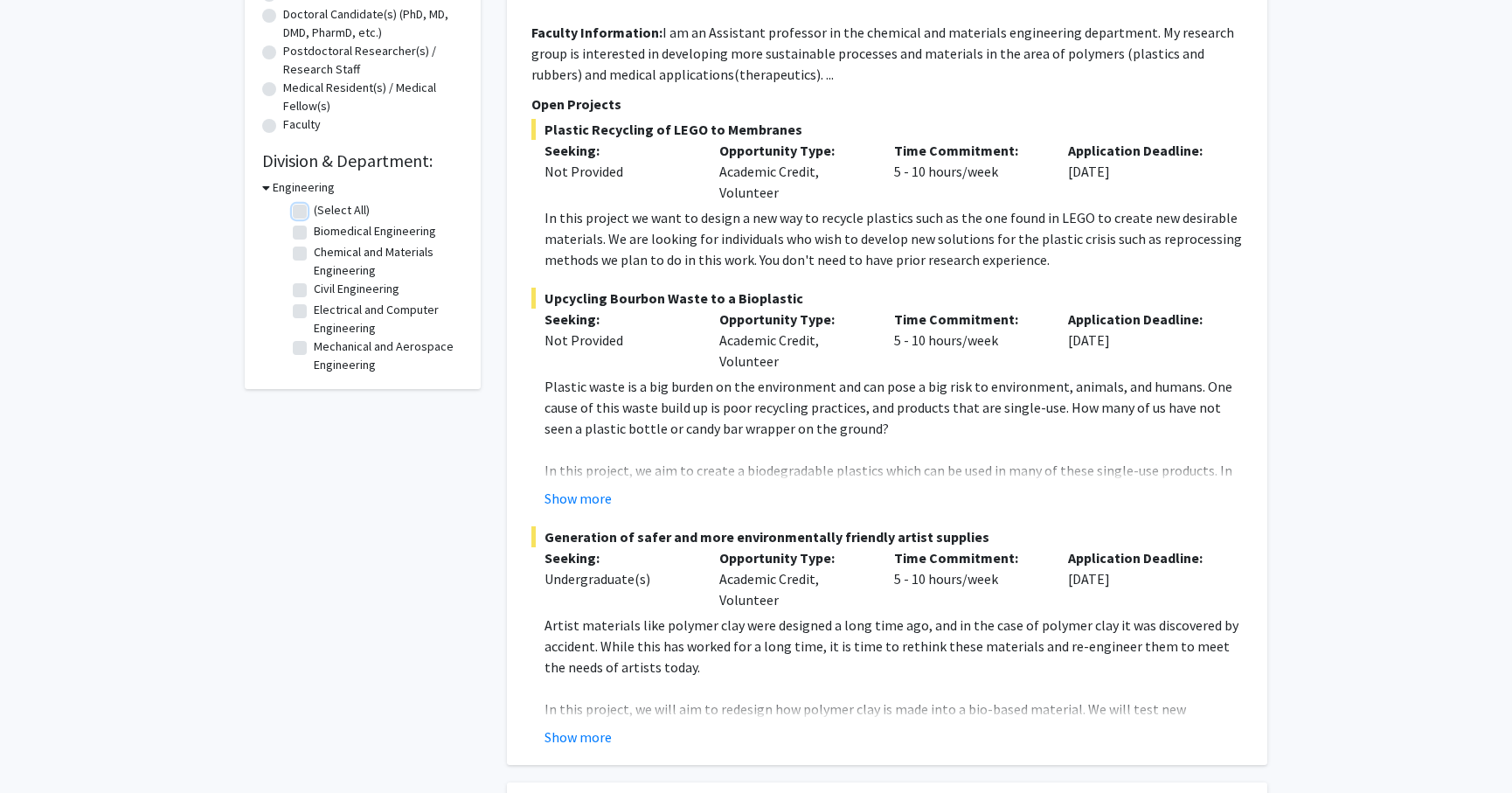
checkbox input "false"
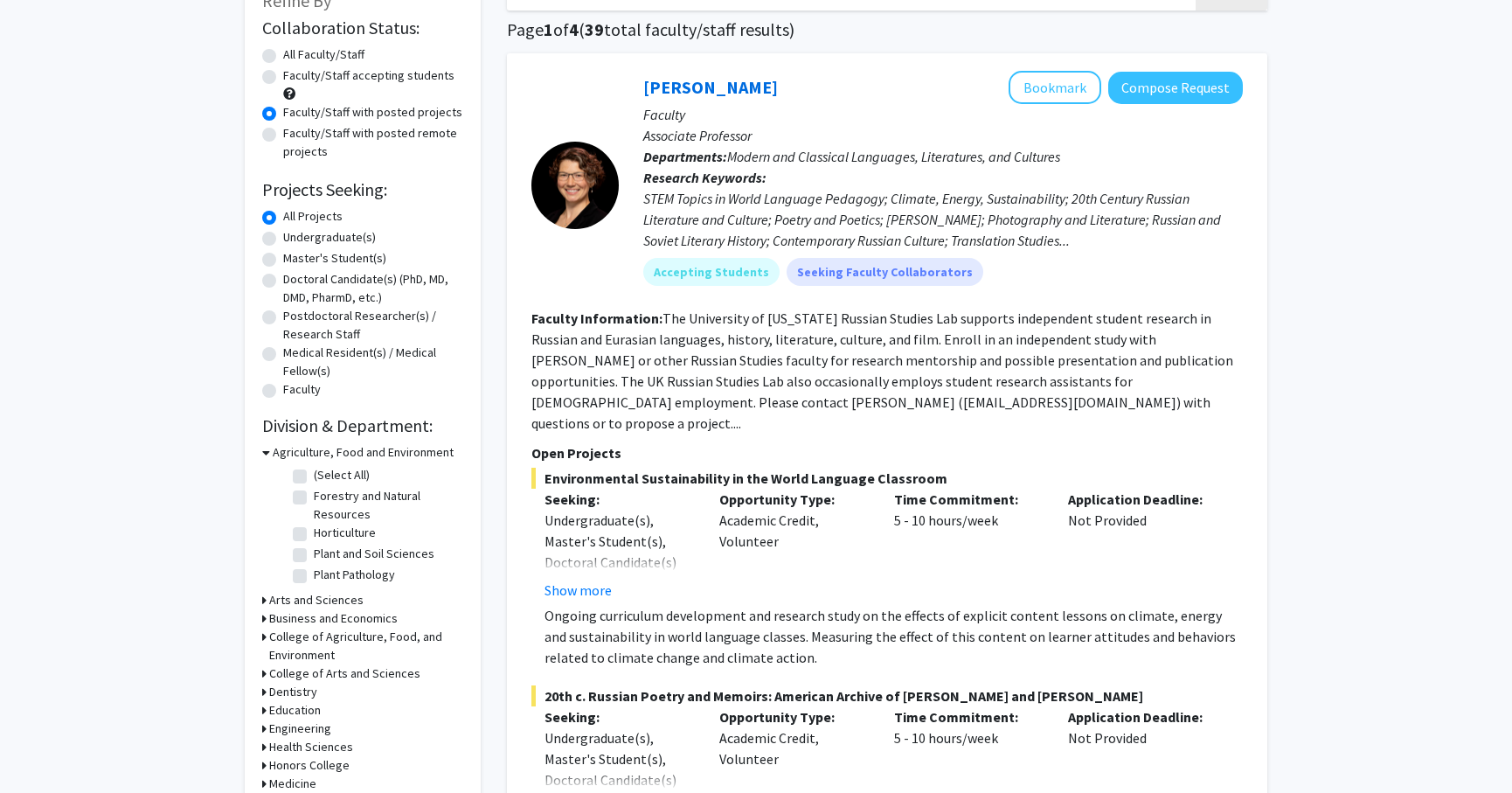
scroll to position [388, 0]
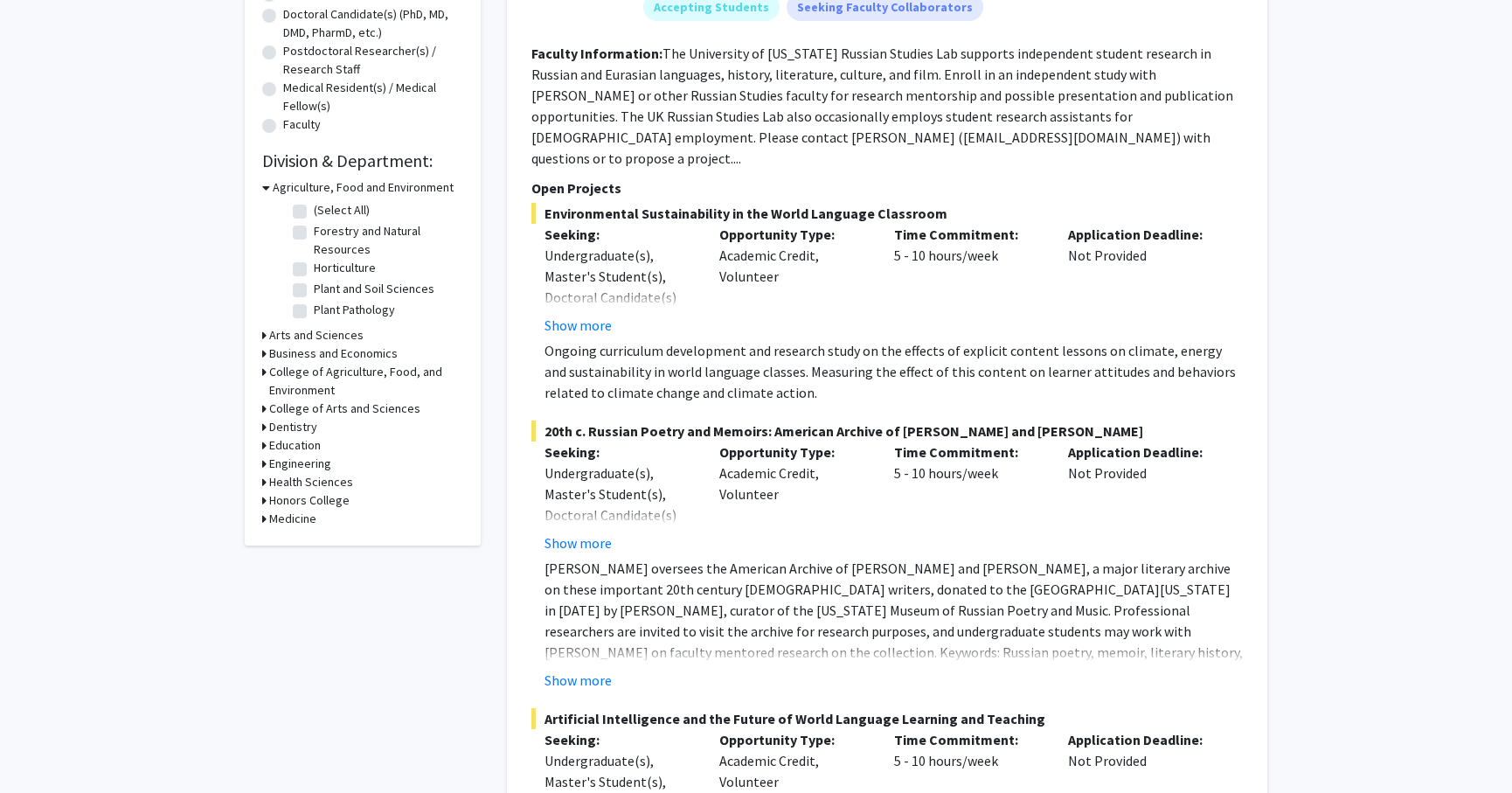
click at [266, 460] on div "Engineering" at bounding box center [362, 463] width 201 height 18
click at [264, 460] on icon at bounding box center [264, 463] width 5 height 18
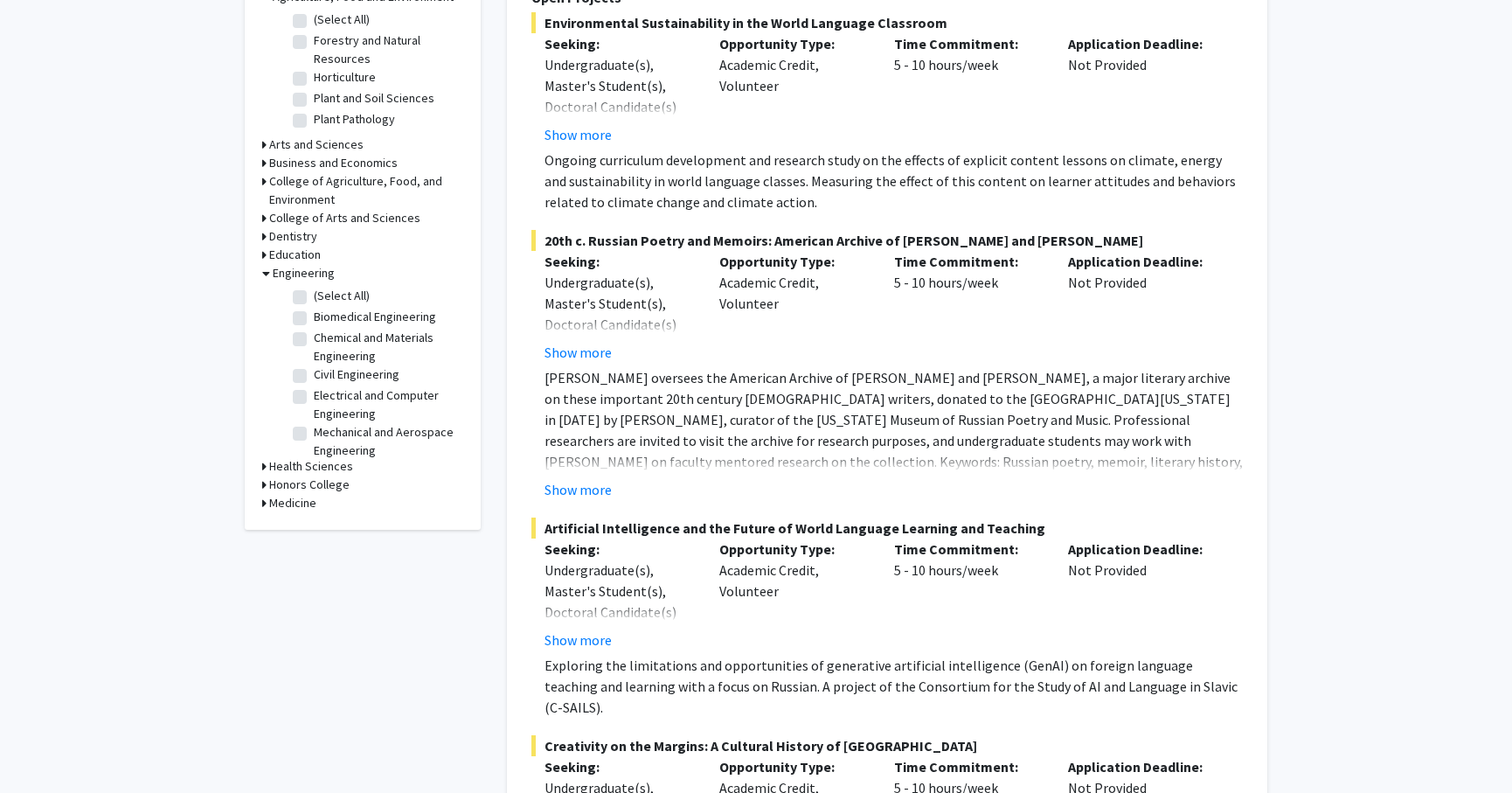
scroll to position [582, 0]
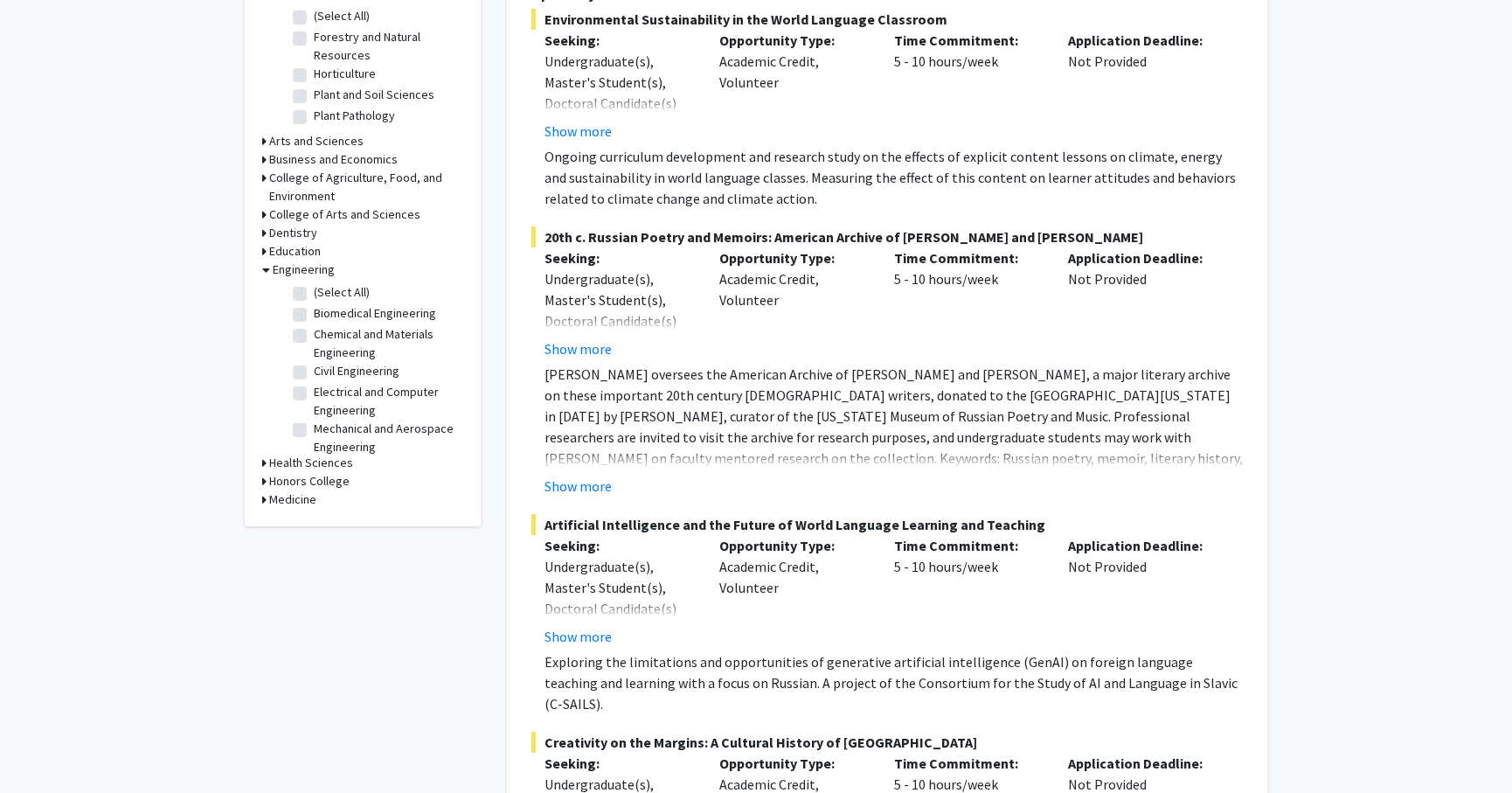
click at [314, 388] on label "Electrical and Computer Engineering" at bounding box center [387, 401] width 146 height 37
click at [314, 388] on input "Electrical and Computer Engineering" at bounding box center [319, 388] width 11 height 11
checkbox input "true"
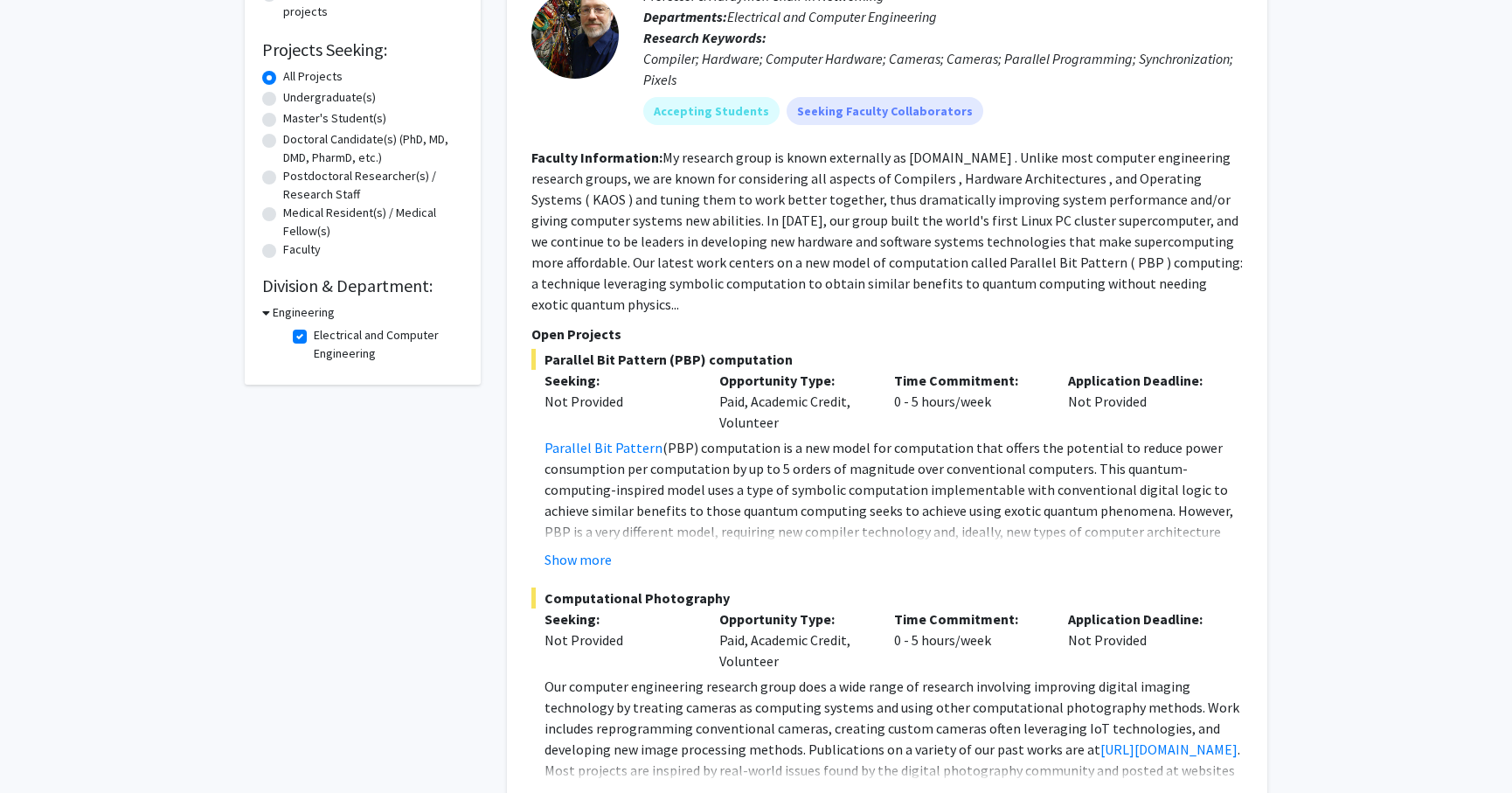
scroll to position [291, 0]
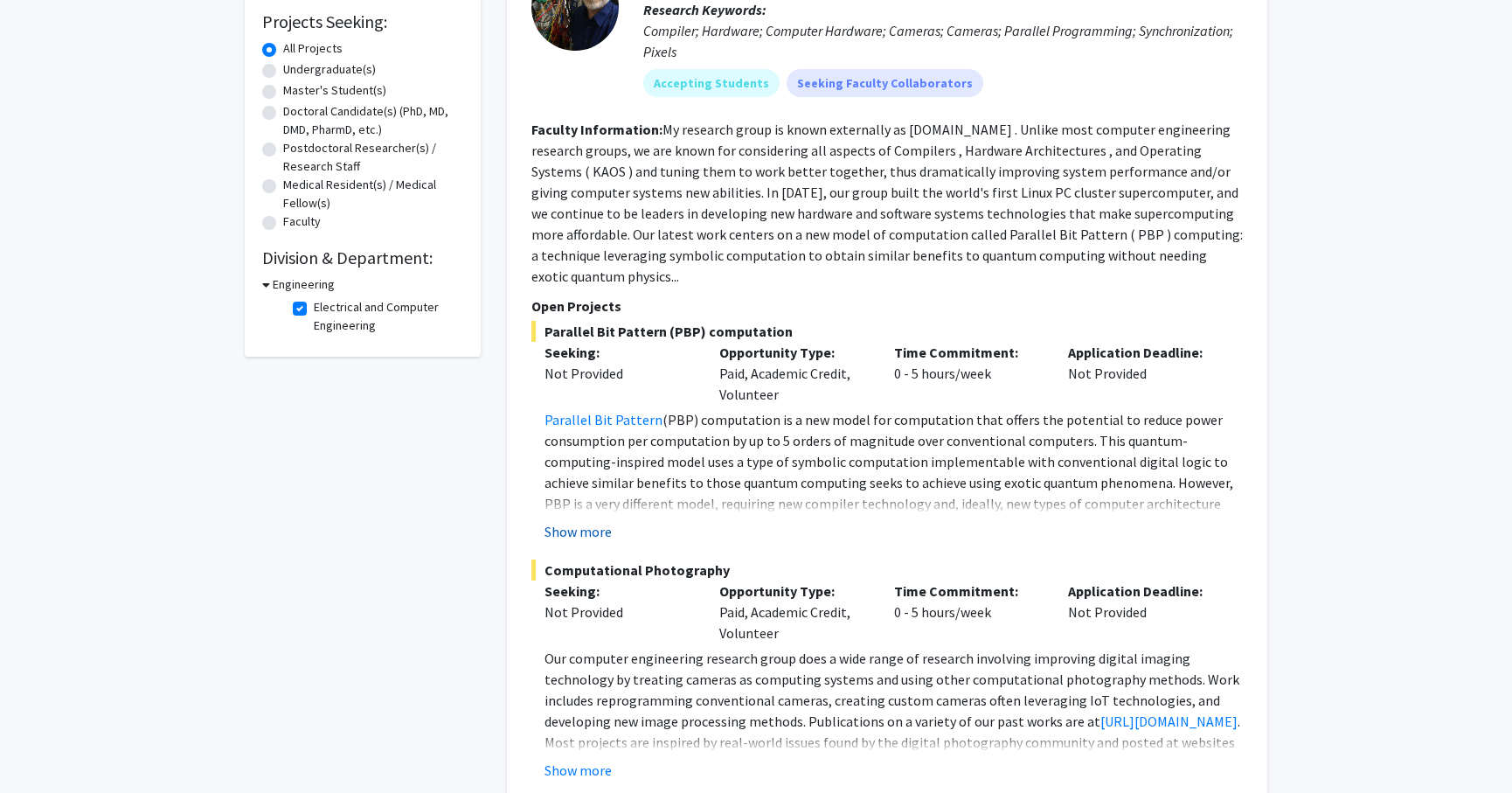
click at [589, 521] on button "Show more" at bounding box center [577, 531] width 67 height 21
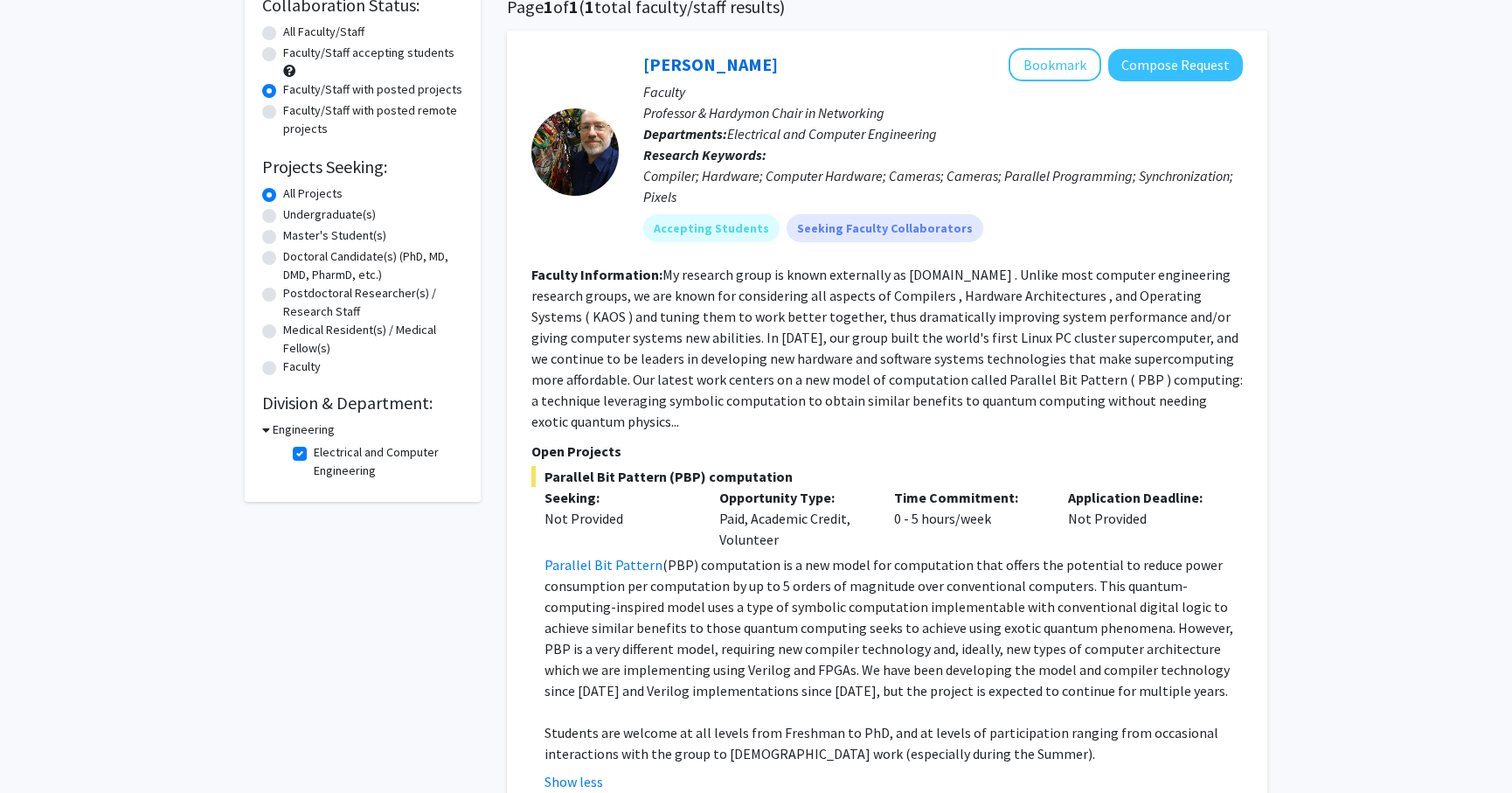
scroll to position [97, 0]
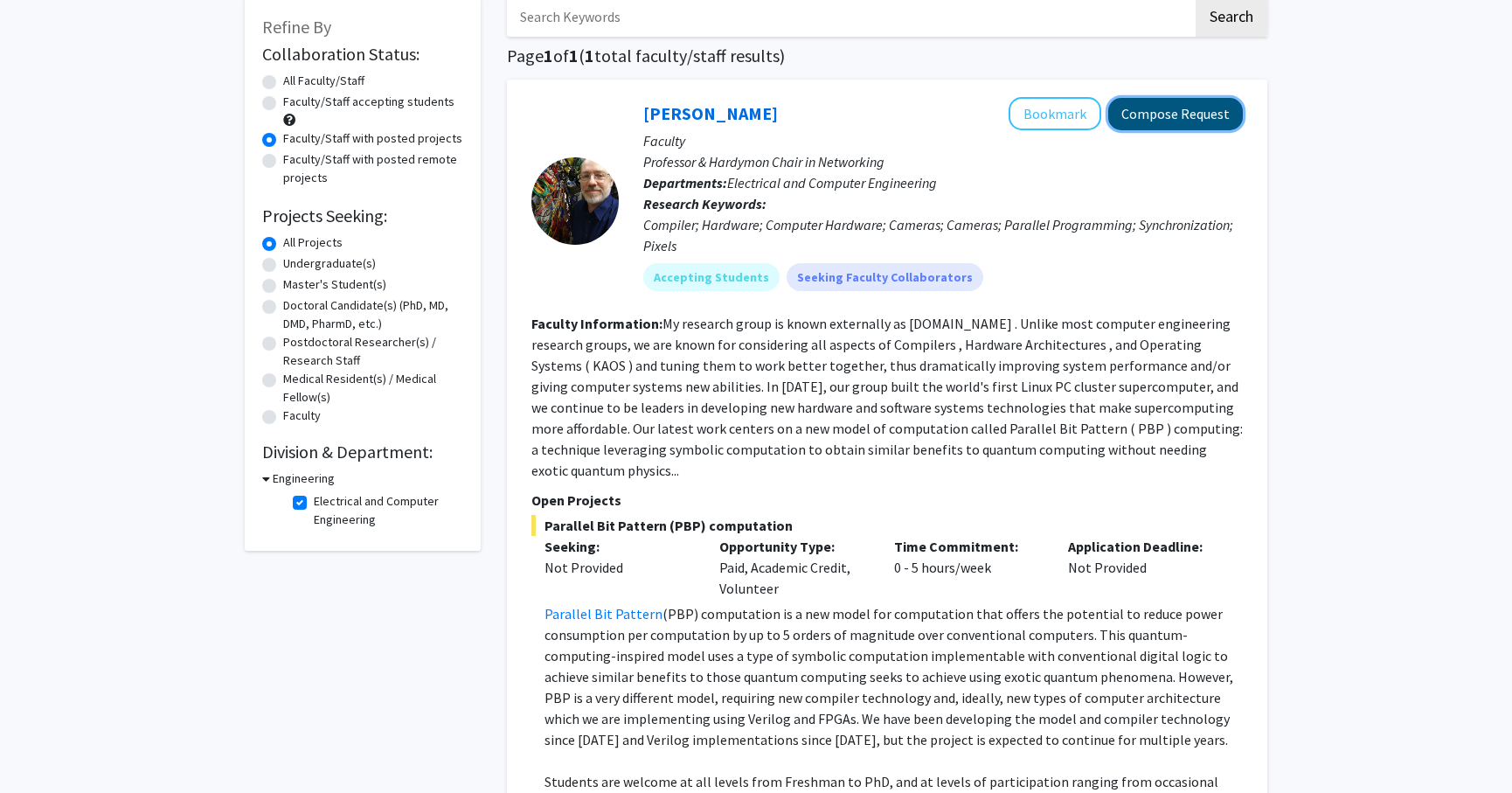
click at [1162, 113] on button "Compose Request" at bounding box center [1176, 114] width 134 height 32
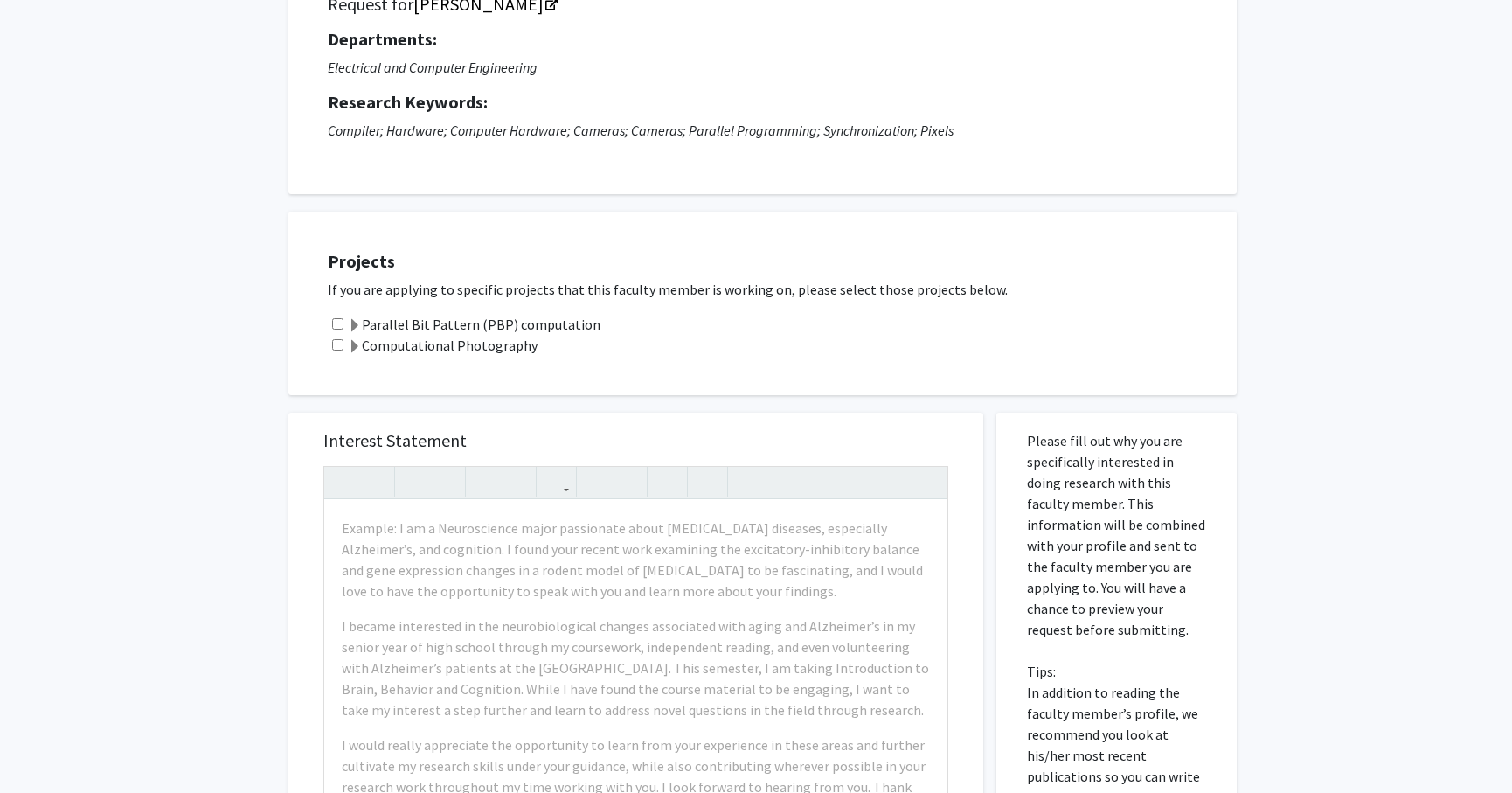
scroll to position [194, 0]
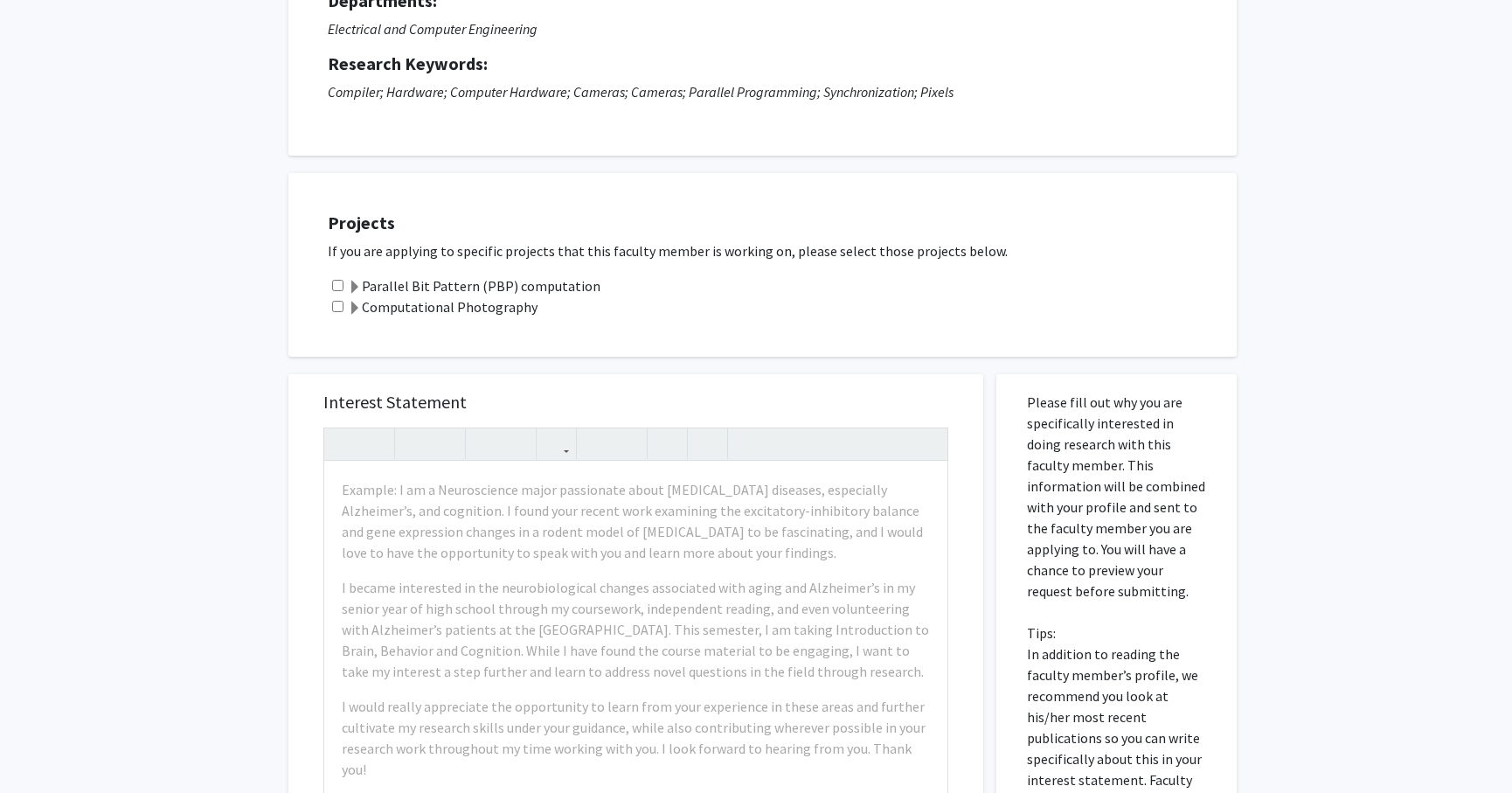
click at [335, 280] on input "checkbox" at bounding box center [337, 285] width 11 height 11
checkbox input "true"
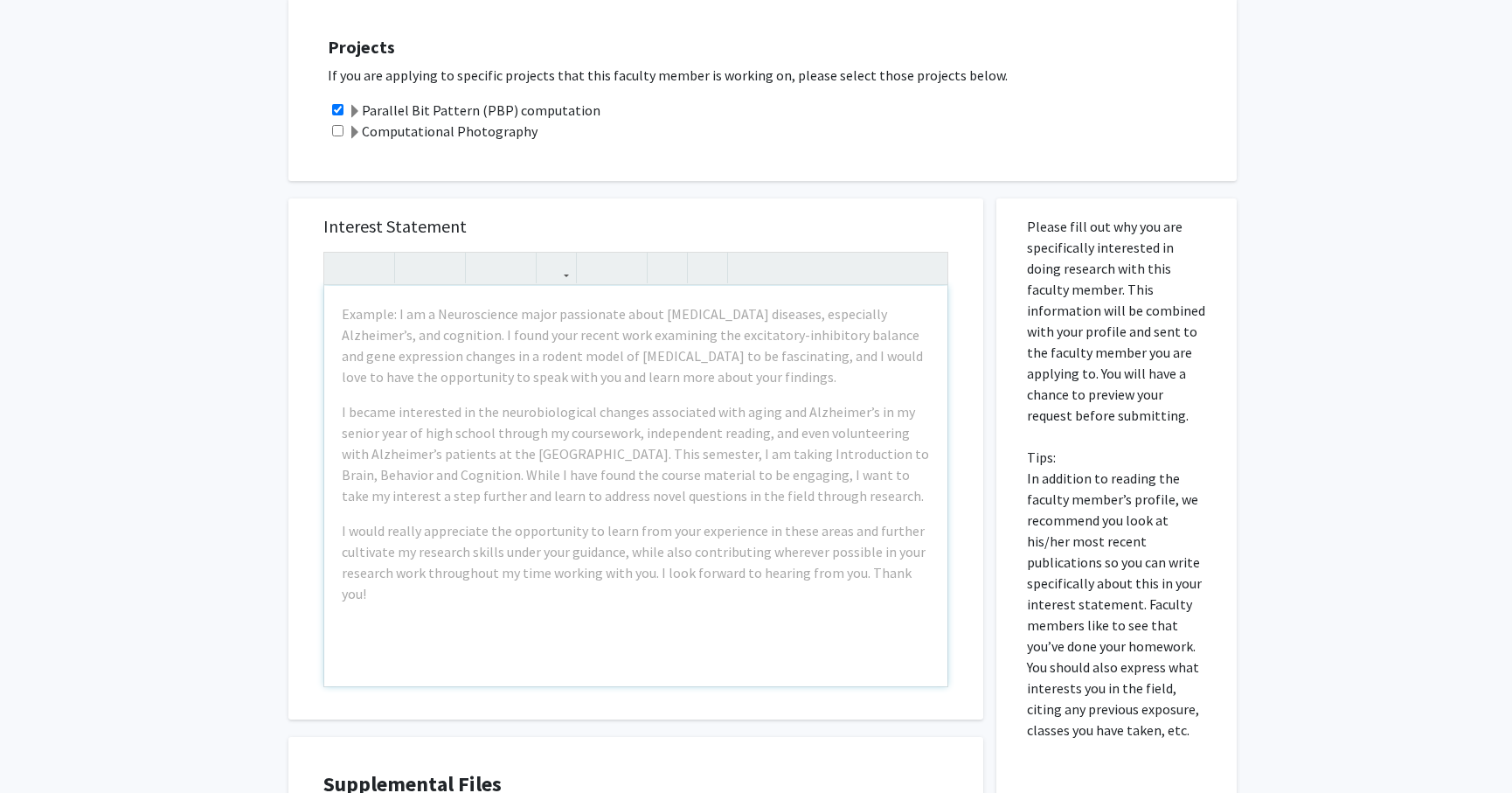
scroll to position [388, 0]
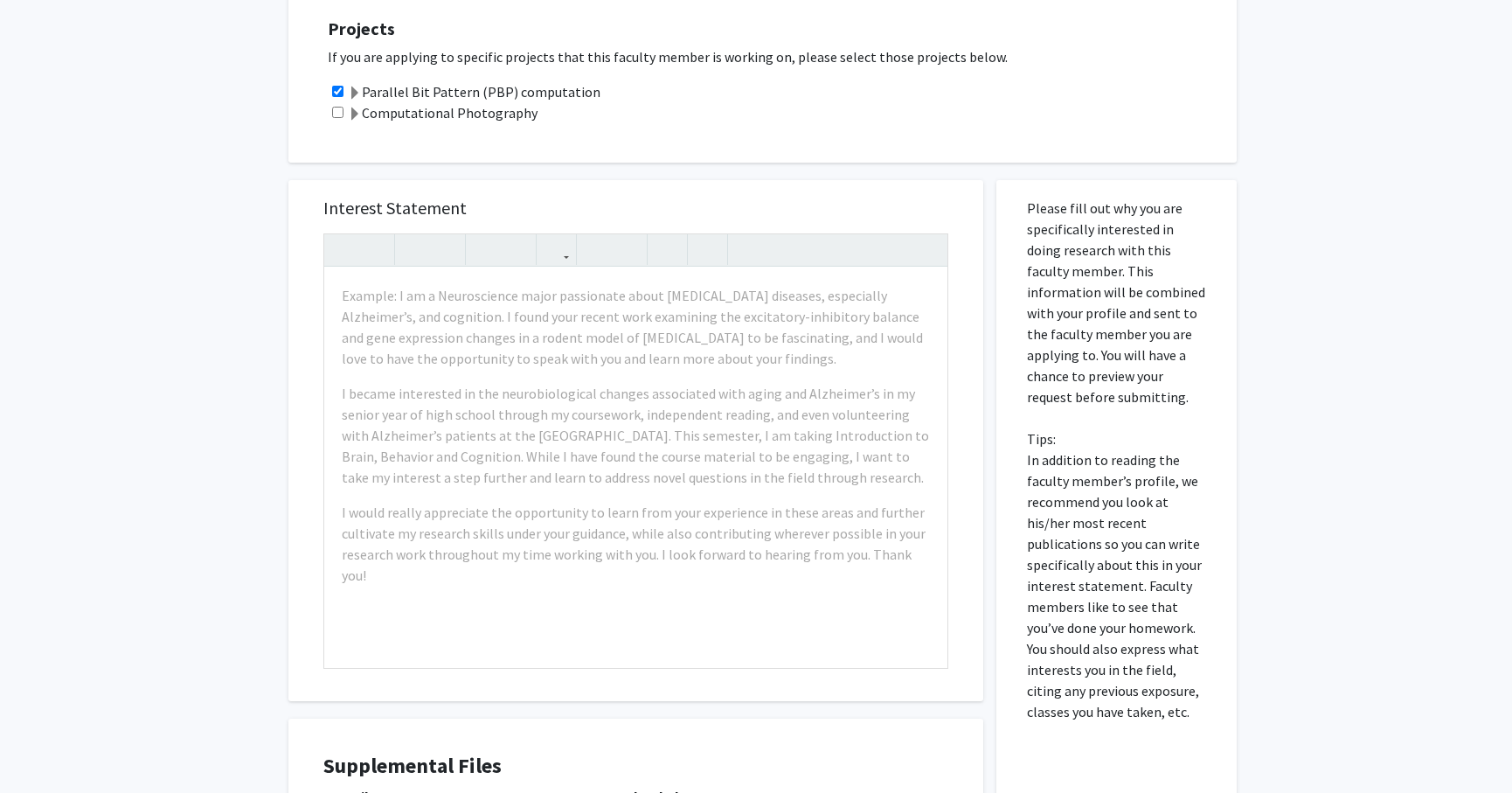
click at [355, 92] on span at bounding box center [354, 94] width 14 height 14
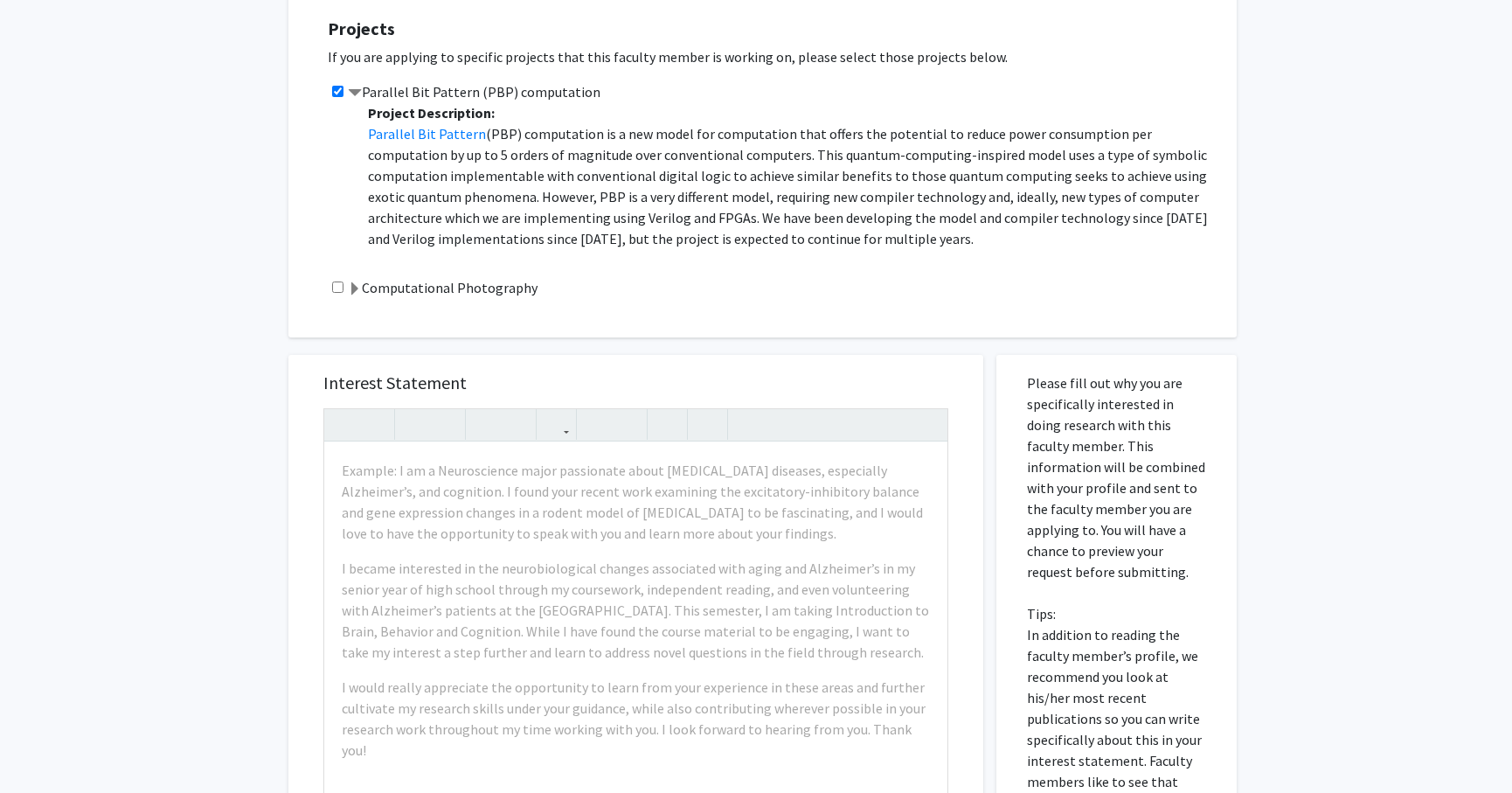
click at [353, 87] on span at bounding box center [354, 94] width 14 height 14
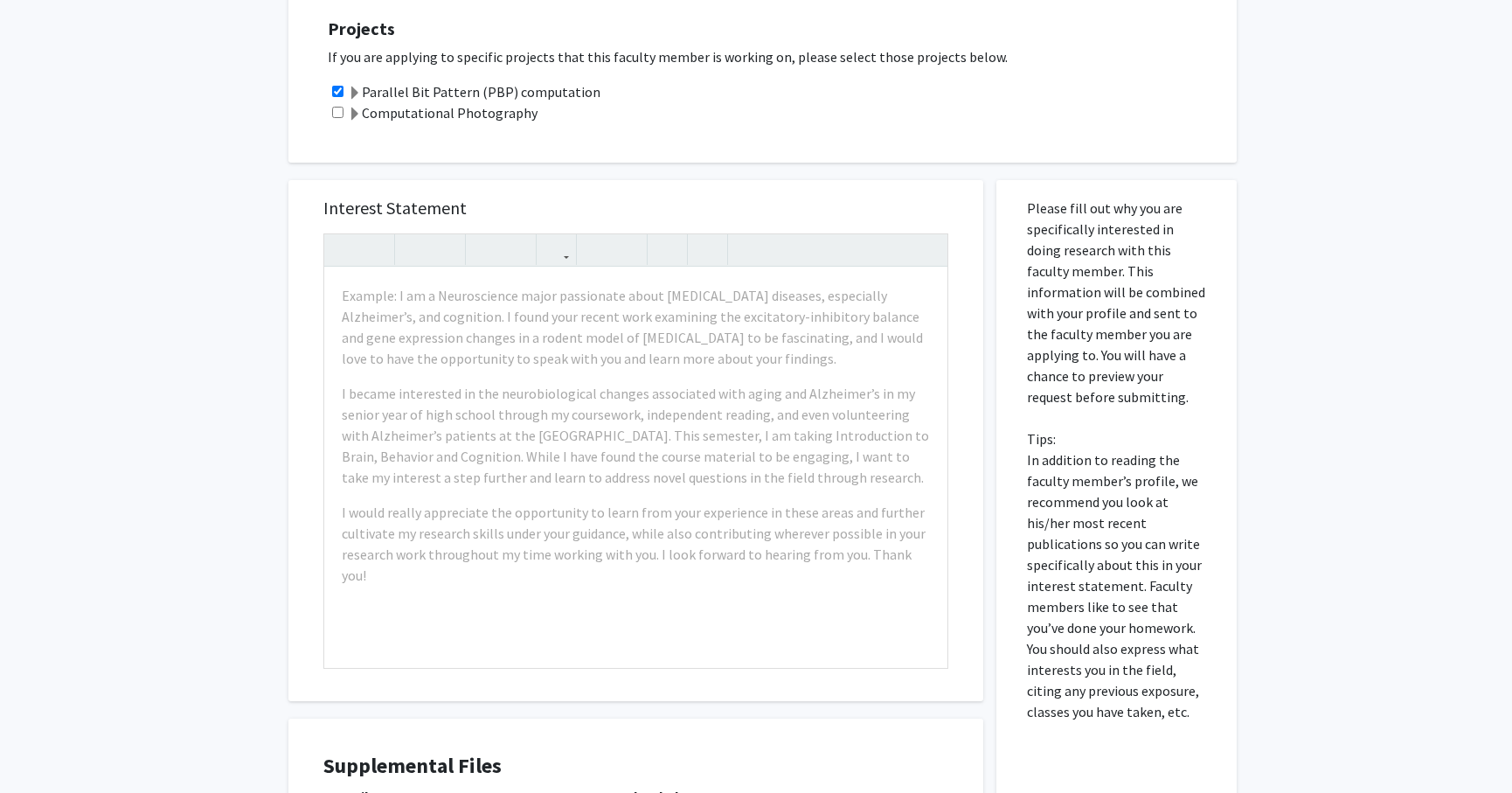
scroll to position [0, 0]
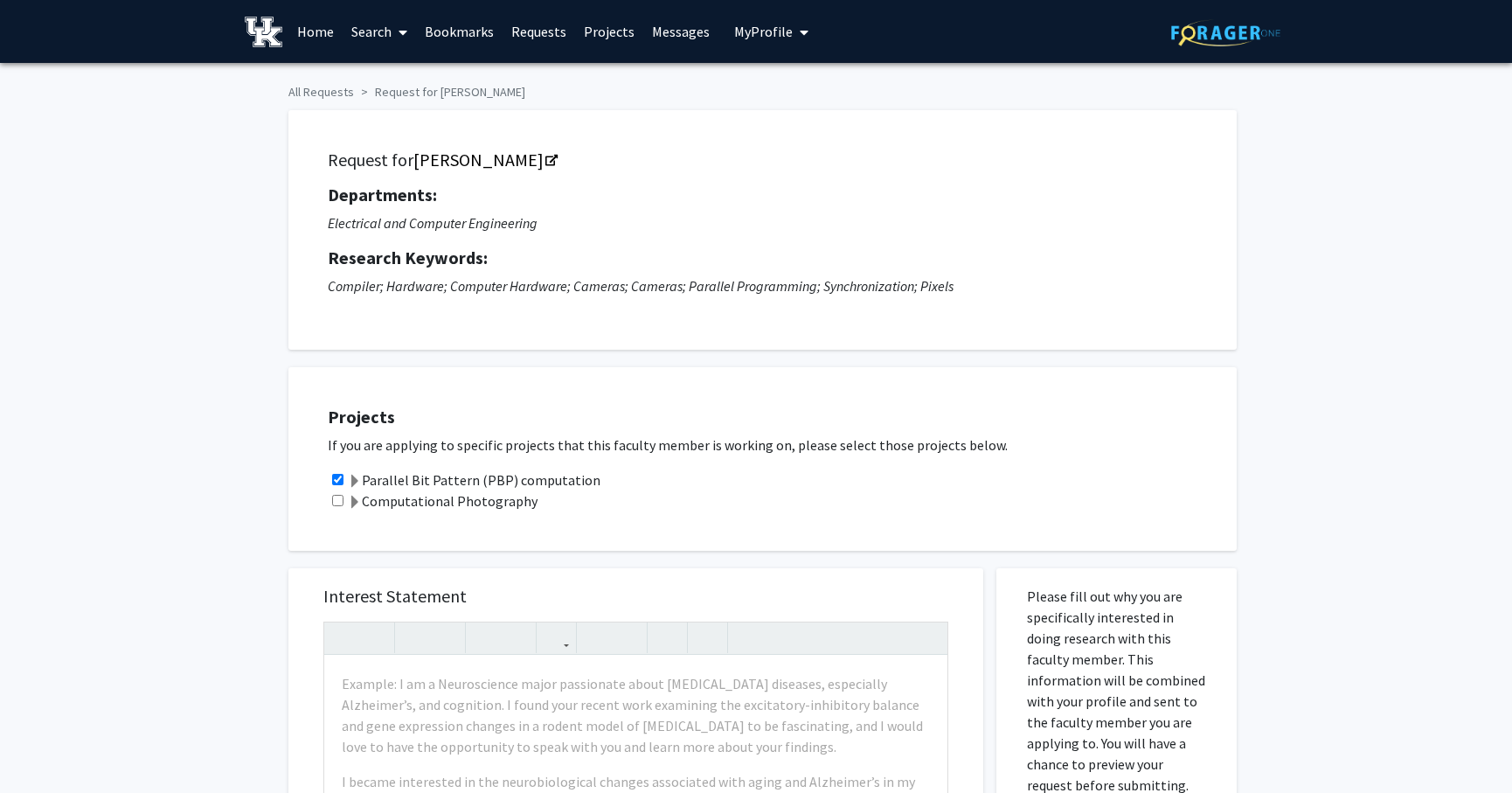
click at [393, 32] on span at bounding box center [399, 32] width 16 height 61
click at [389, 71] on span "Faculty/Staff" at bounding box center [407, 80] width 129 height 35
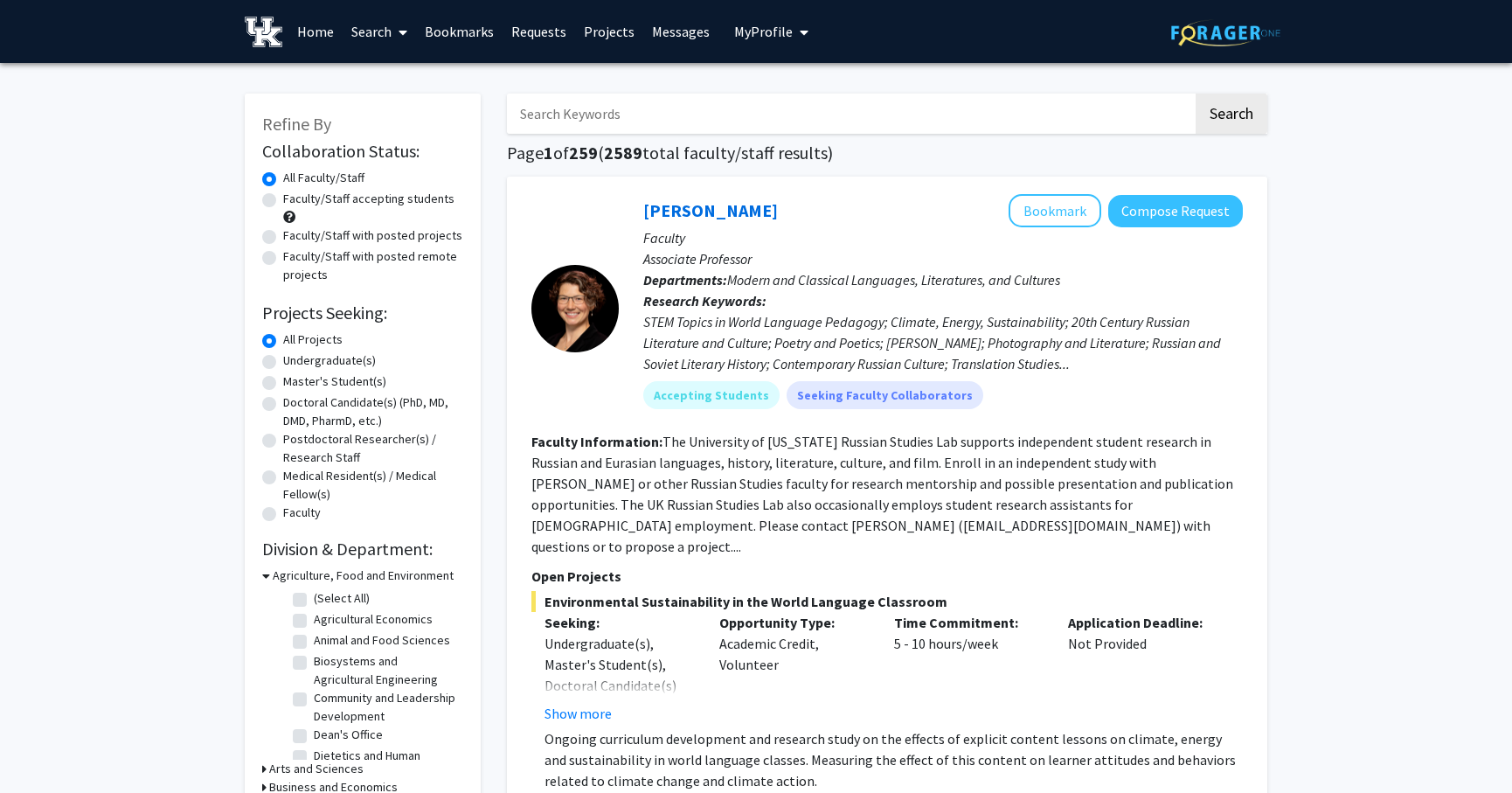
click at [638, 118] on input "Search Keywords" at bounding box center [850, 113] width 686 height 41
type input "project management"
click at [1195, 94] on button "Search" at bounding box center [1231, 113] width 72 height 41
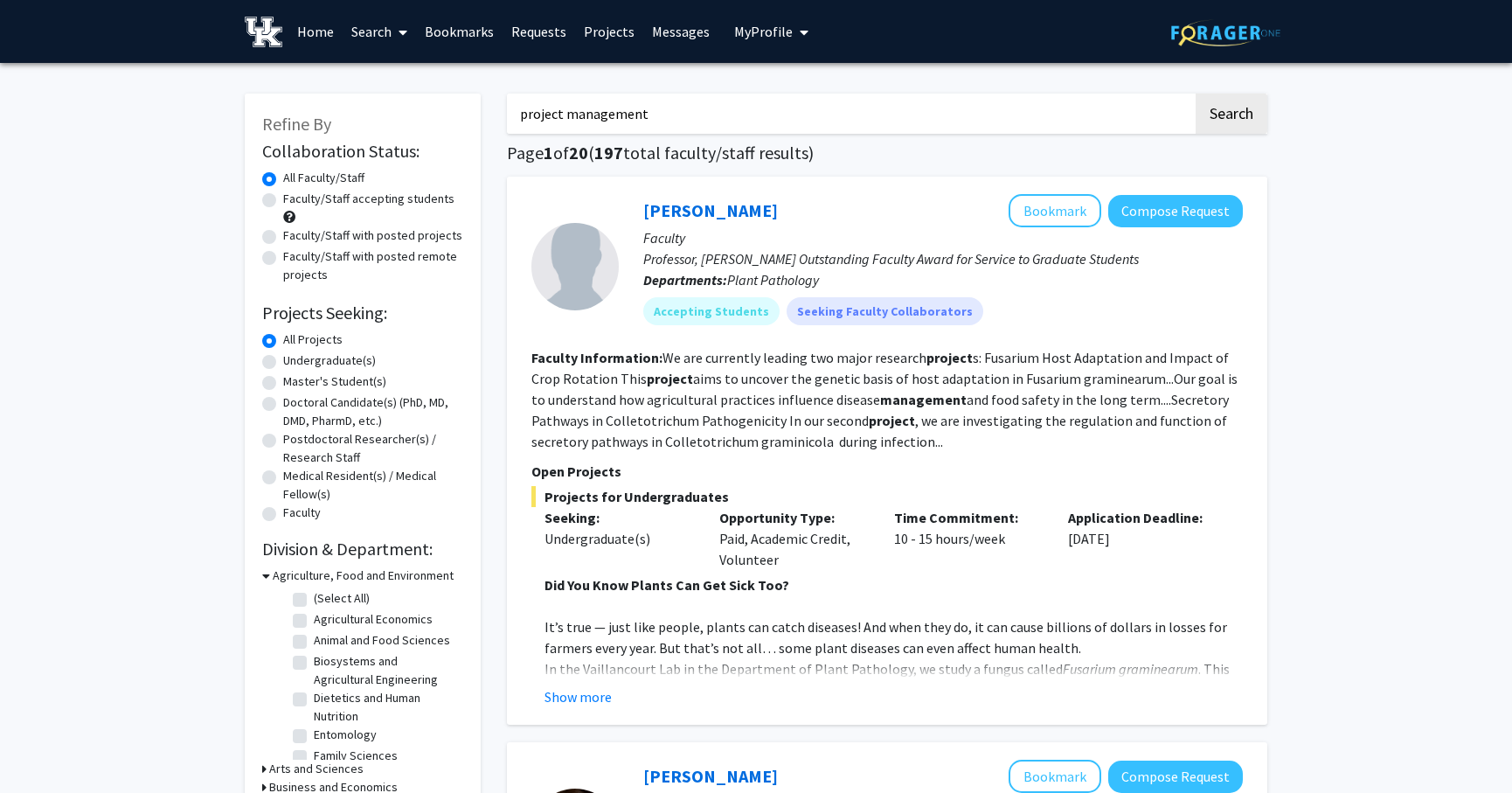
drag, startPoint x: 650, startPoint y: 111, endPoint x: 367, endPoint y: 134, distance: 283.9
type input "game theoery"
click at [1195, 94] on button "Search" at bounding box center [1231, 113] width 72 height 41
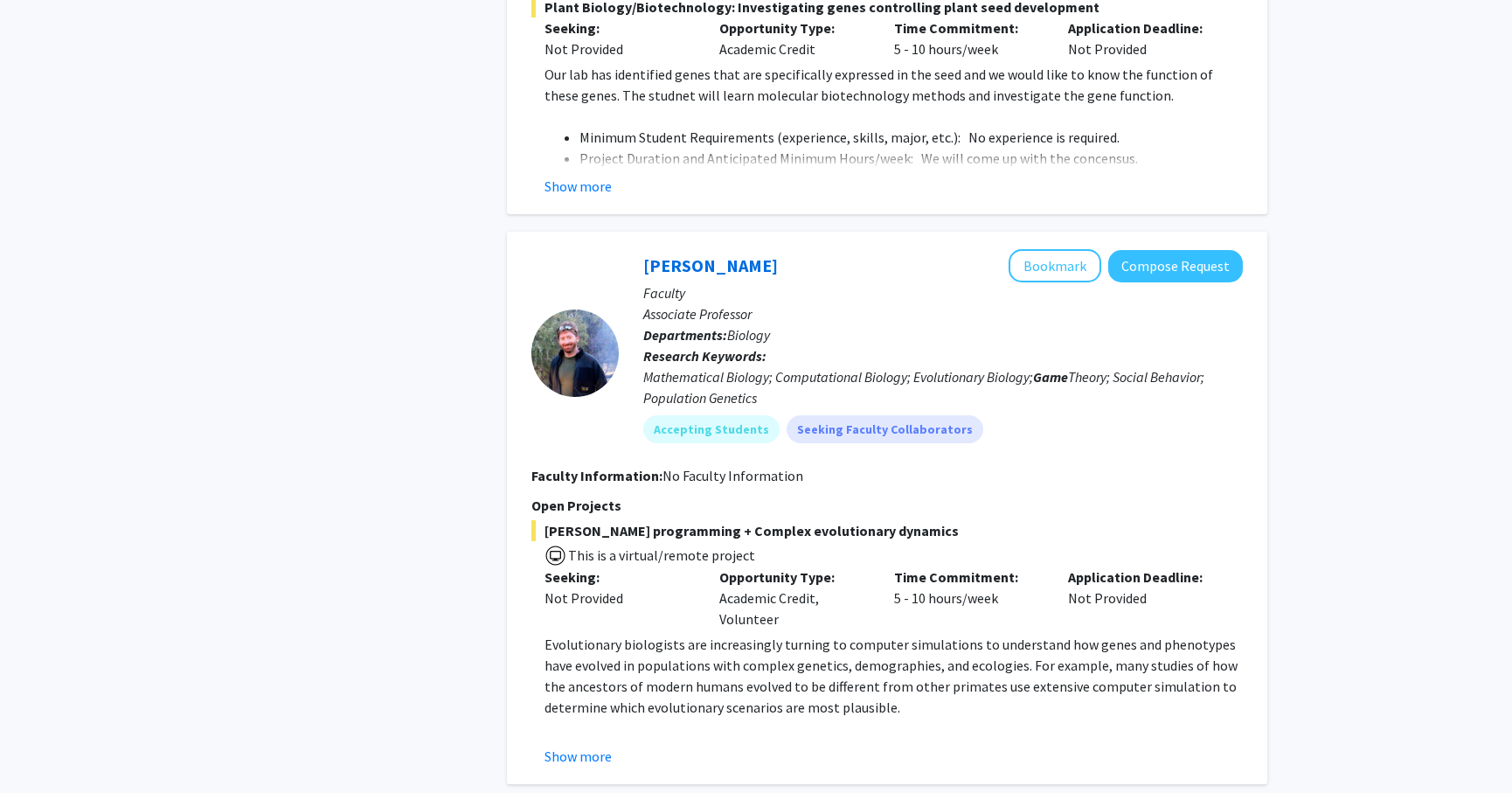
scroll to position [1457, 0]
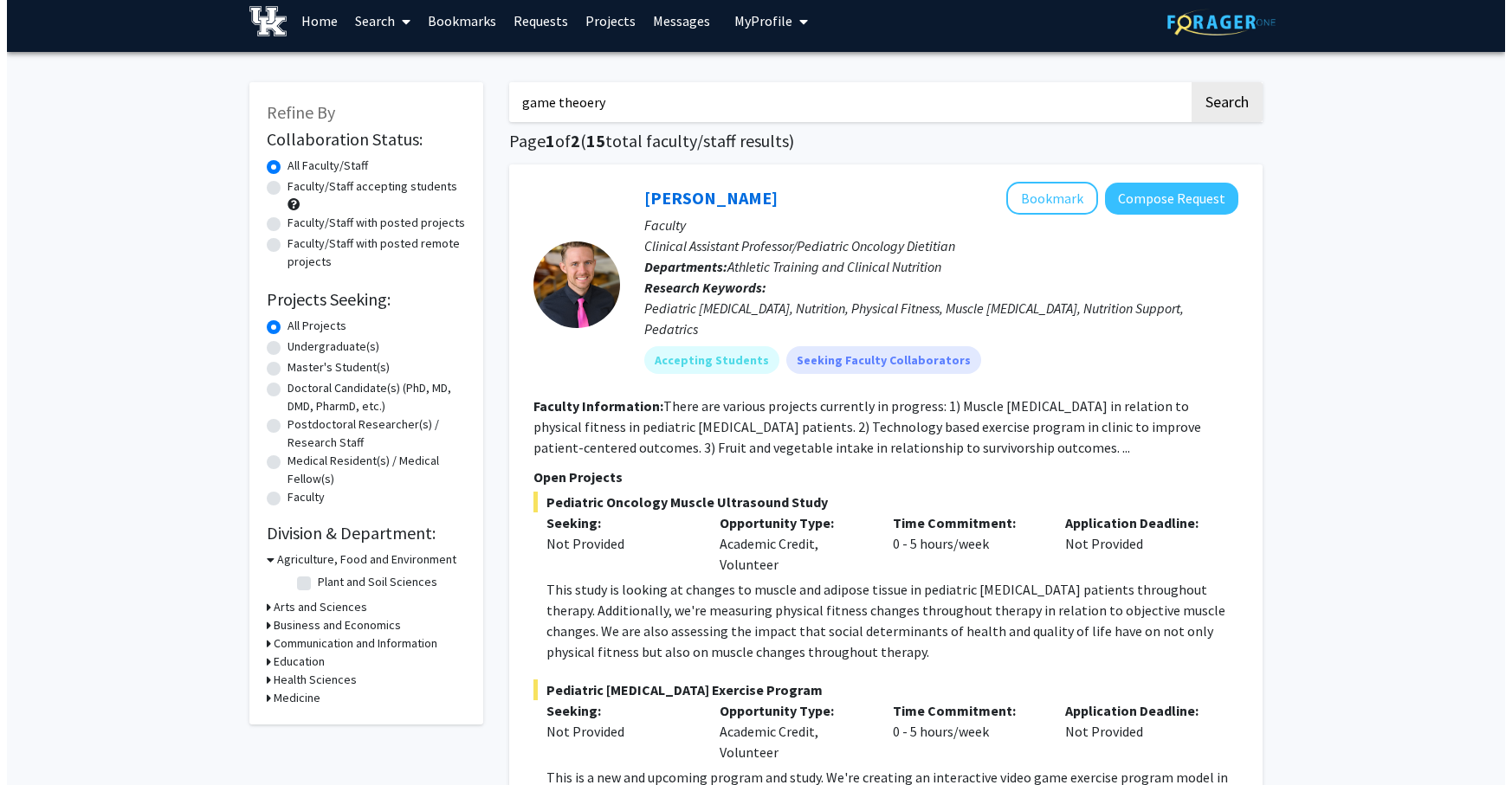
scroll to position [0, 0]
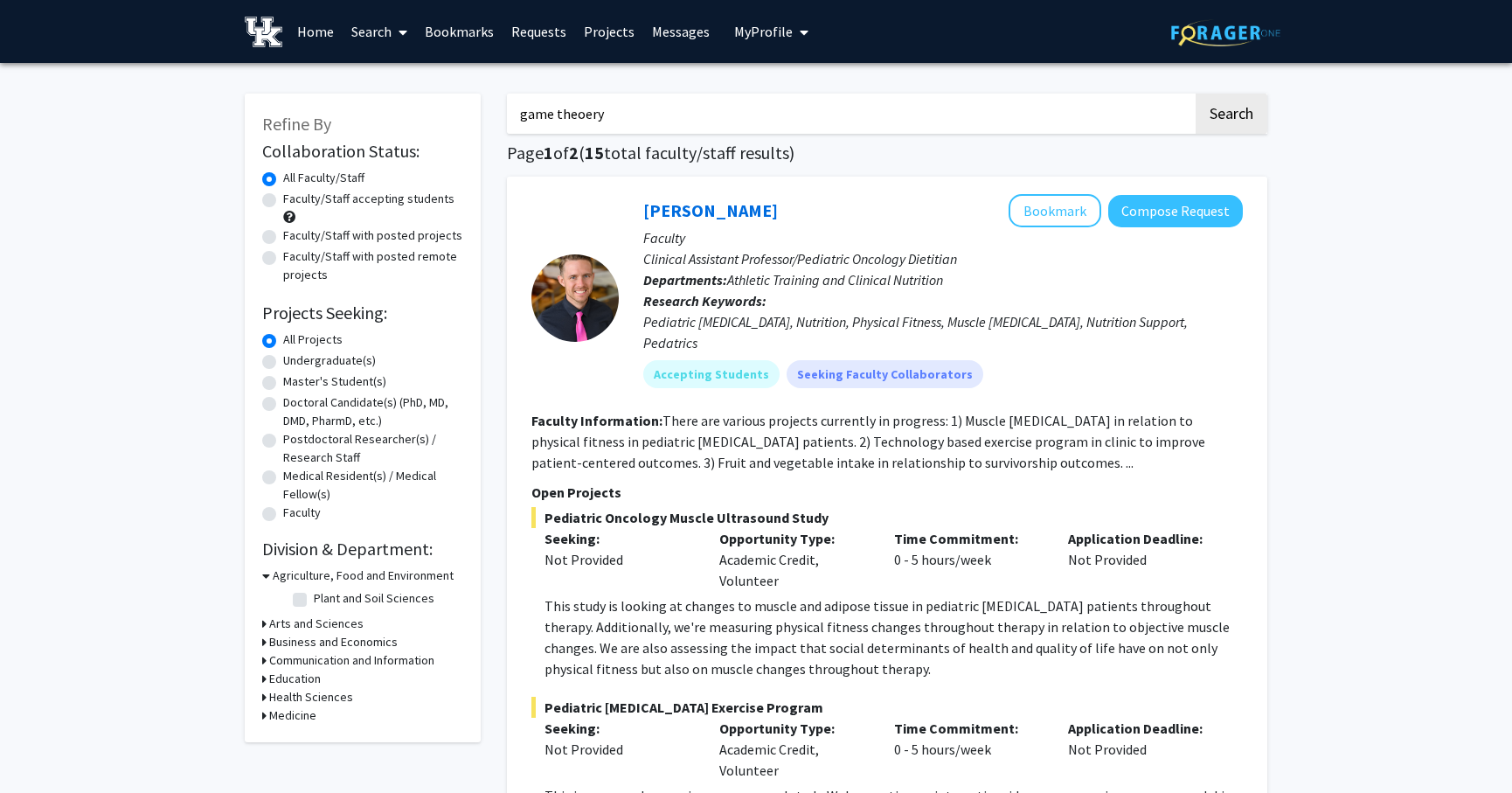
click at [1052, 101] on input "game theoery" at bounding box center [850, 113] width 686 height 41
type input "PTSD"
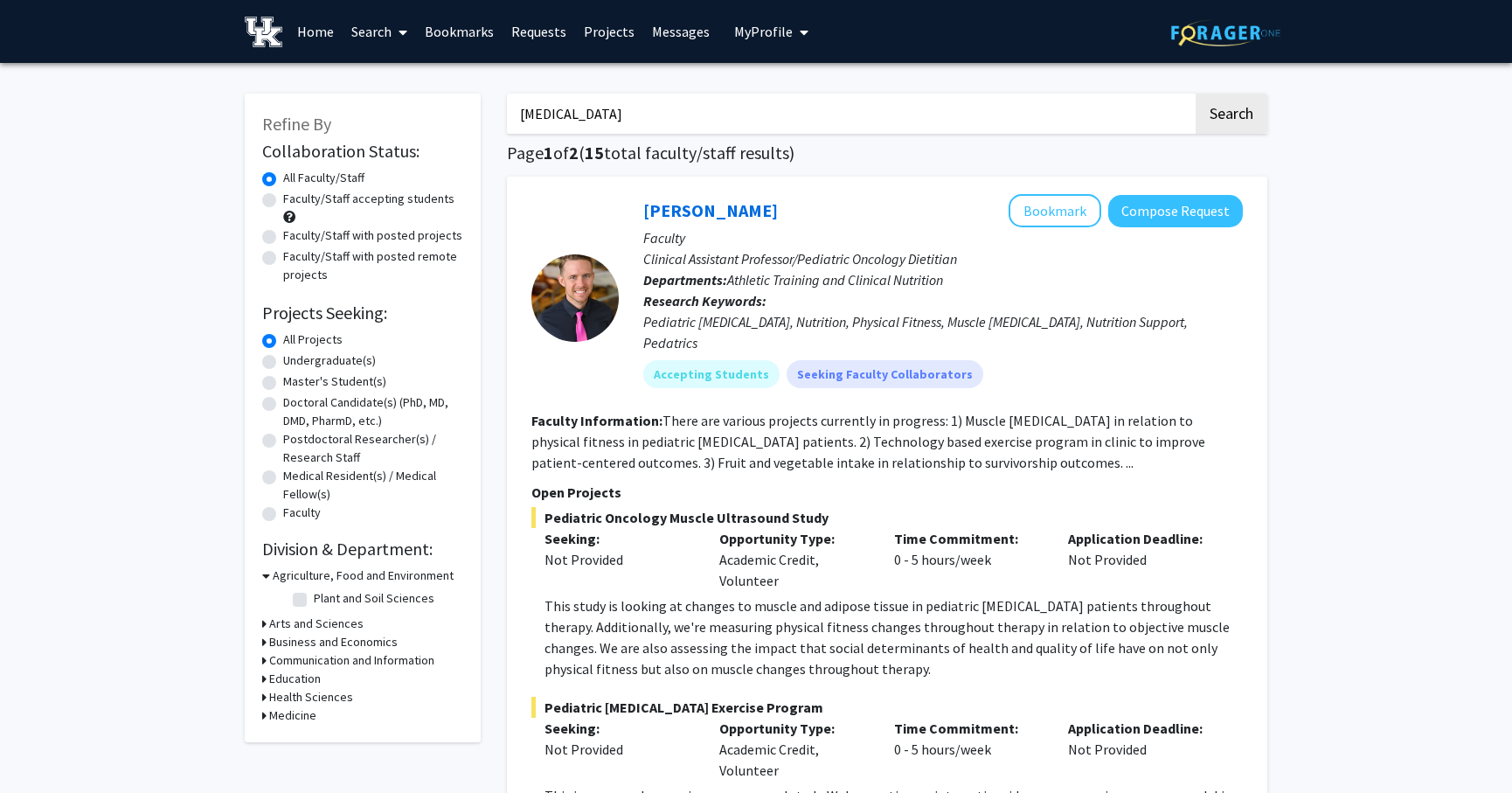
click at [1195, 94] on button "Search" at bounding box center [1231, 113] width 72 height 41
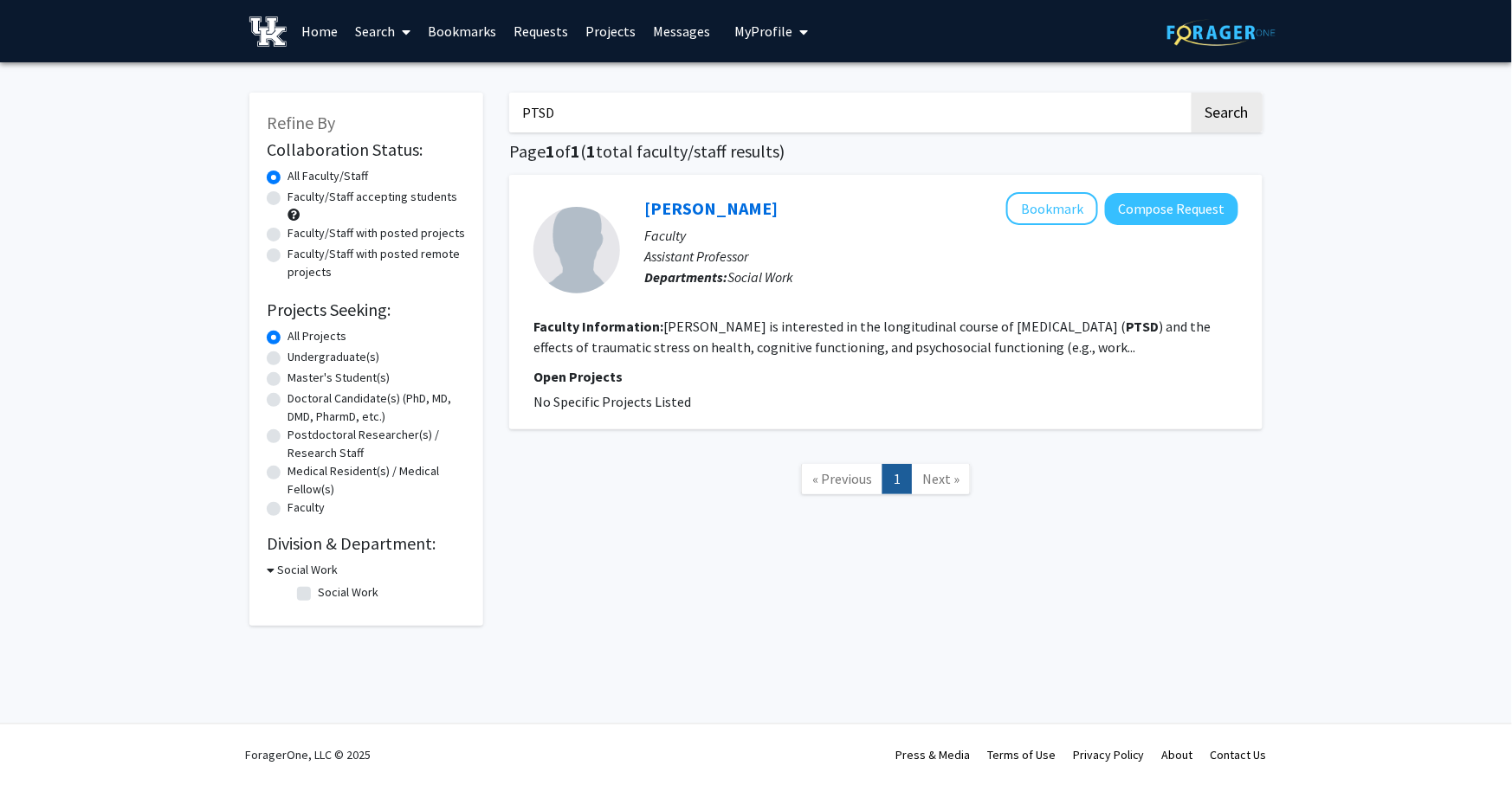
click at [580, 109] on input "PTSD" at bounding box center [849, 112] width 680 height 40
type input "P"
drag, startPoint x: 578, startPoint y: 113, endPoint x: 468, endPoint y: 133, distance: 111.8
click at [468, 133] on div "Refine By Collaboration Status: Collaboration Status All Faculty/Staff Collabor…" at bounding box center [756, 350] width 1039 height 550
click at [287, 196] on label "Faculty/Staff accepting students" at bounding box center [372, 196] width 169 height 18
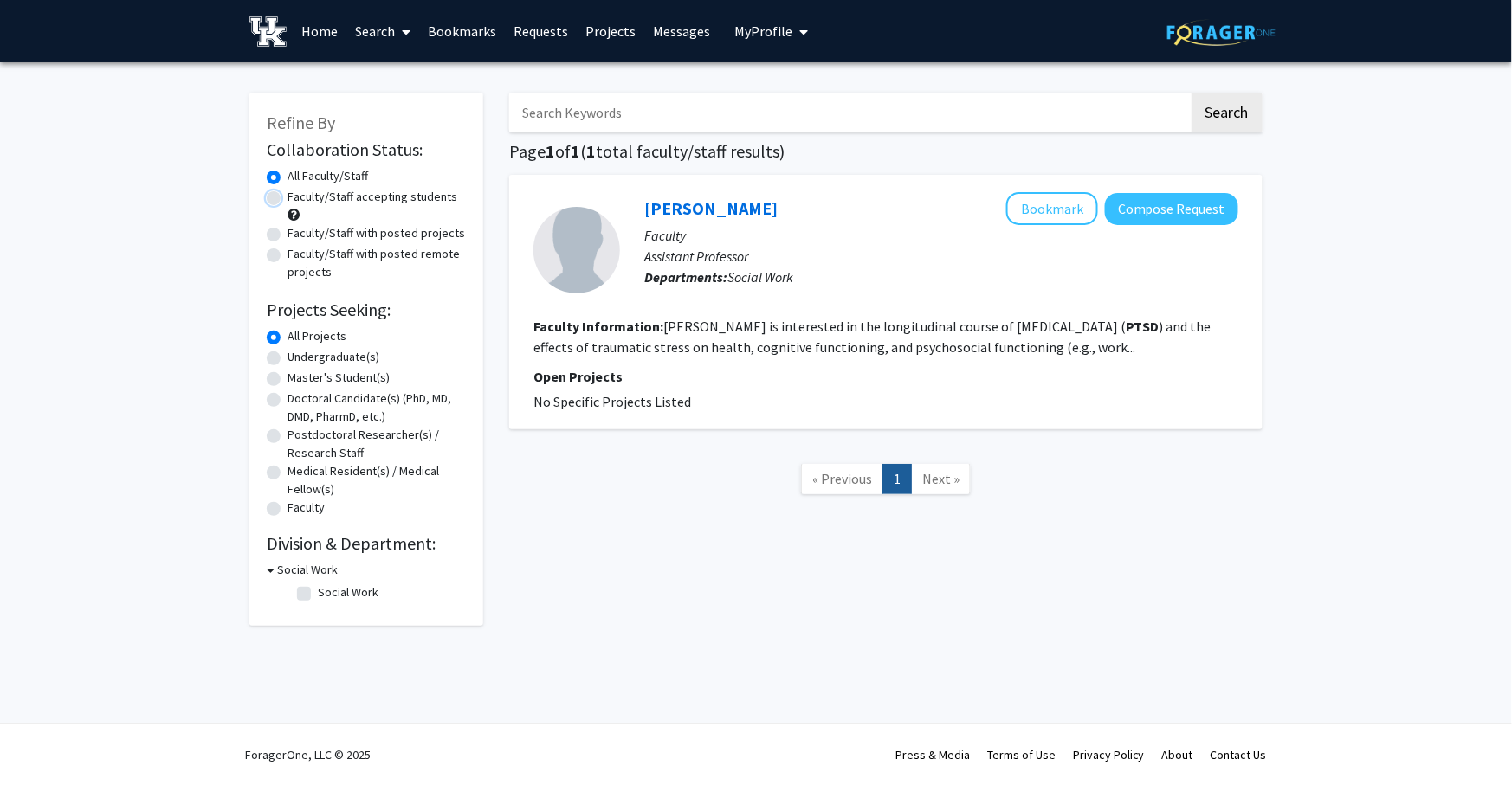
click at [287, 196] on input "Faculty/Staff accepting students" at bounding box center [293, 194] width 11 height 11
radio input "true"
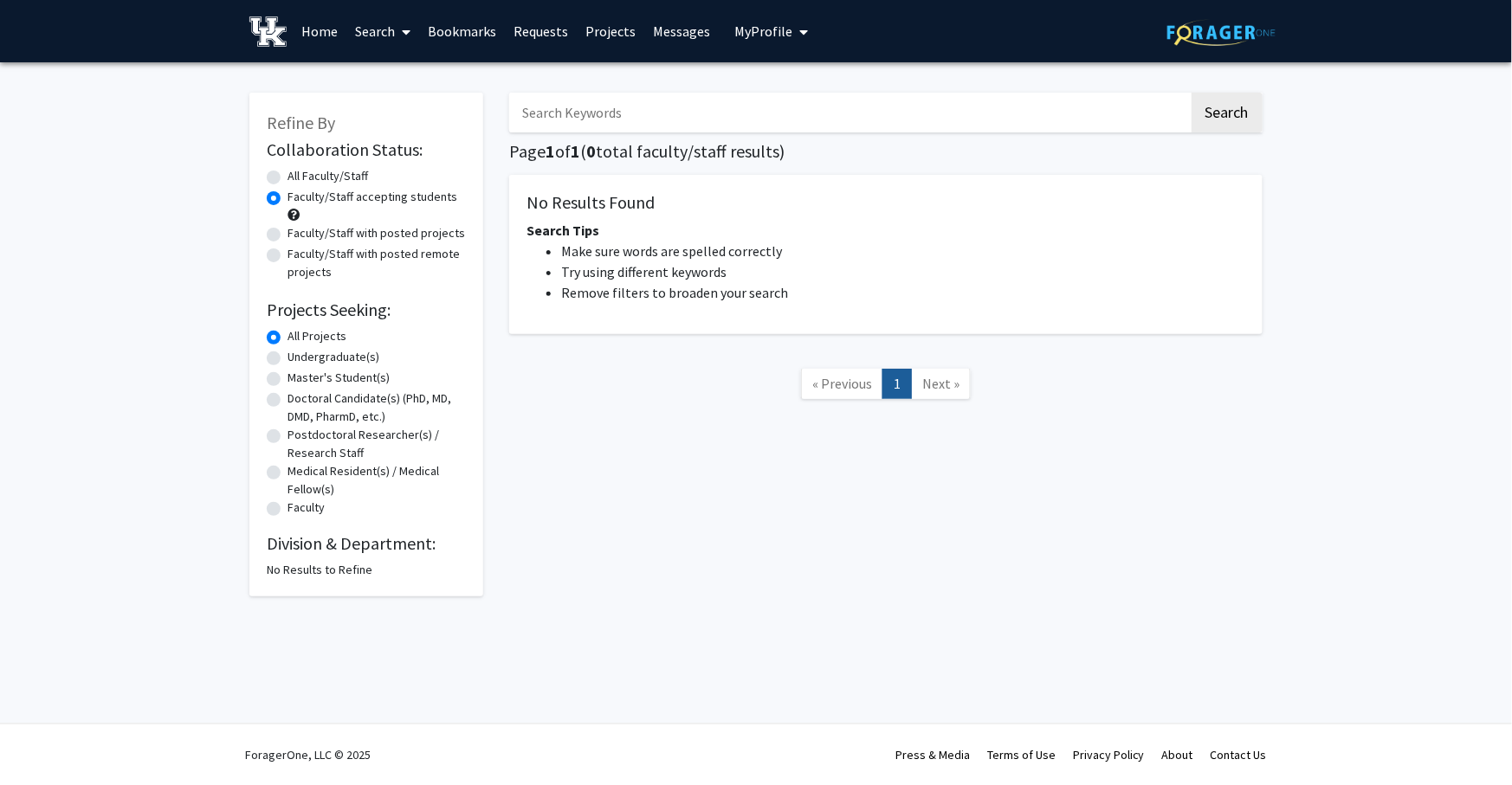
click at [287, 176] on label "All Faculty/Staff" at bounding box center [328, 176] width 81 height 18
click at [287, 176] on input "All Faculty/Staff" at bounding box center [293, 173] width 11 height 11
radio input "true"
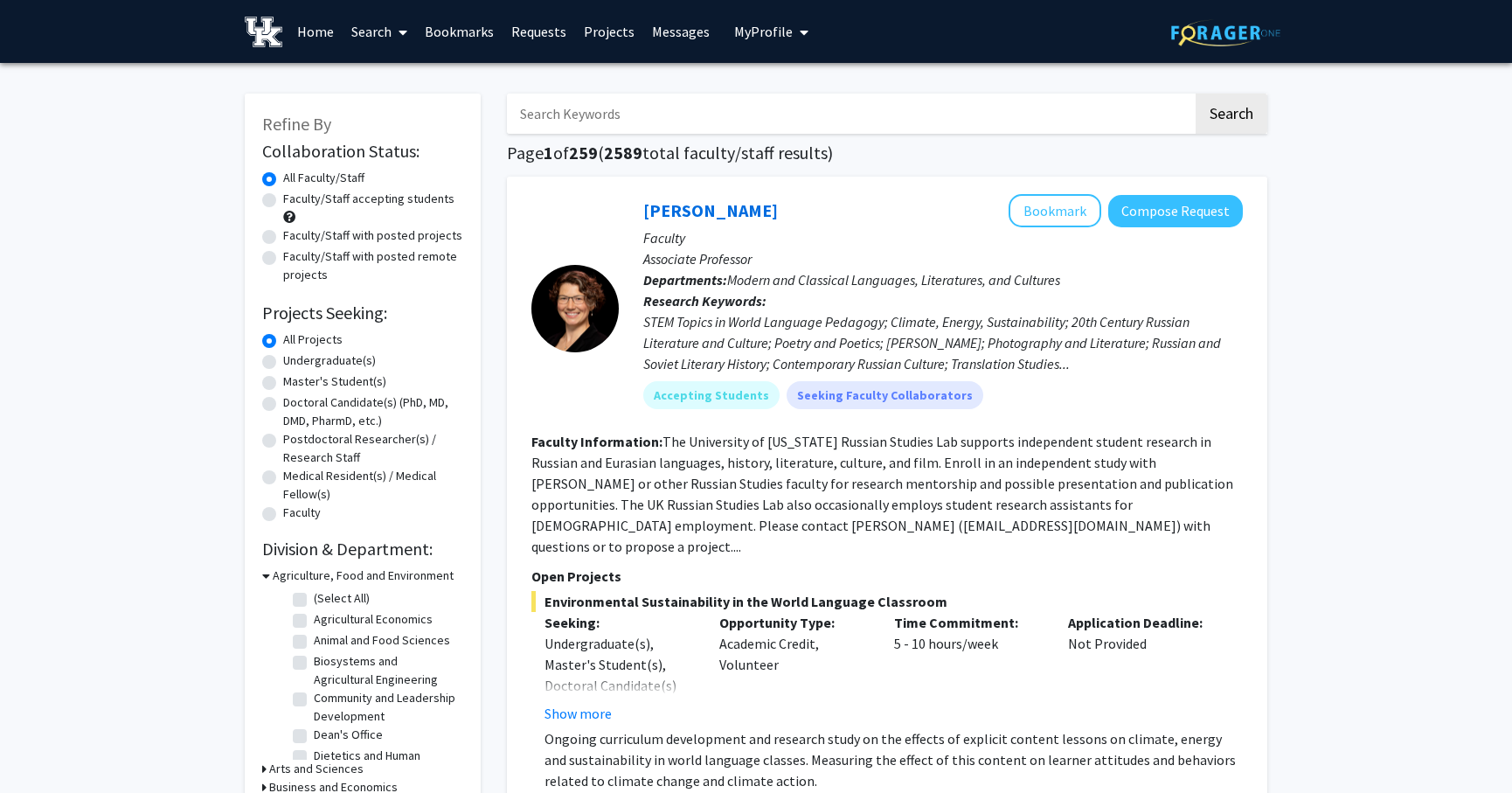
click at [581, 112] on input "Search Keywords" at bounding box center [850, 113] width 686 height 41
click at [592, 116] on input "Search Keywords" at bounding box center [850, 113] width 686 height 41
type input "[MEDICAL_DATA]"
click at [1195, 94] on button "Search" at bounding box center [1231, 113] width 72 height 41
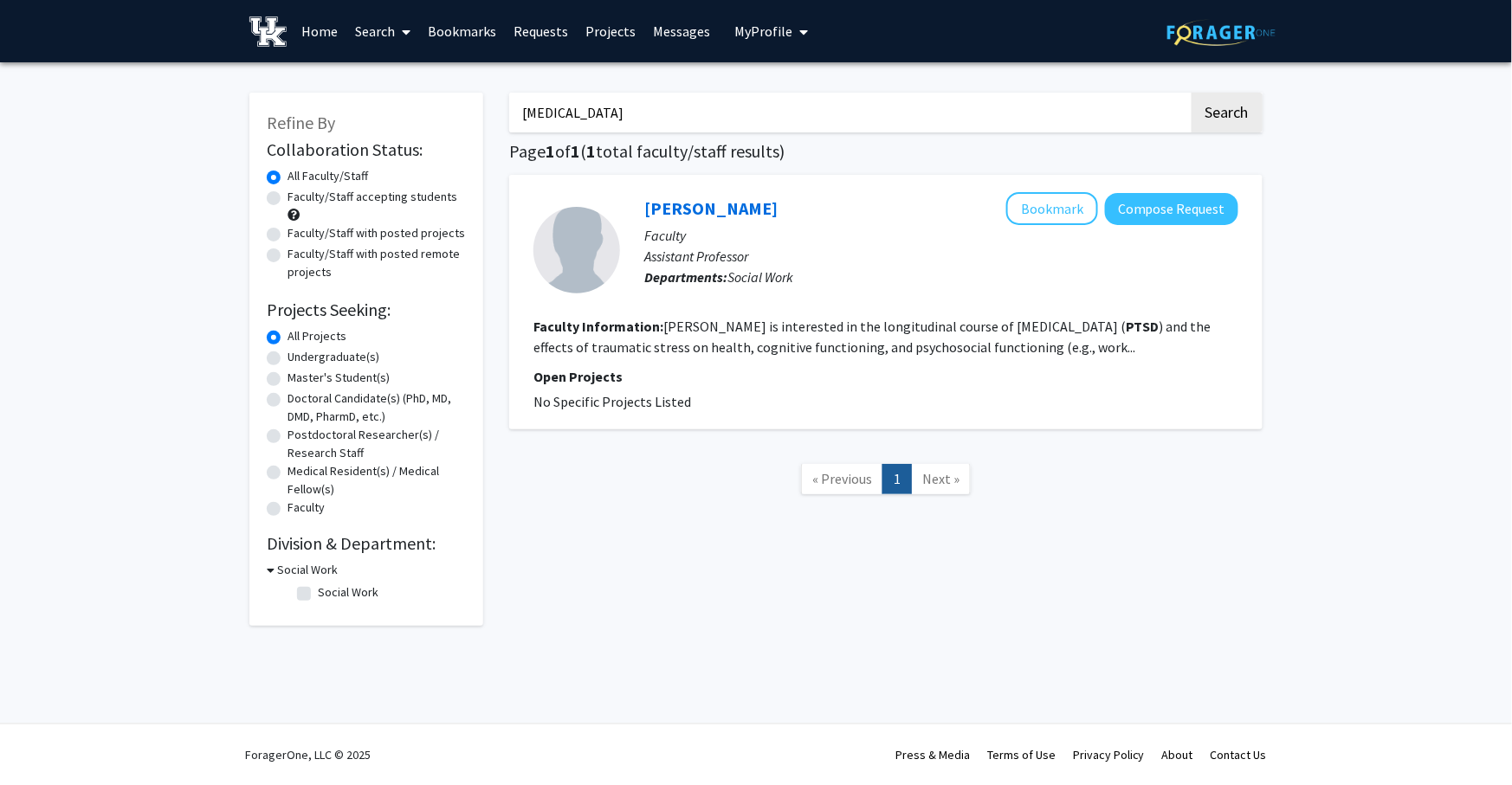
drag, startPoint x: 579, startPoint y: 107, endPoint x: 481, endPoint y: 109, distance: 98.0
click at [485, 110] on div "Refine By Collaboration Status: Collaboration Status All Faculty/Staff Collabor…" at bounding box center [756, 350] width 1039 height 550
drag, startPoint x: 558, startPoint y: 109, endPoint x: 382, endPoint y: 124, distance: 176.6
click at [382, 124] on div "Refine By Collaboration Status: Collaboration Status All Faculty/Staff Collabor…" at bounding box center [756, 350] width 1039 height 550
click at [1192, 93] on button "Search" at bounding box center [1227, 112] width 71 height 40
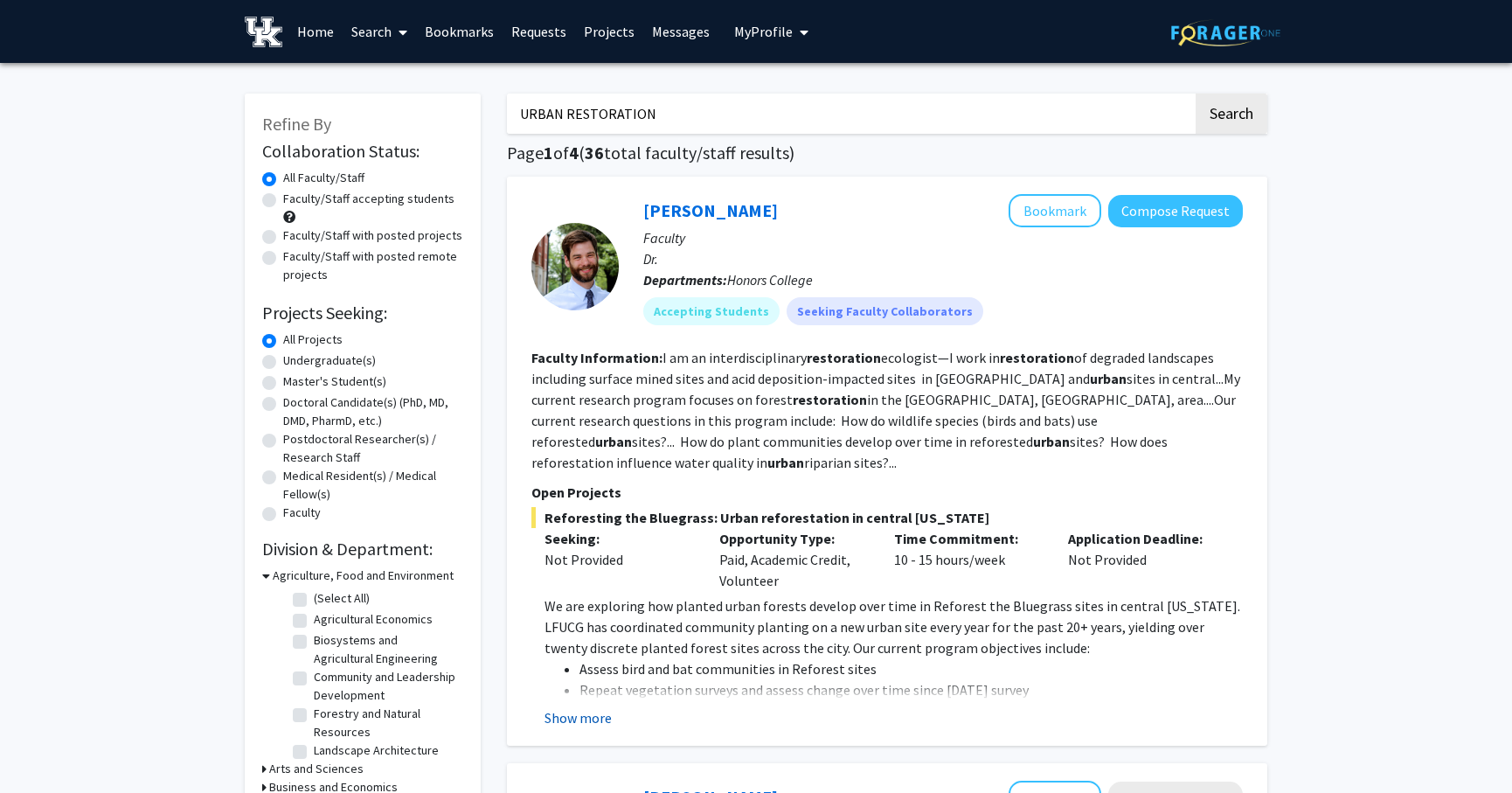
click at [587, 707] on button "Show more" at bounding box center [577, 717] width 67 height 21
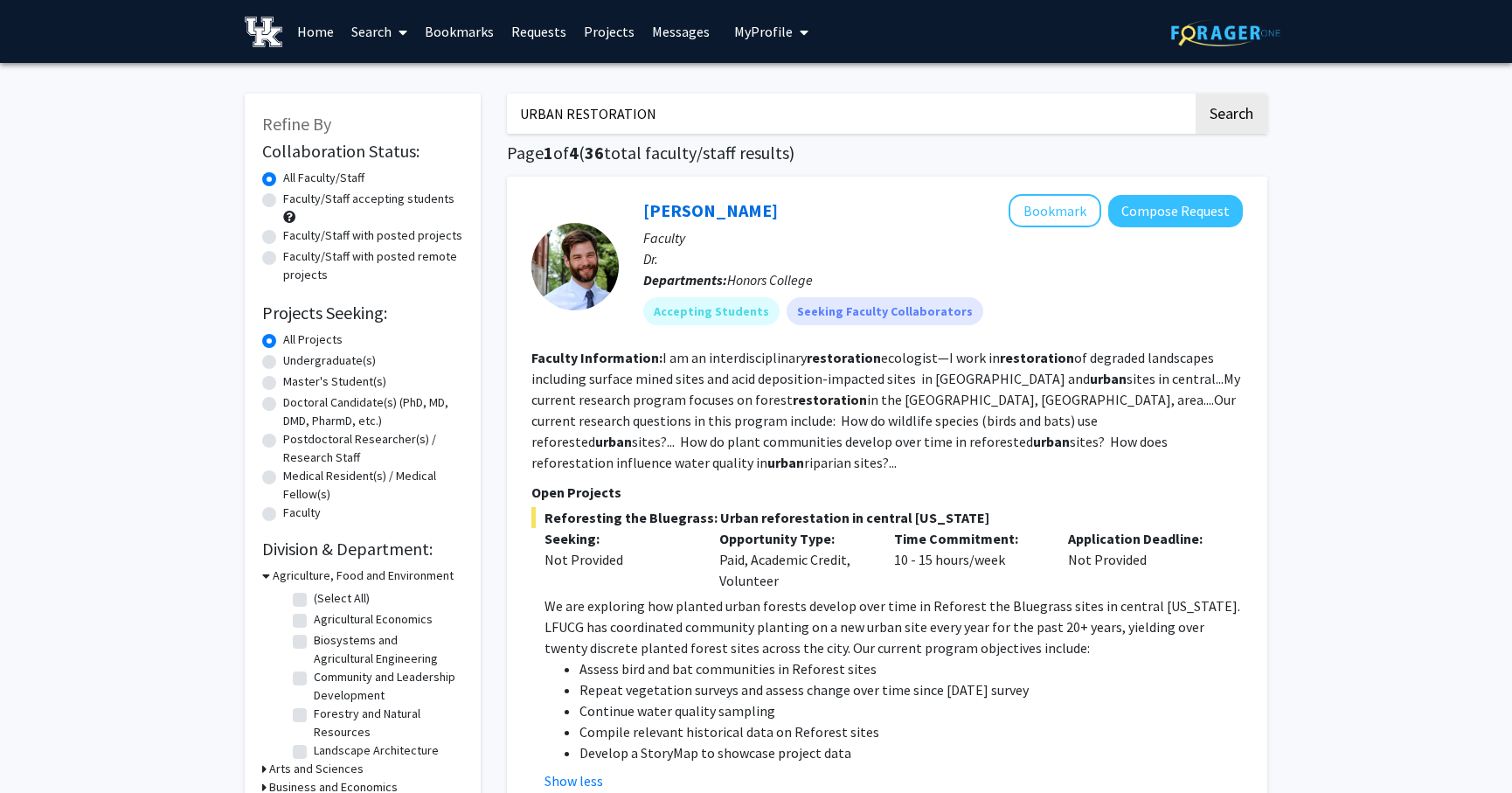
click at [722, 116] on input "URBAN RESTORATION" at bounding box center [850, 113] width 686 height 41
click at [1195, 94] on button "Search" at bounding box center [1231, 113] width 72 height 41
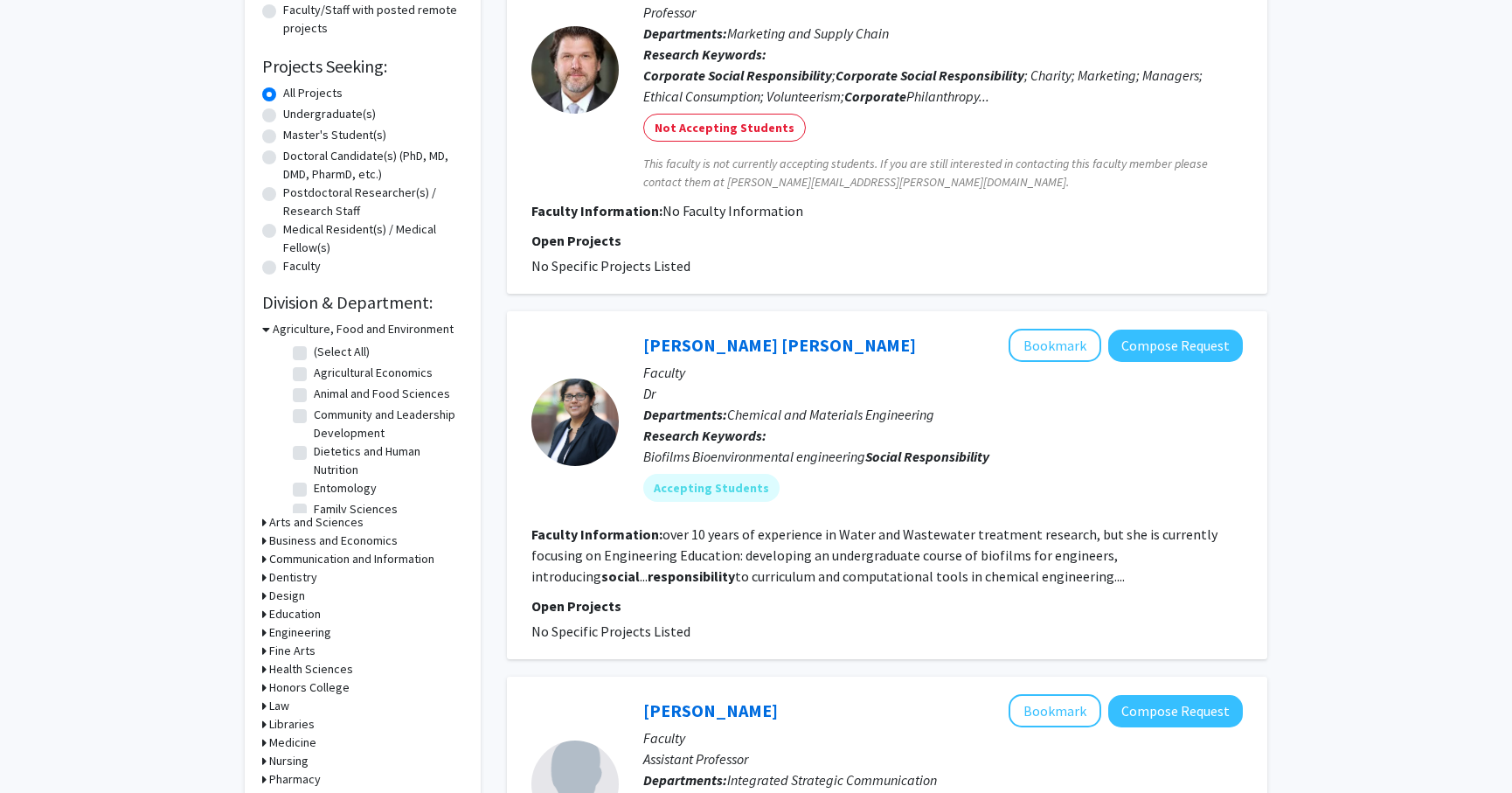
scroll to position [97, 0]
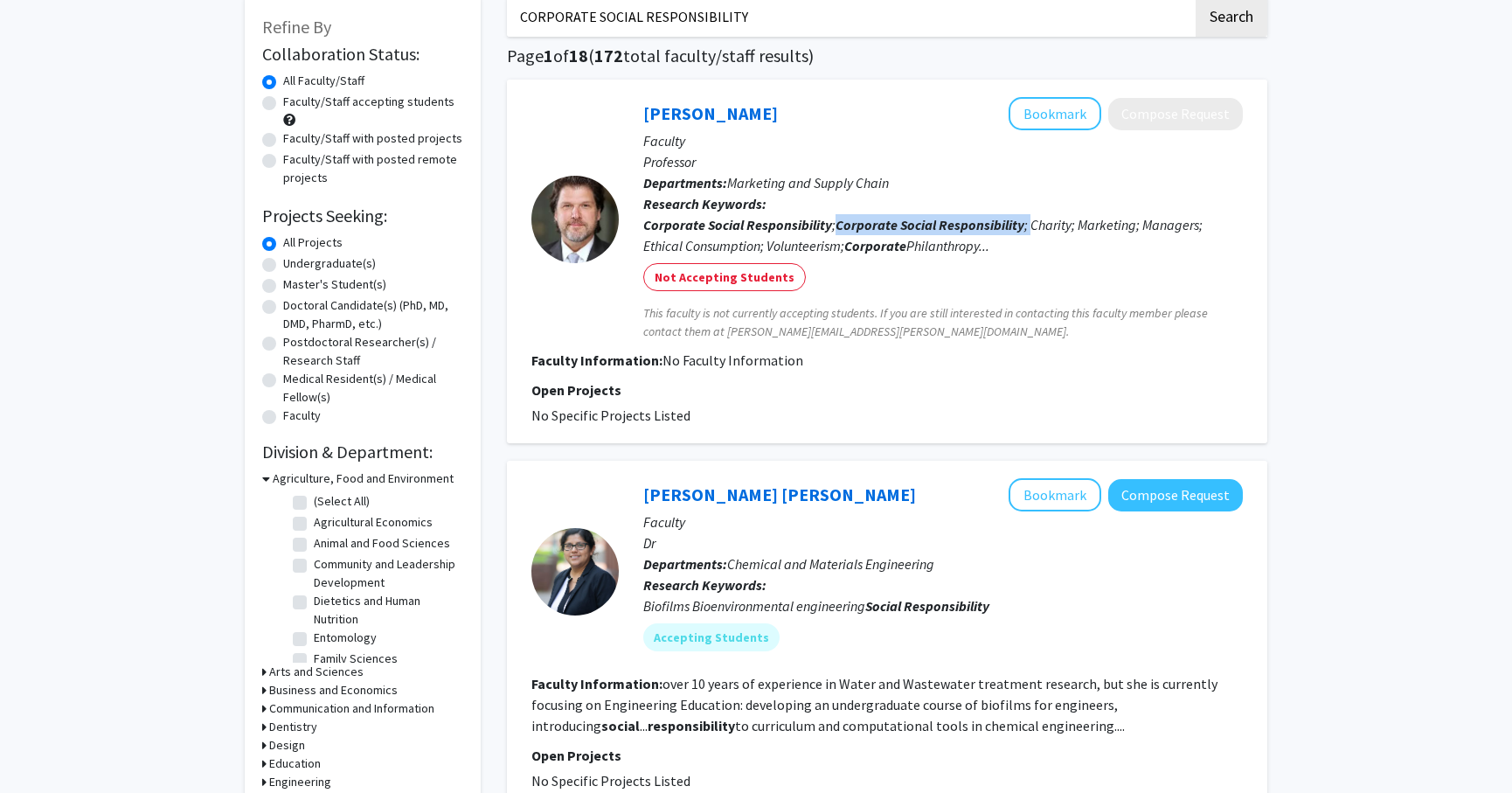
drag, startPoint x: 836, startPoint y: 222, endPoint x: 1029, endPoint y: 226, distance: 193.0
click at [1029, 226] on div "Corporate Social Responsibility ; Corporate Social Responsibility ; Charity; Ma…" at bounding box center [943, 235] width 599 height 42
click at [1042, 269] on div "Not Accepting Students" at bounding box center [943, 277] width 607 height 35
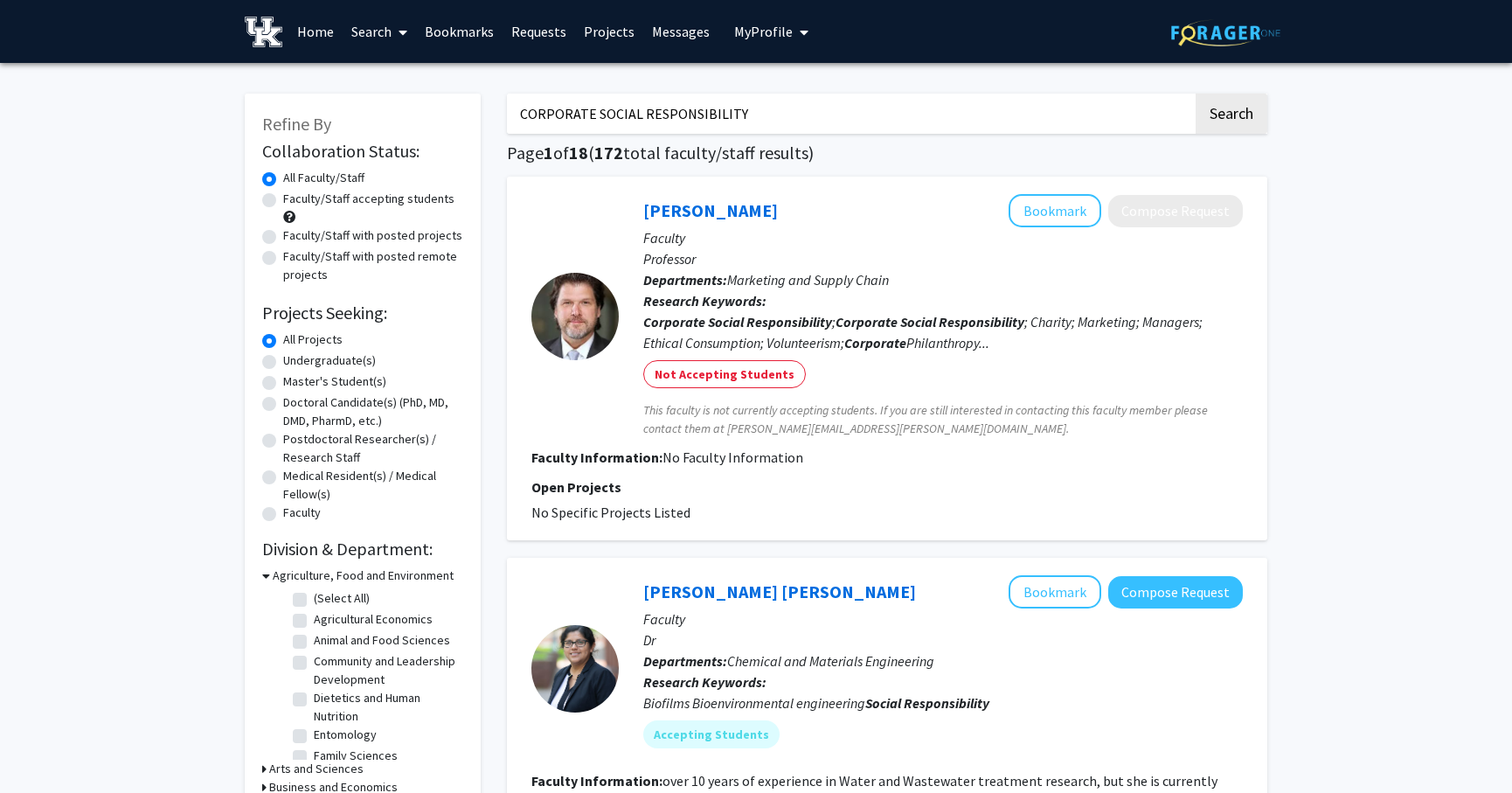
drag, startPoint x: 745, startPoint y: 16, endPoint x: 358, endPoint y: 12, distance: 387.0
type input "CONSUMER BEHAVIOR"
click at [1195, 94] on button "Search" at bounding box center [1231, 113] width 72 height 41
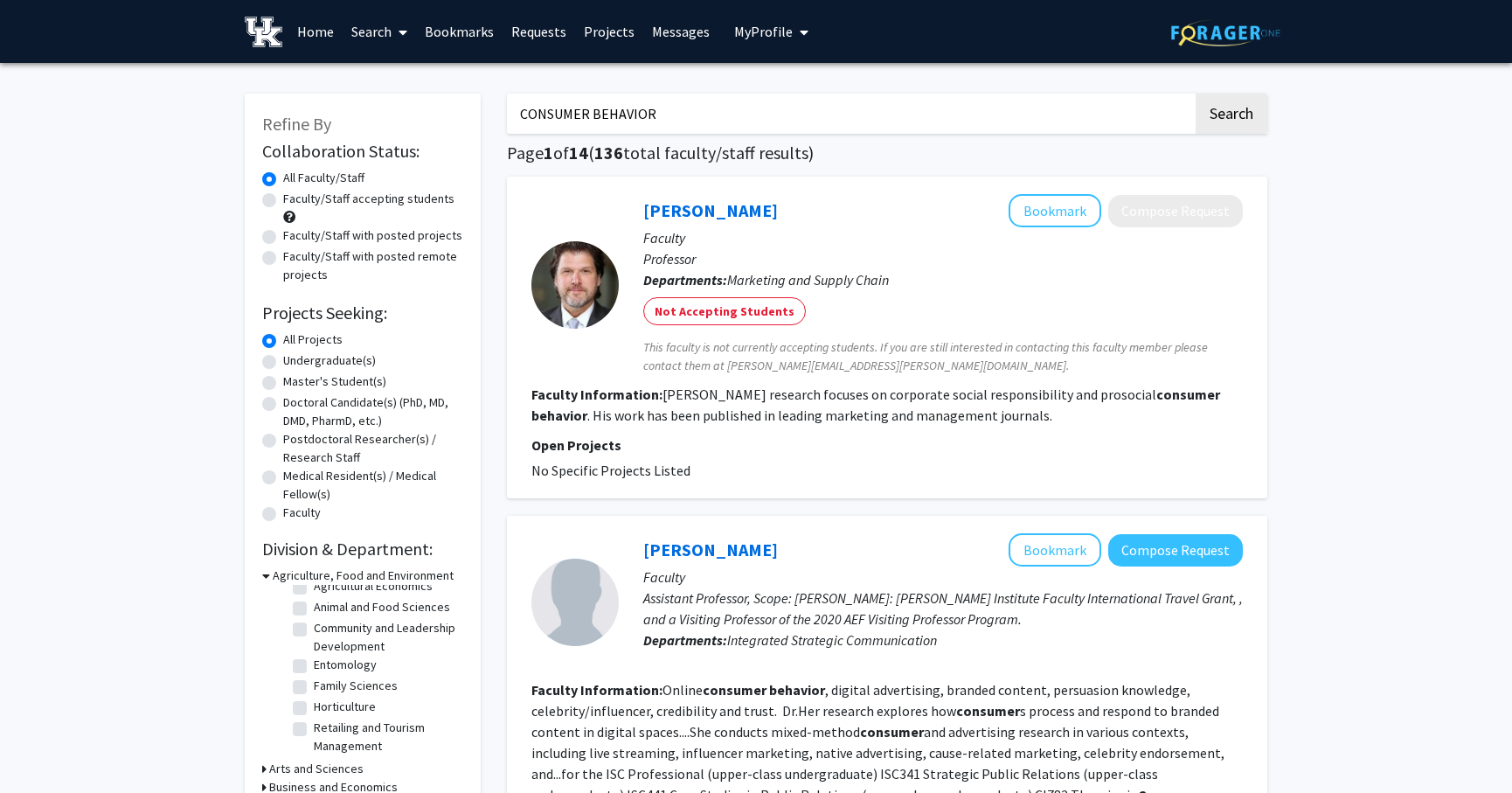
scroll to position [388, 0]
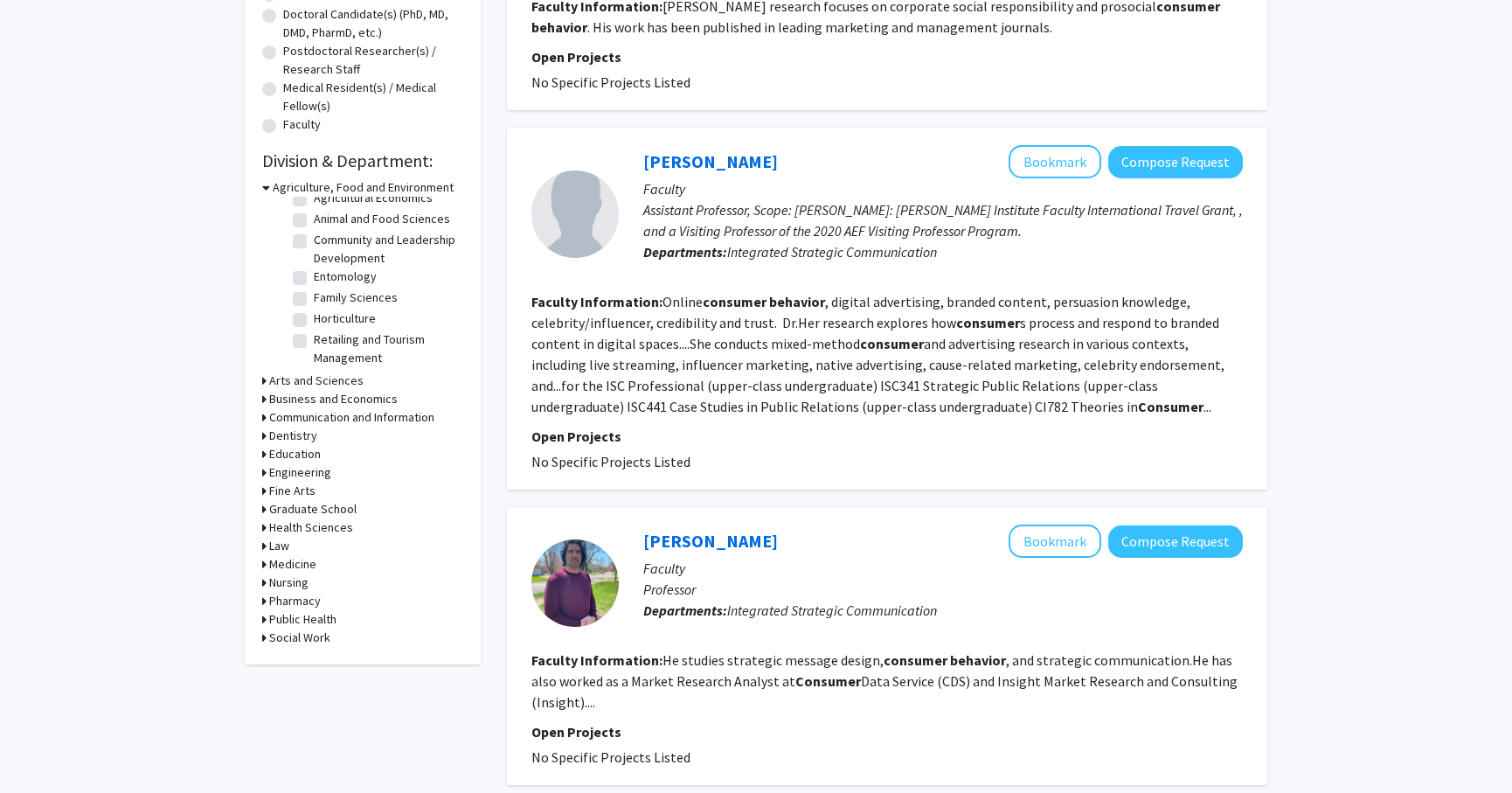
click at [260, 393] on div "Refine By Collaboration Status: Collaboration Status All Faculty/Staff Collabor…" at bounding box center [363, 184] width 236 height 959
click at [263, 395] on icon at bounding box center [264, 399] width 5 height 18
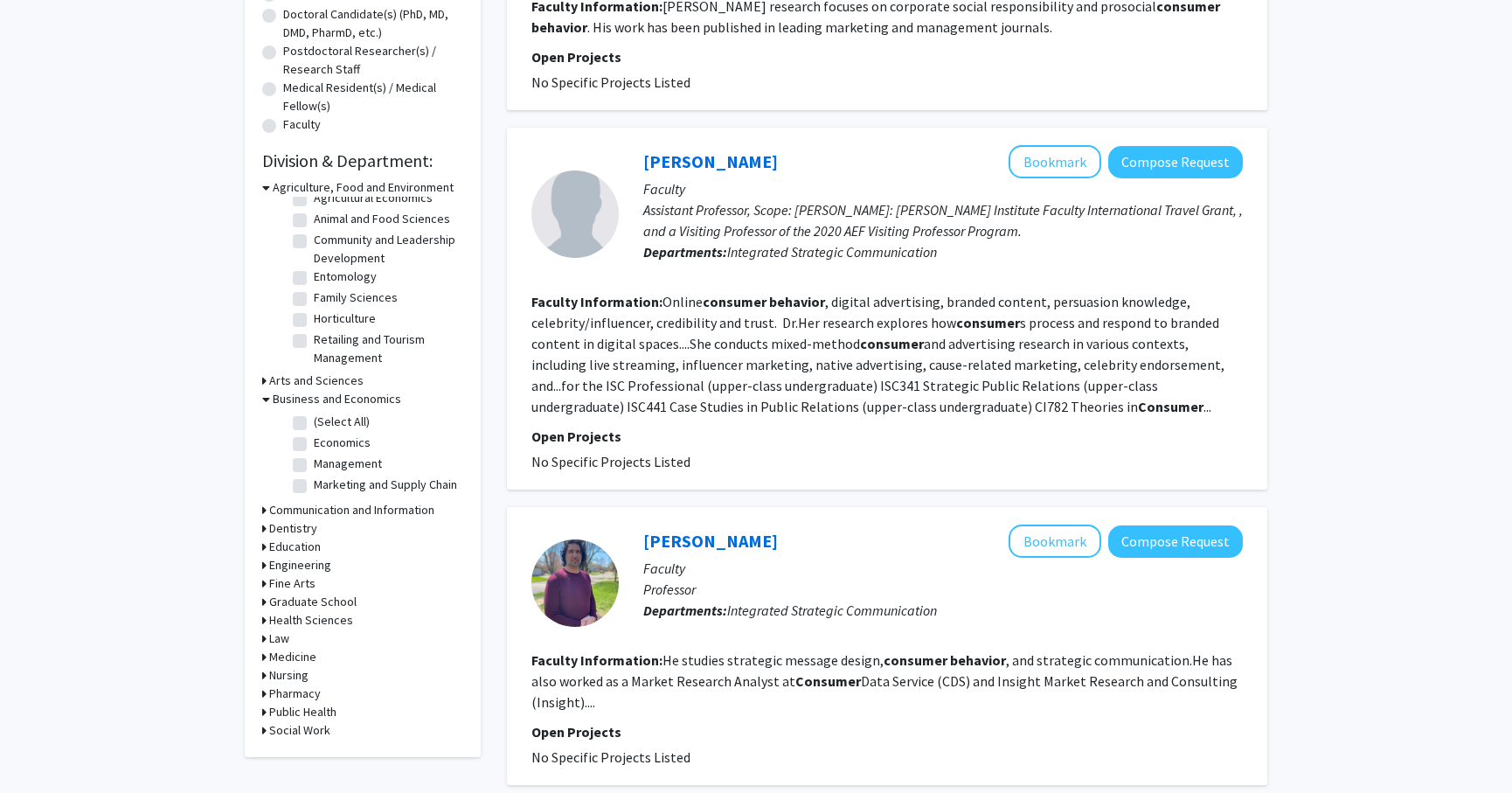
click at [314, 421] on label "(Select All)" at bounding box center [341, 422] width 56 height 18
click at [314, 421] on input "(Select All)" at bounding box center [319, 419] width 11 height 11
checkbox input "true"
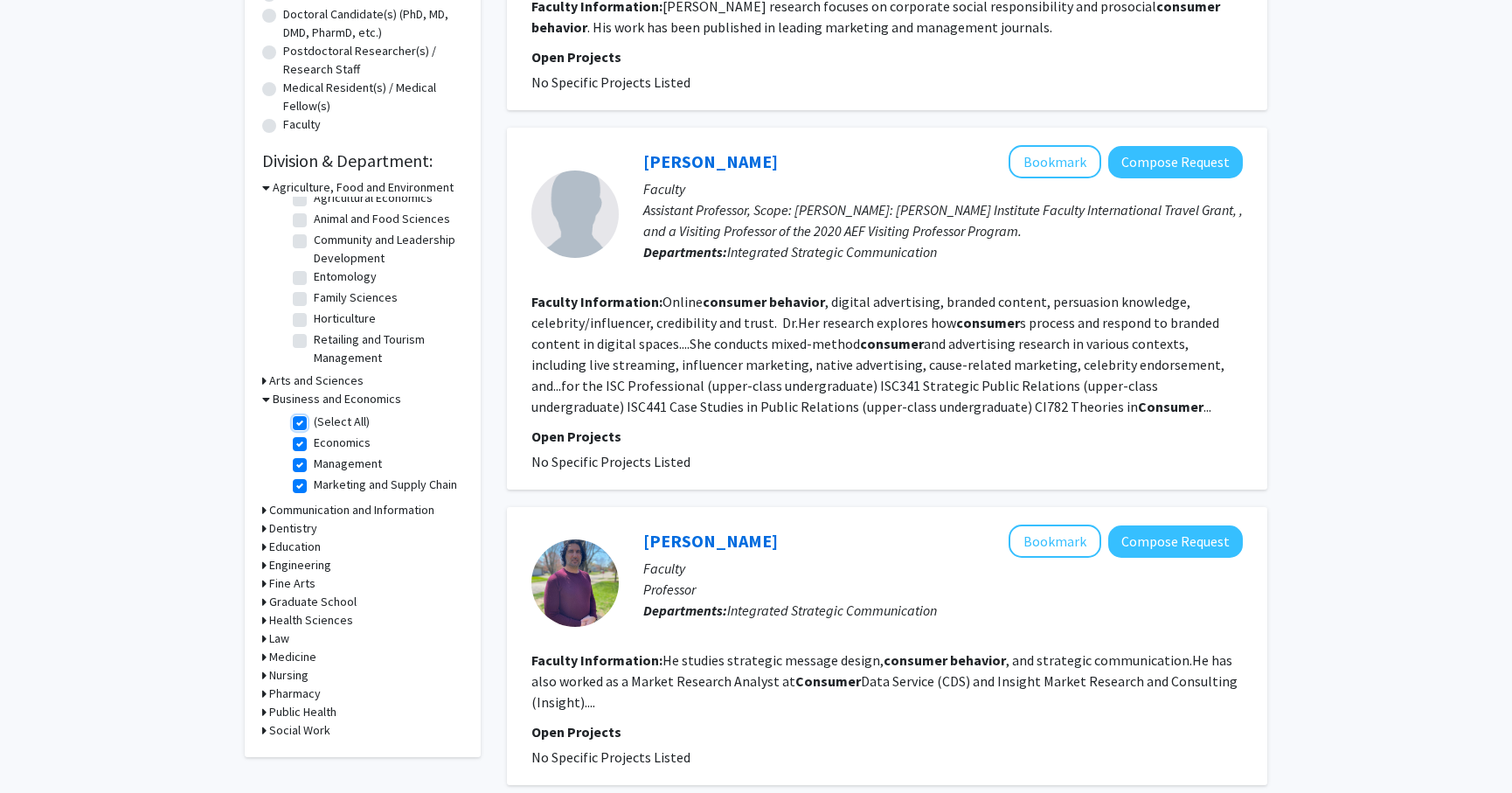
checkbox input "true"
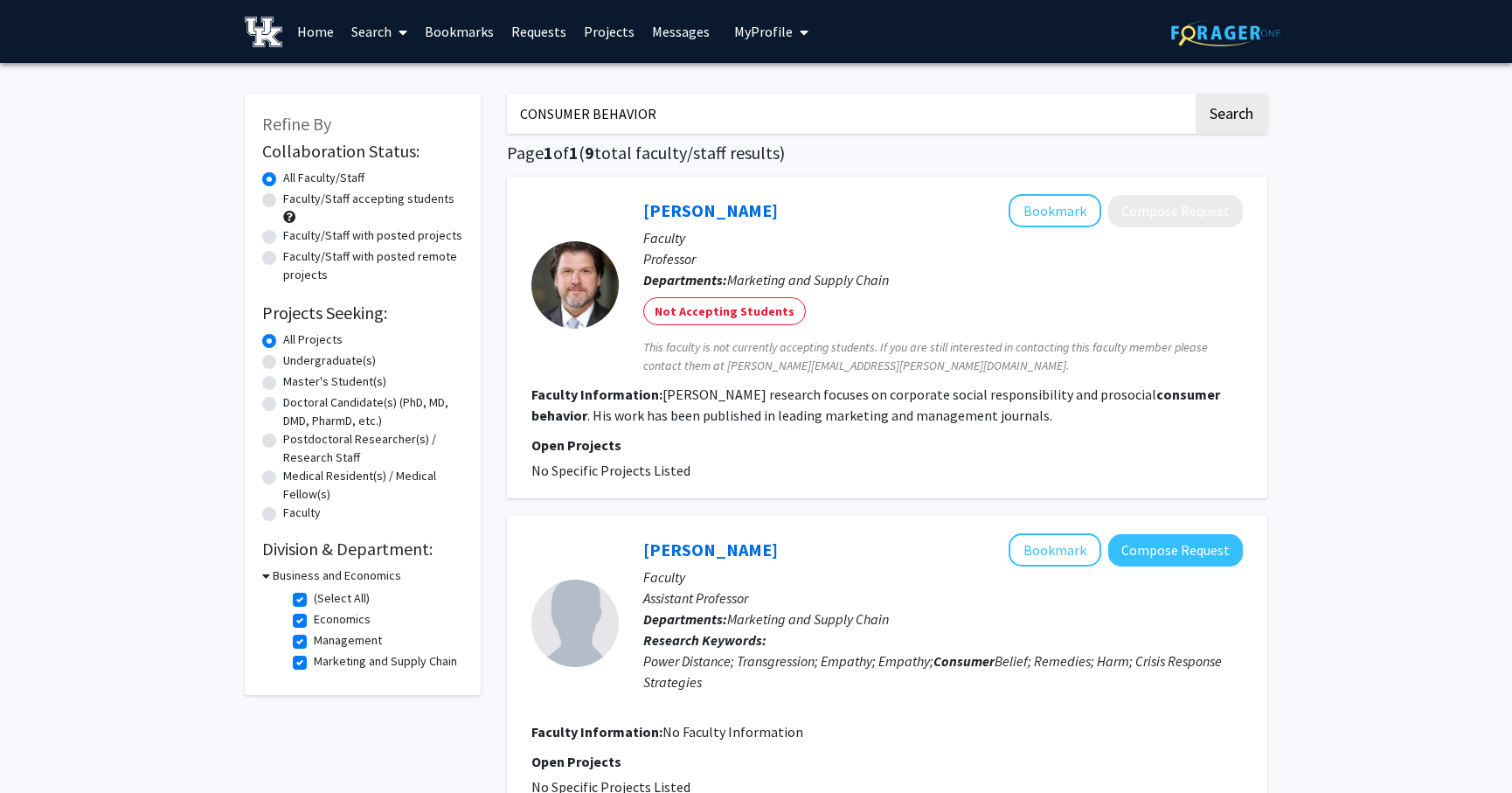
click at [944, 101] on input "CONSUMER BEHAVIOR" at bounding box center [850, 113] width 686 height 41
type input "Biofilms"
click at [1195, 94] on button "Search" at bounding box center [1231, 113] width 72 height 41
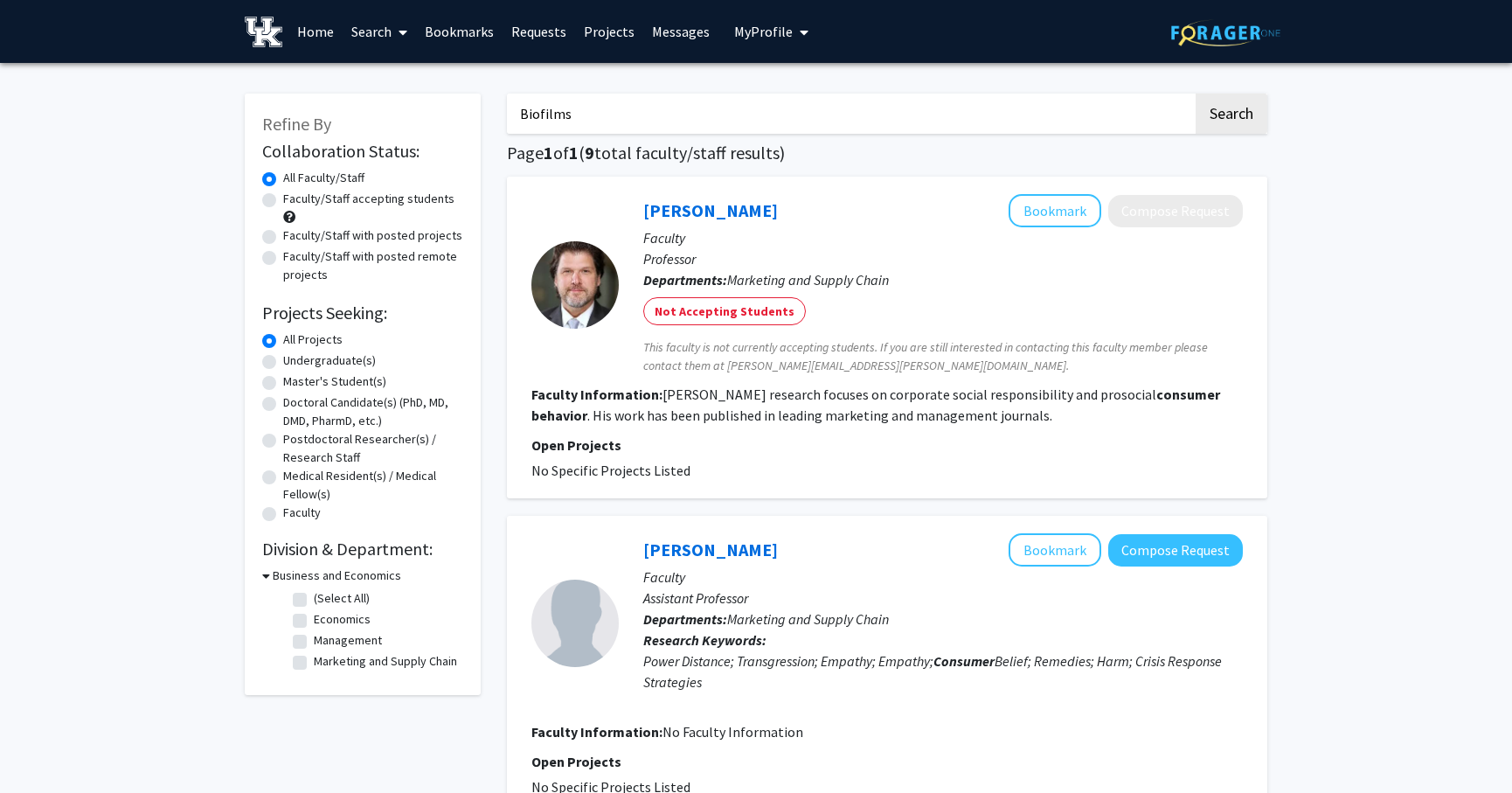
checkbox input "false"
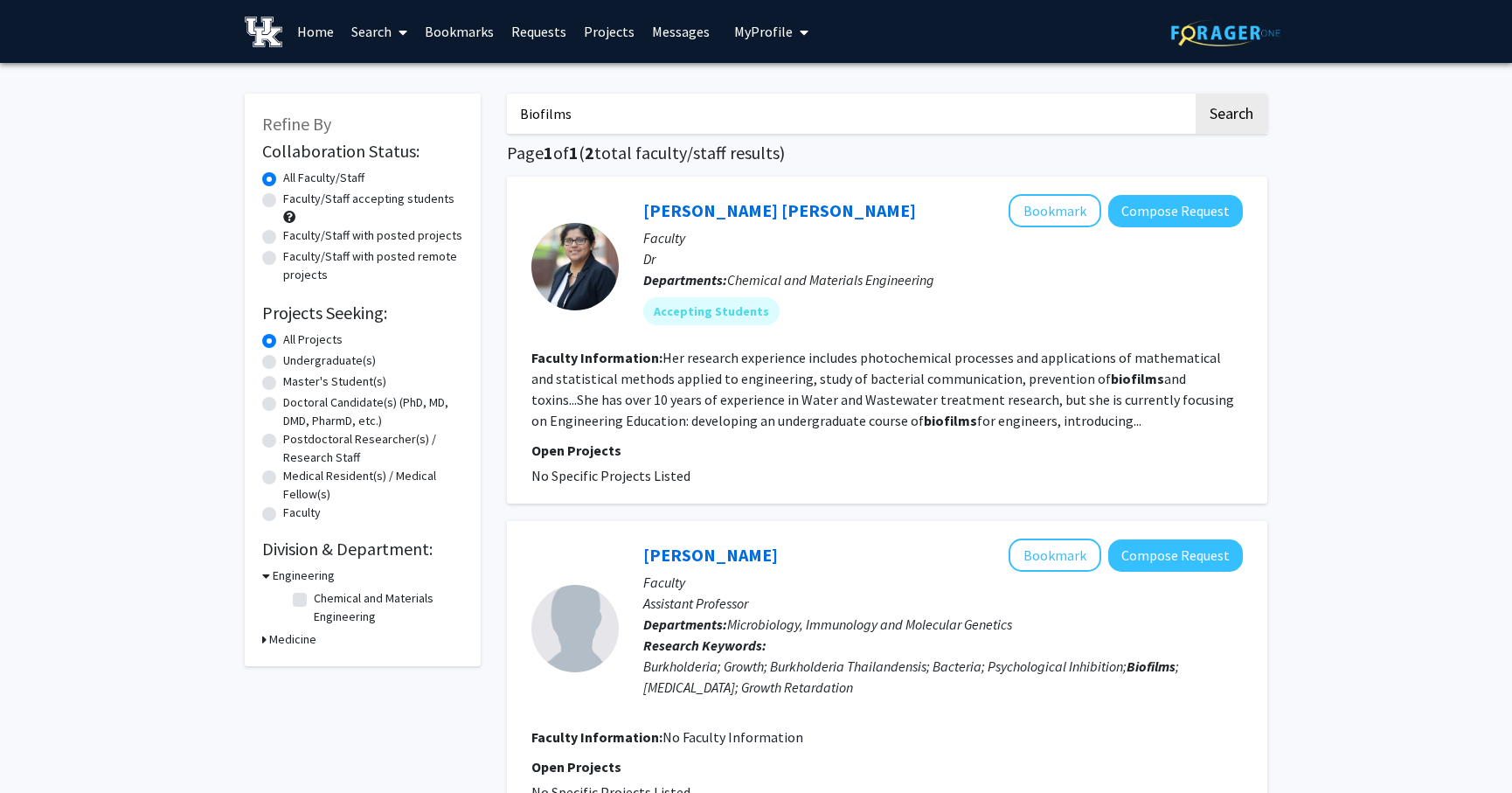
click at [653, 115] on input "Biofilms" at bounding box center [850, 113] width 686 height 41
click at [1080, 204] on button "Bookmark" at bounding box center [1055, 210] width 93 height 33
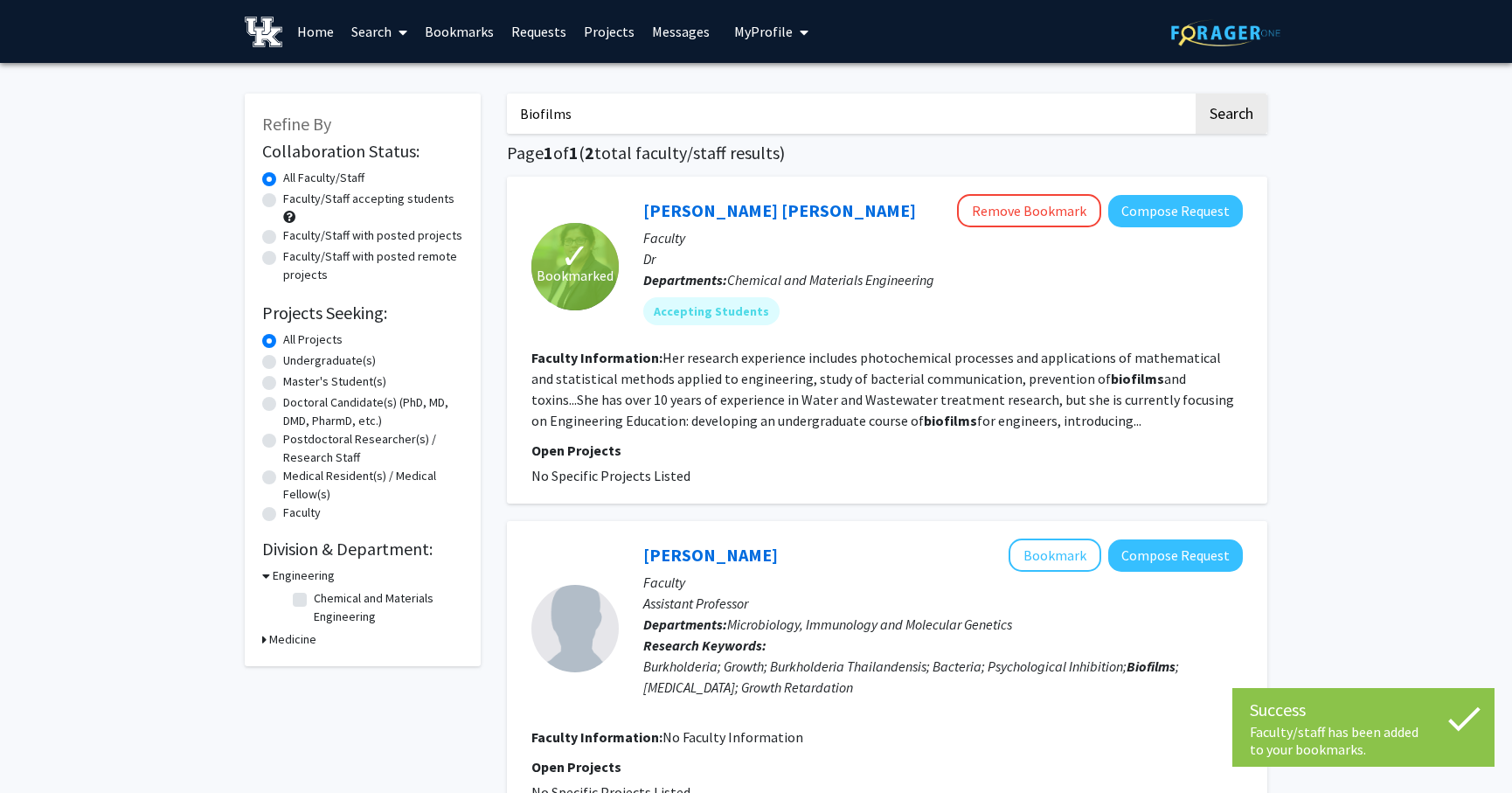
click at [477, 22] on link "Bookmarks" at bounding box center [459, 31] width 87 height 61
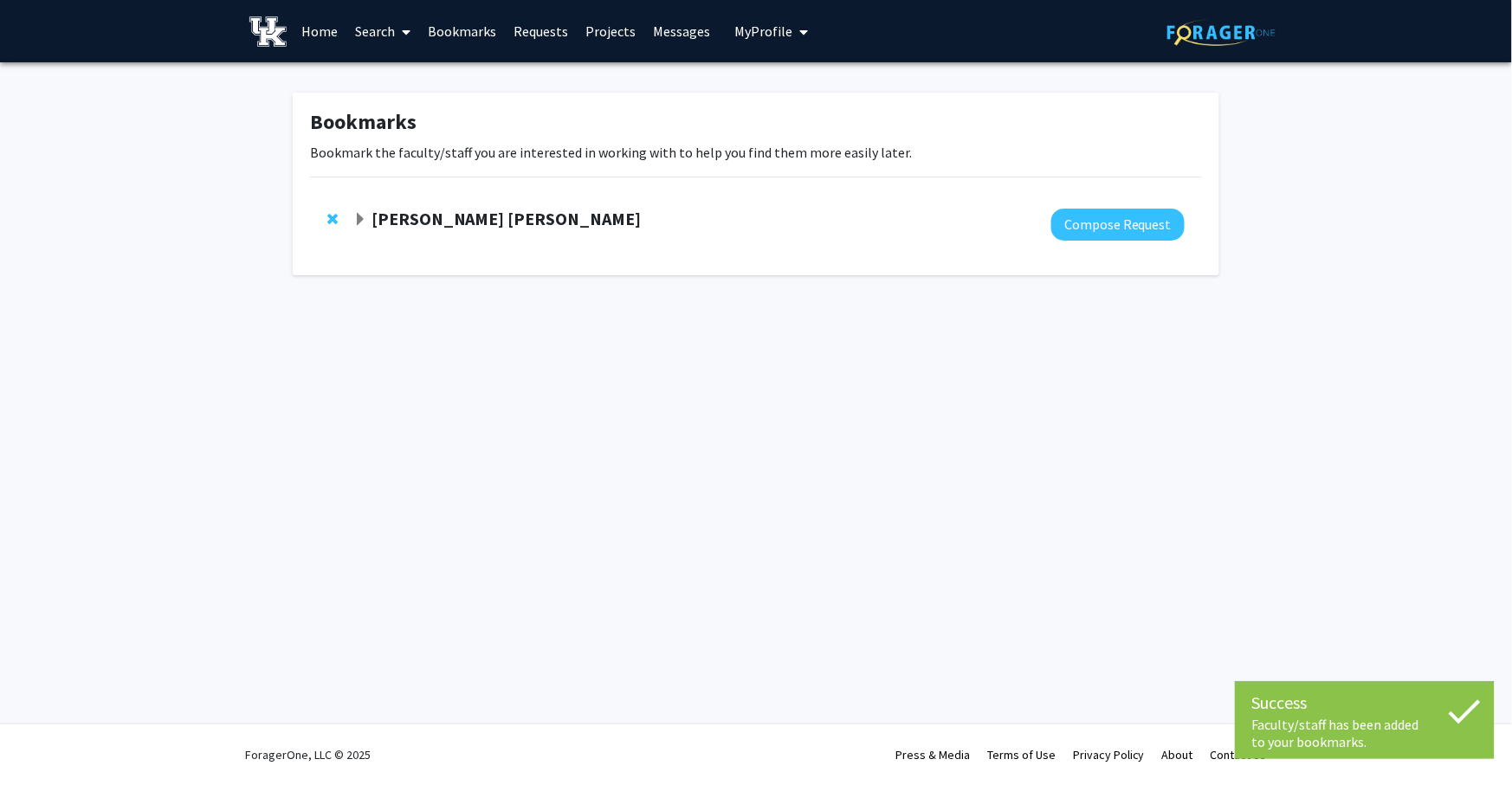
click at [571, 218] on strong "[PERSON_NAME] [PERSON_NAME]" at bounding box center [506, 218] width 271 height 22
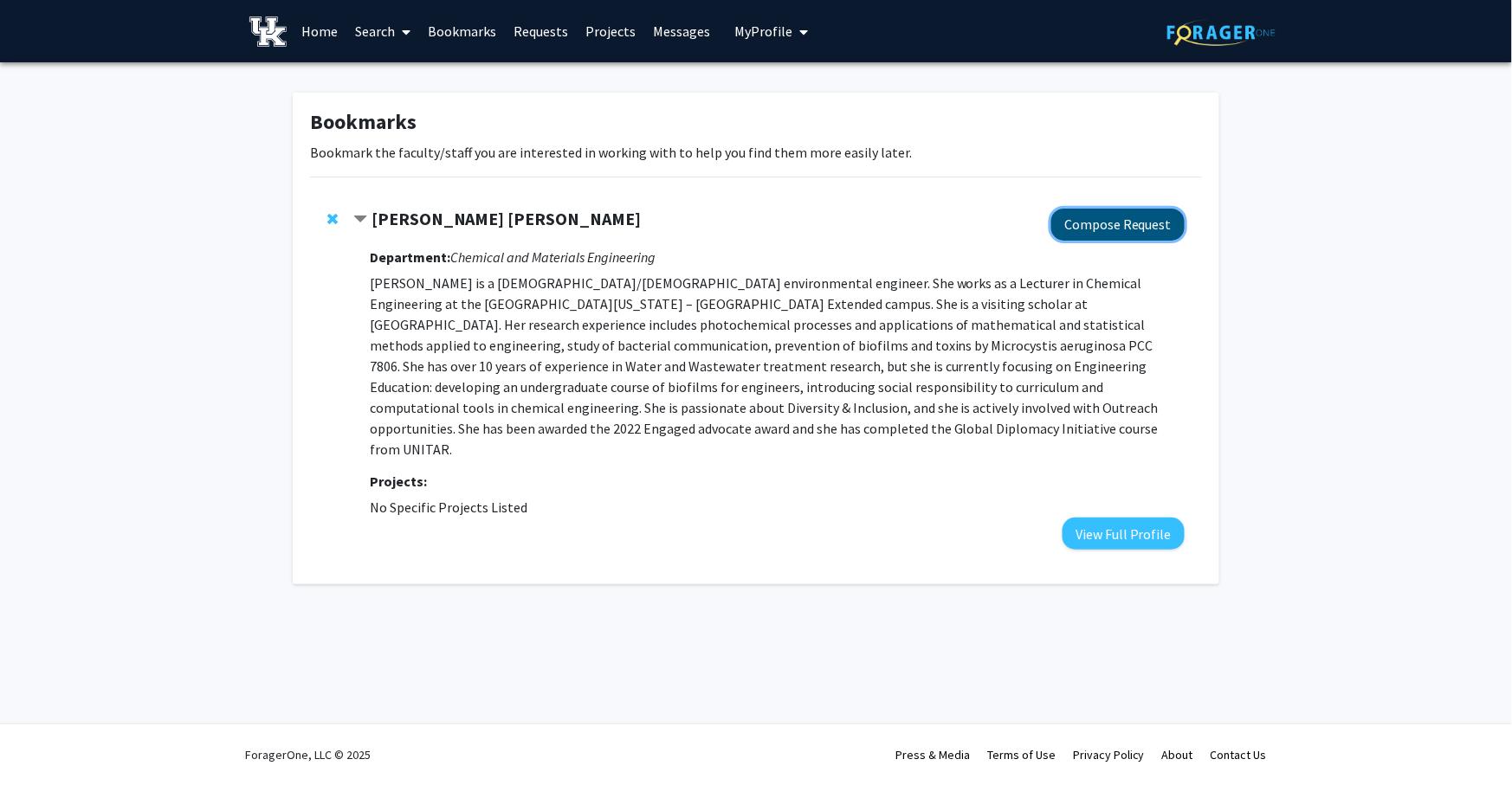
click at [1112, 216] on button "Compose Request" at bounding box center [1118, 225] width 133 height 32
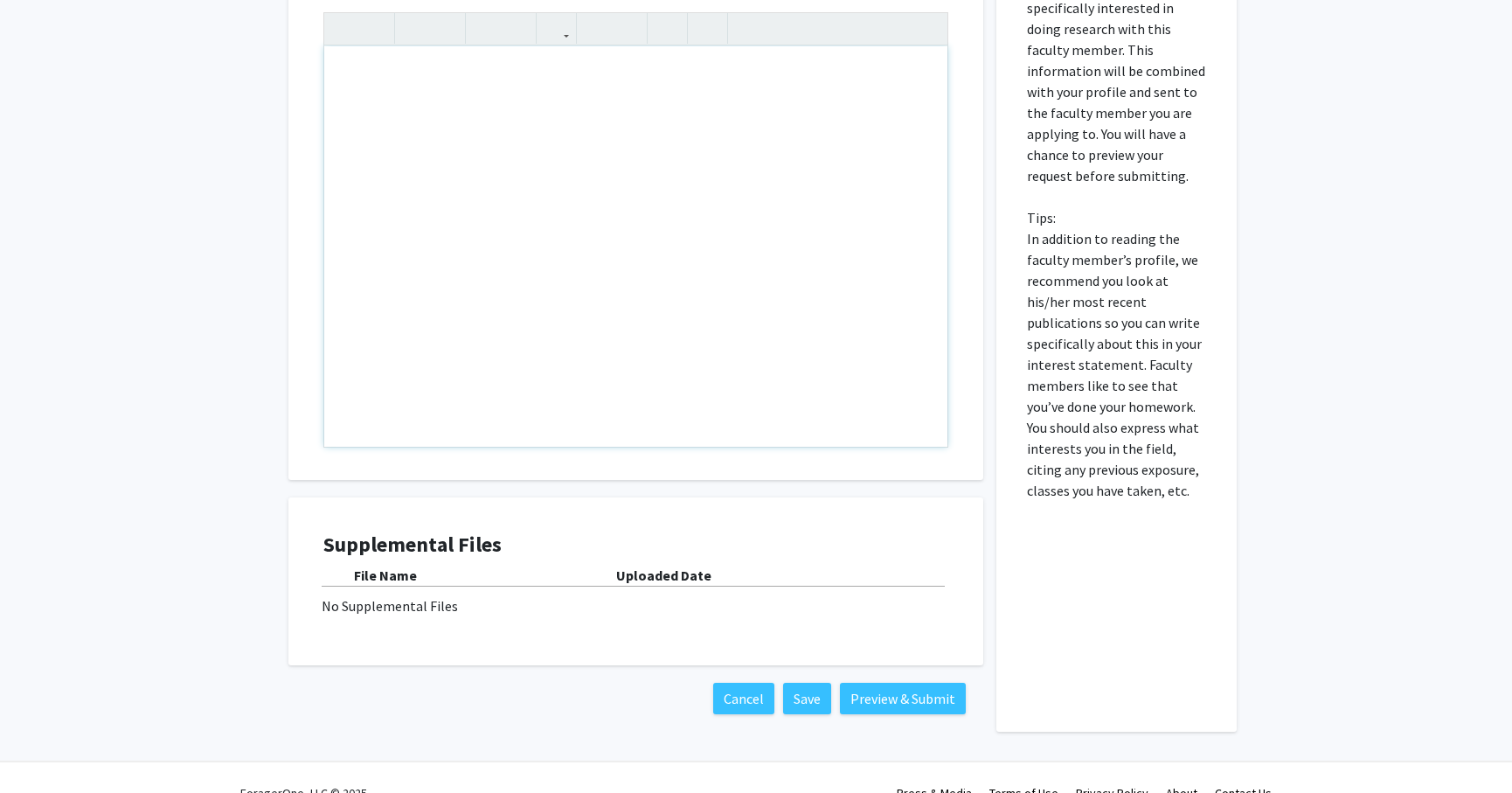
scroll to position [485, 0]
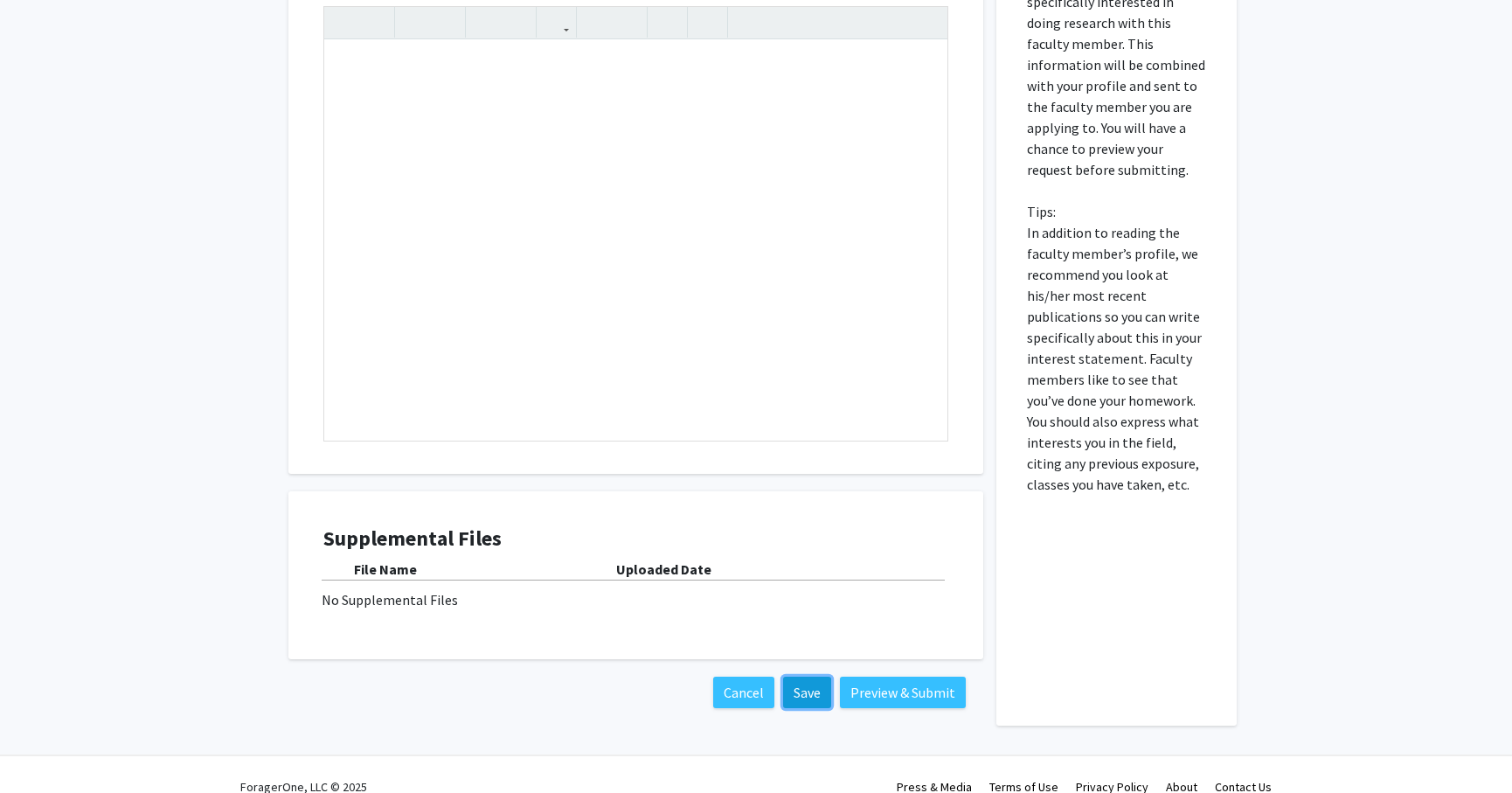
click at [807, 686] on button "Save" at bounding box center [807, 692] width 48 height 31
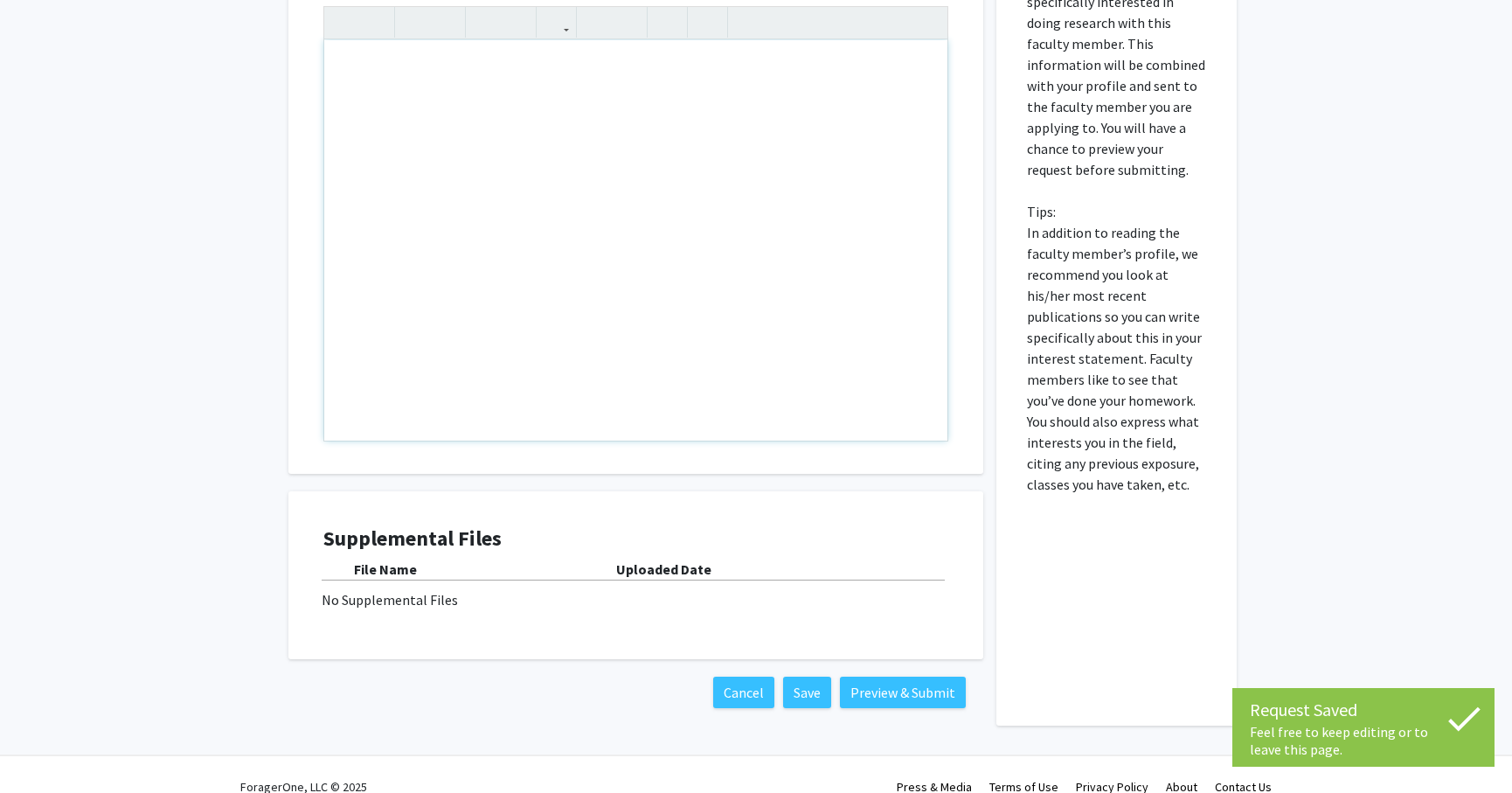
click at [644, 150] on div "Note to users with screen readers: Please press Alt+0 or Option+0 to deactivate…" at bounding box center [635, 241] width 623 height 401
type textarea "hiii"
click at [805, 703] on button "Save" at bounding box center [807, 692] width 48 height 31
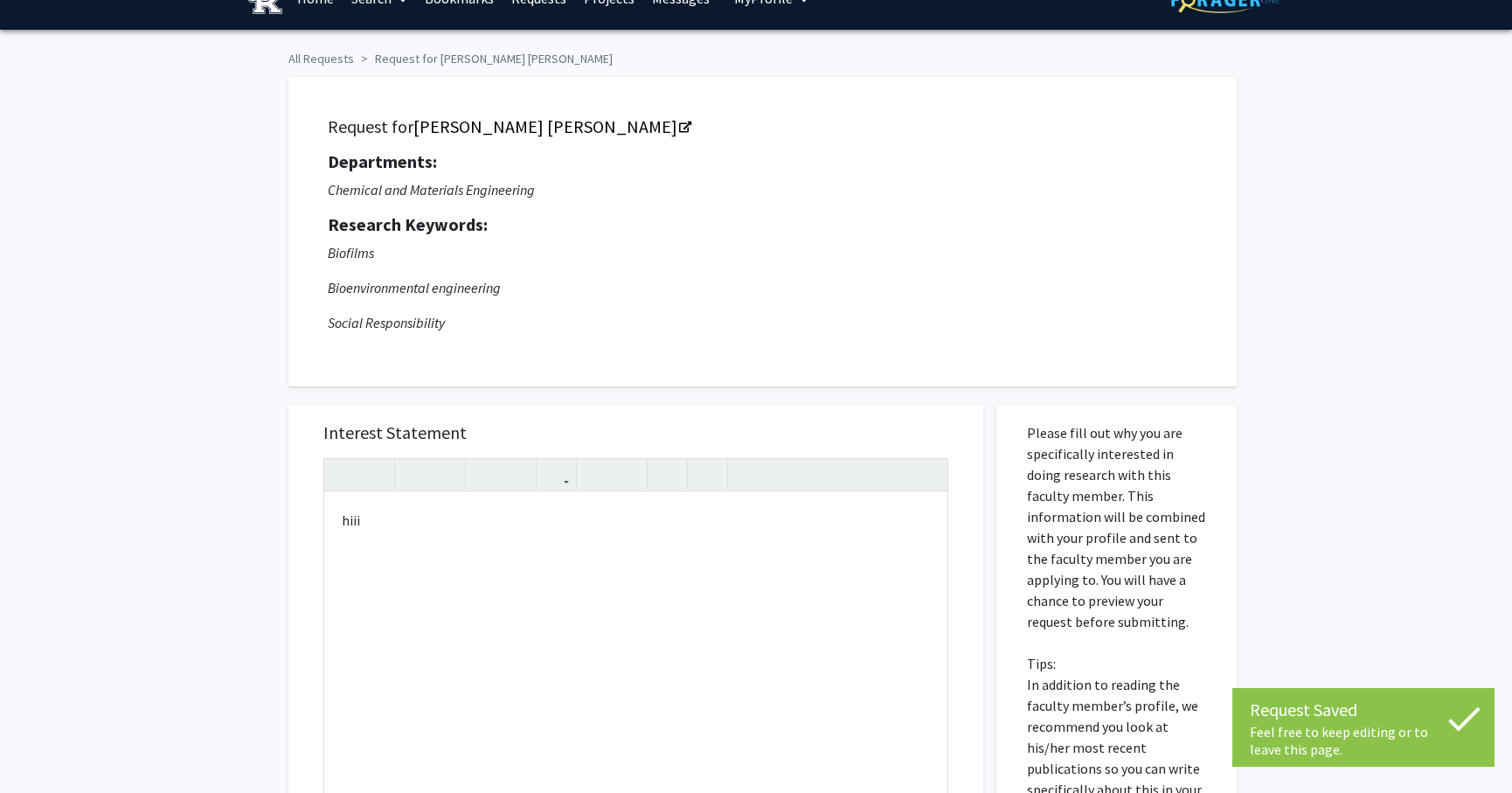
scroll to position [0, 0]
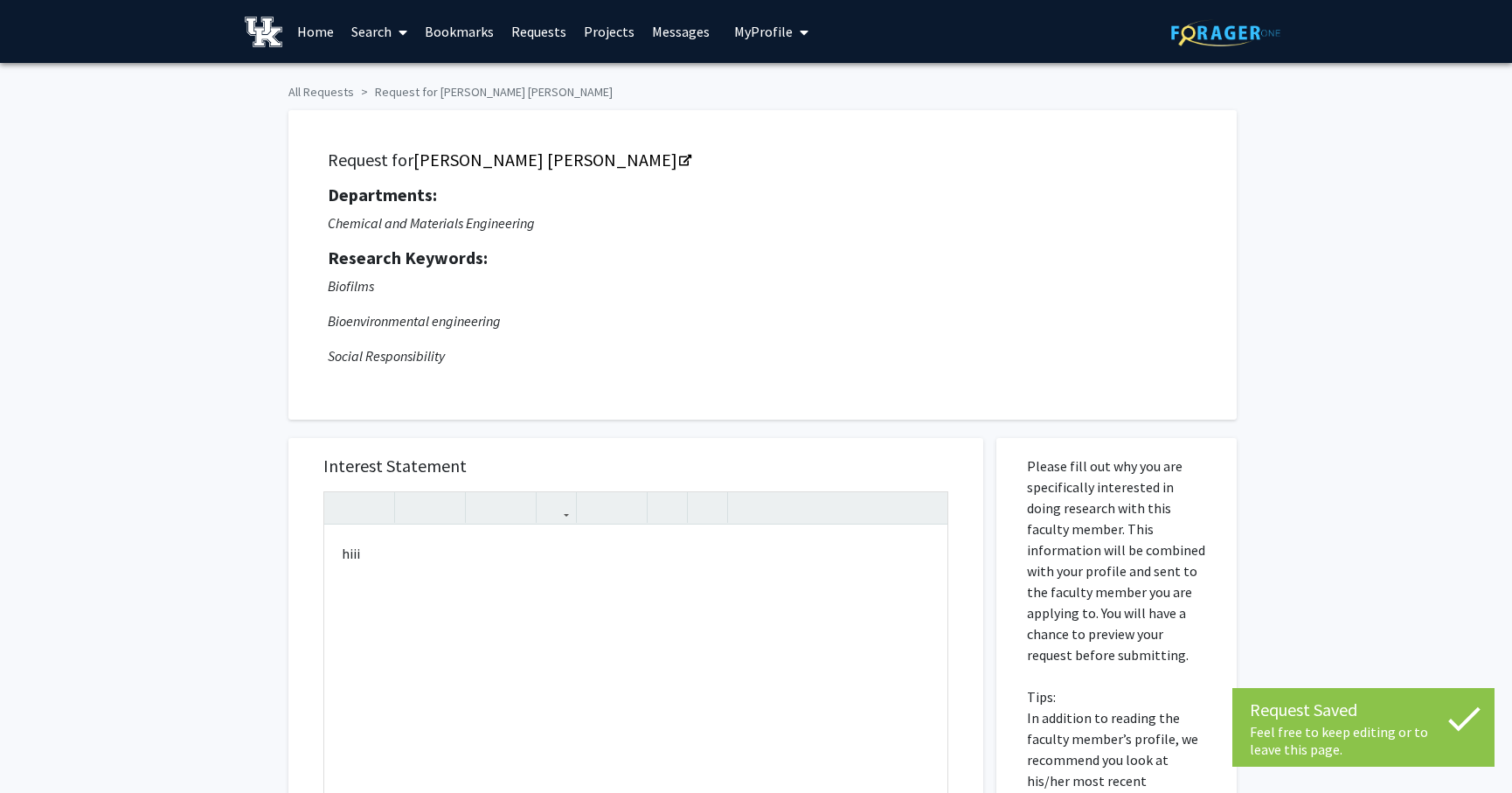
click at [543, 30] on link "Requests" at bounding box center [539, 31] width 73 height 61
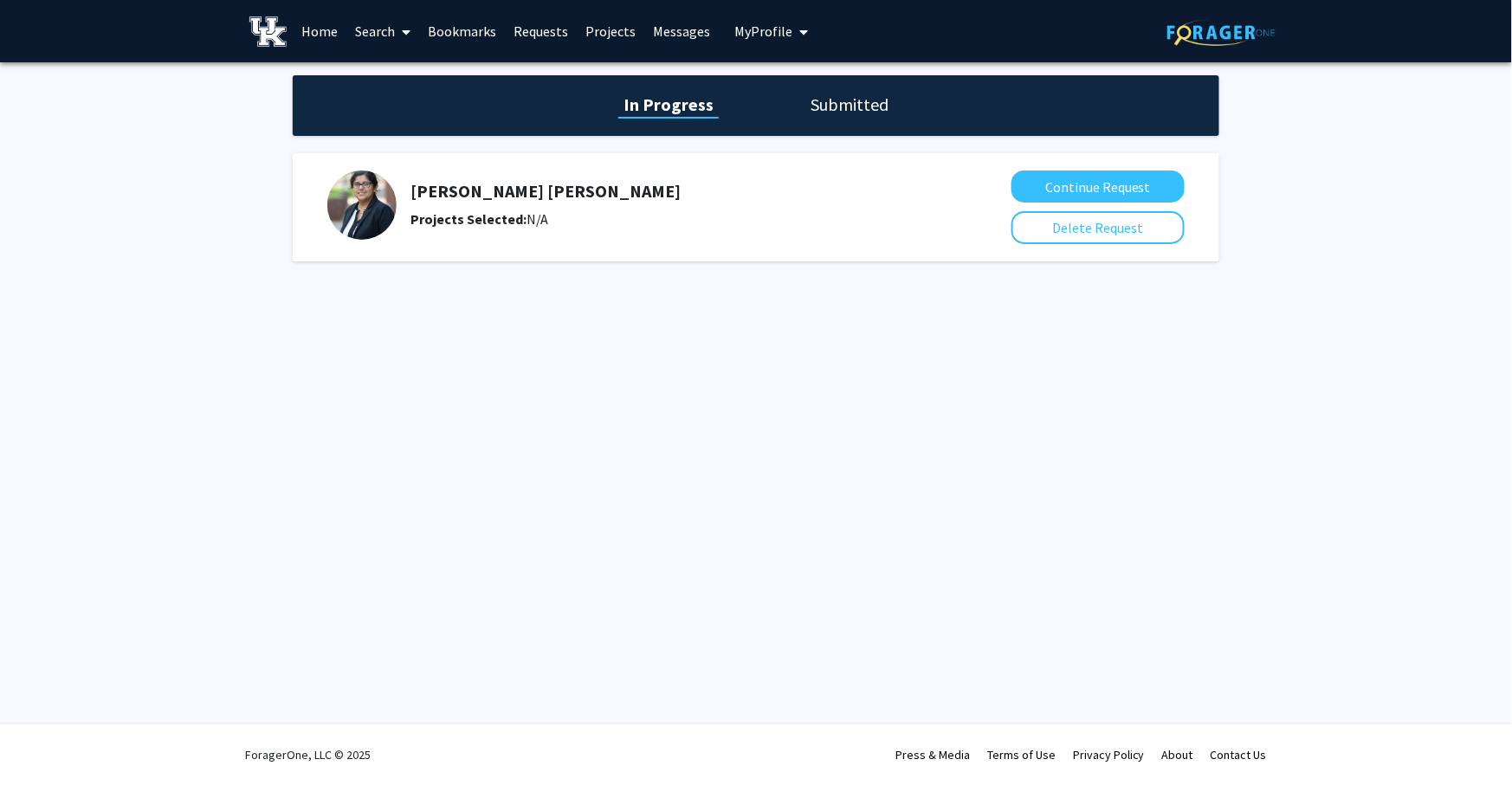
click at [829, 110] on h1 "Submitted" at bounding box center [849, 105] width 88 height 24
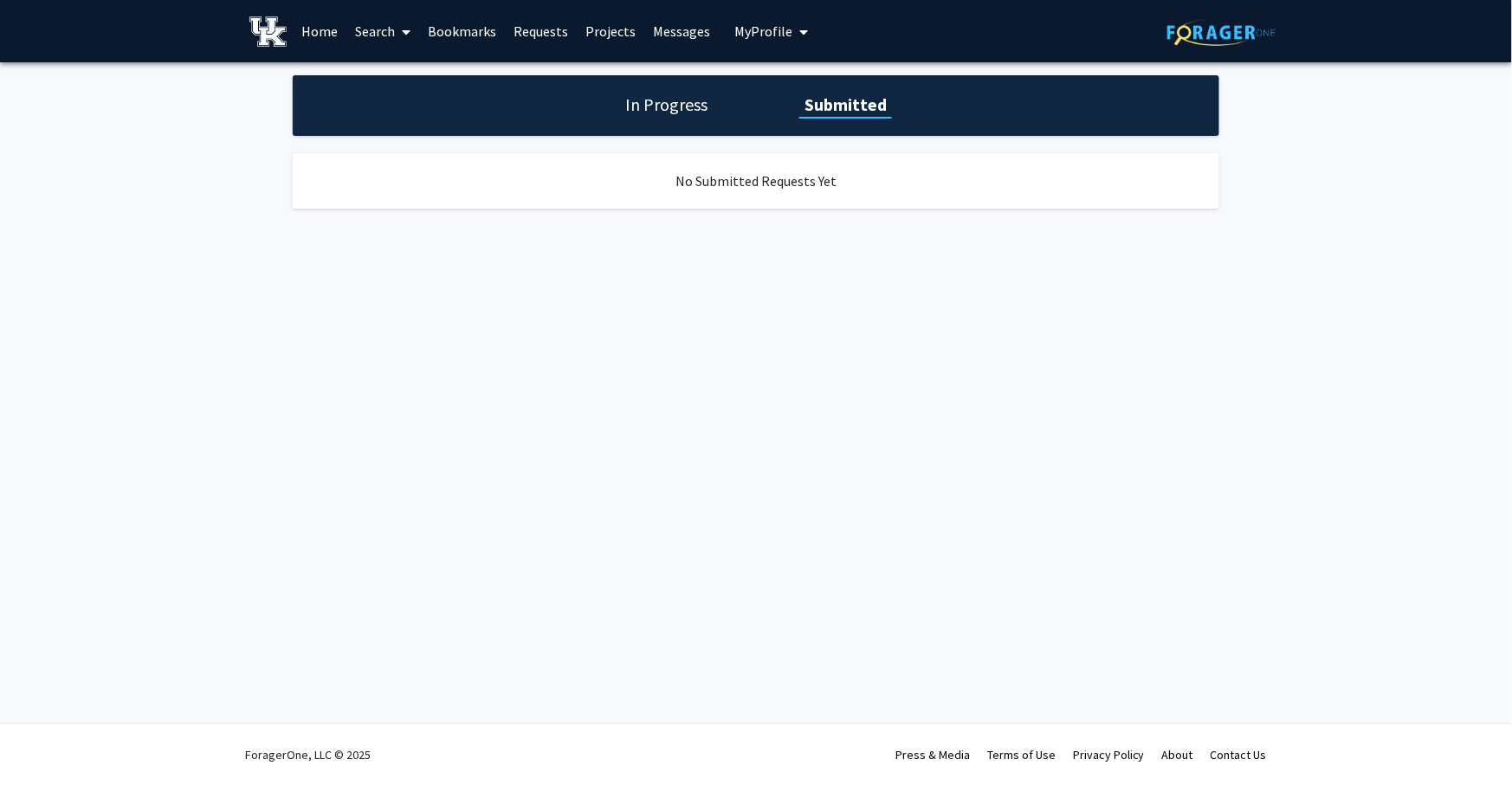
click at [697, 104] on h1 "In Progress" at bounding box center [666, 105] width 93 height 24
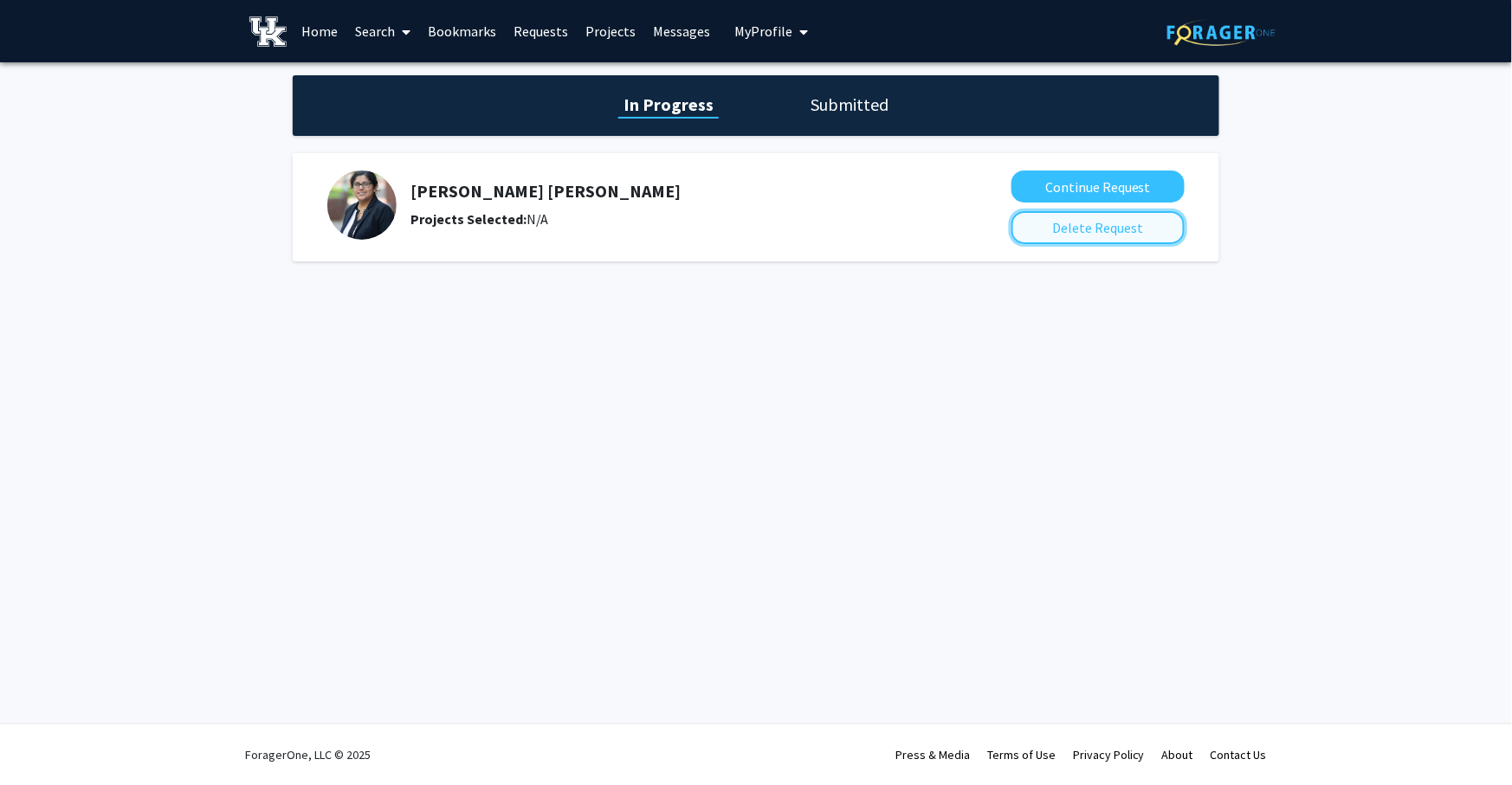
click at [1147, 224] on button "Delete Request" at bounding box center [1097, 227] width 173 height 33
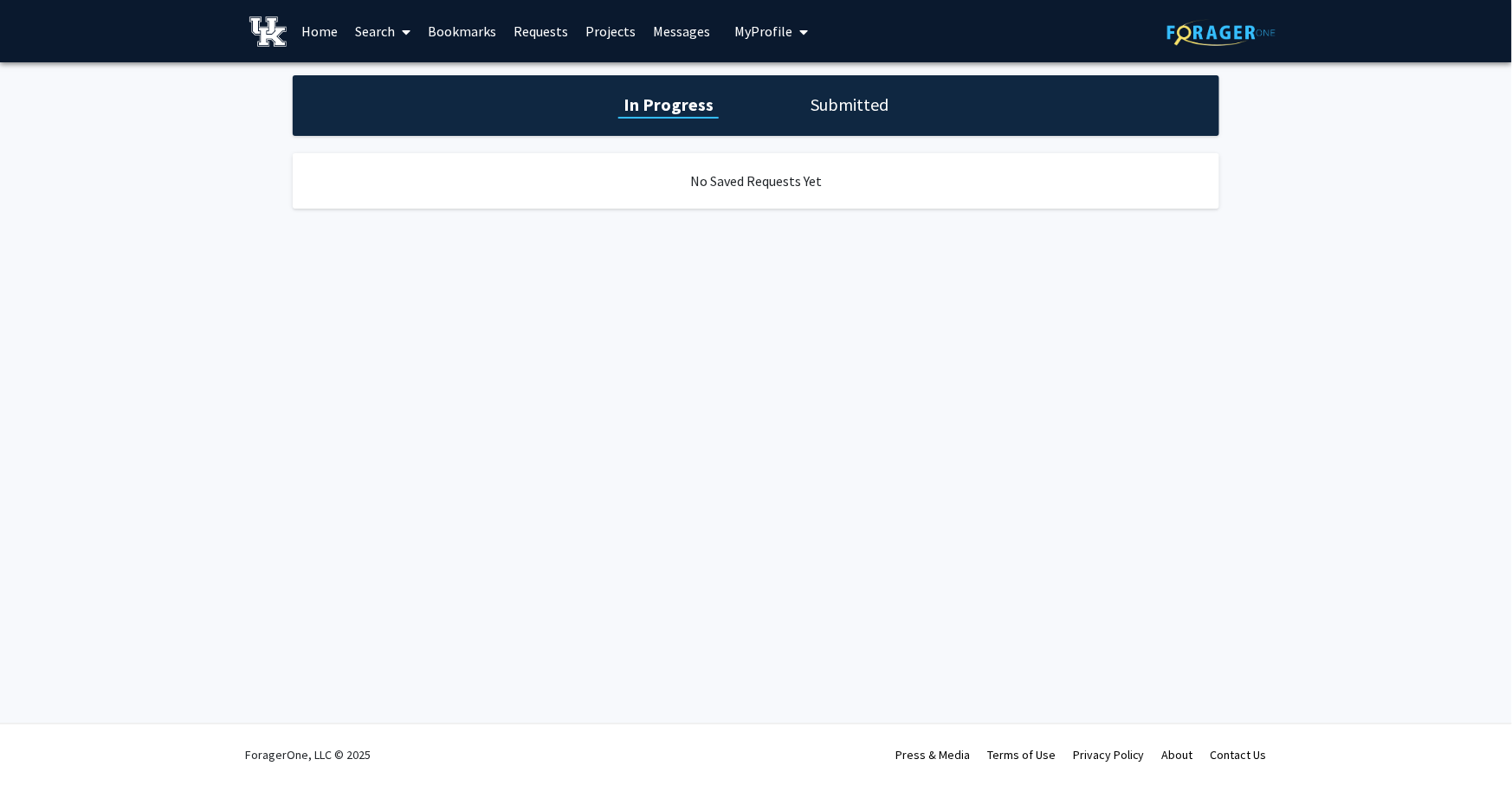
click at [686, 30] on link "Messages" at bounding box center [682, 31] width 75 height 61
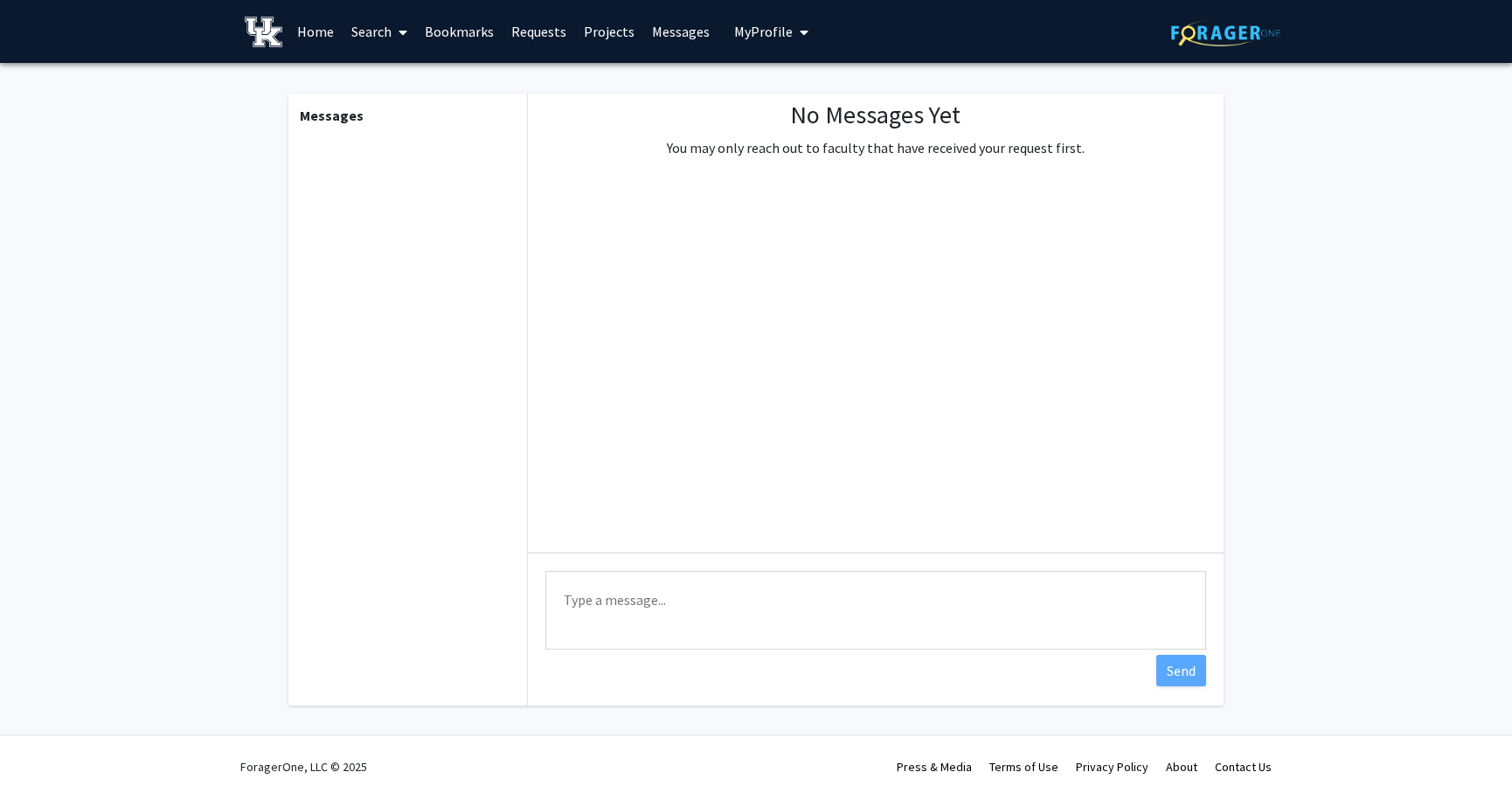
click at [796, 22] on span "My profile dropdown to access profile and logout" at bounding box center [800, 32] width 16 height 61
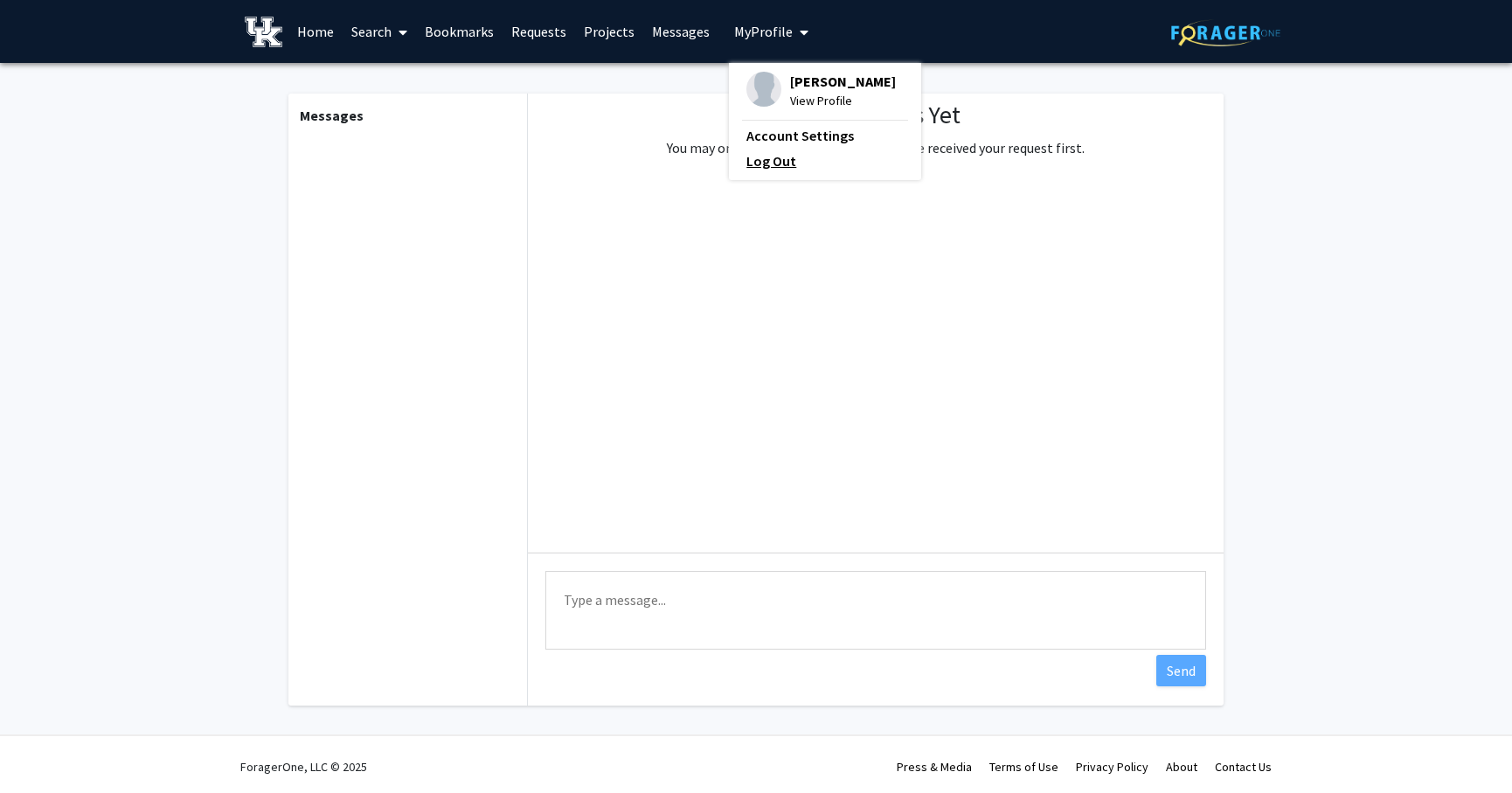
click at [769, 162] on link "Log Out" at bounding box center [825, 161] width 157 height 21
